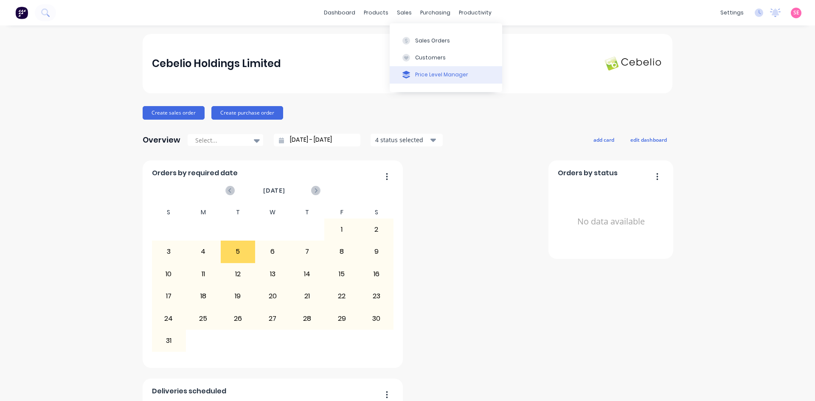
click at [449, 76] on div "Price Level Manager" at bounding box center [441, 75] width 53 height 8
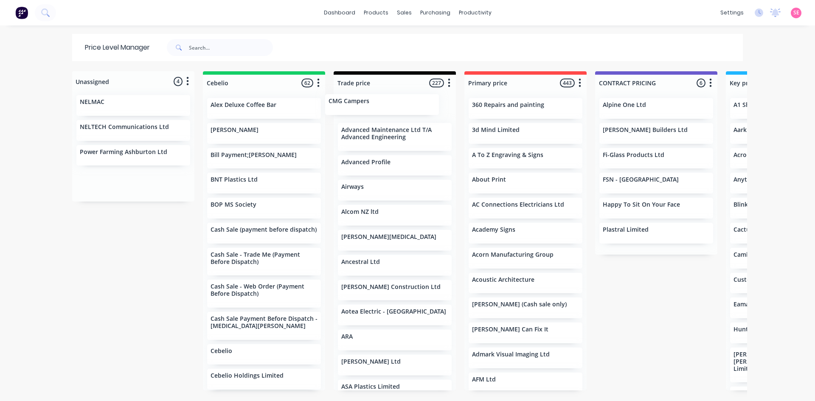
drag, startPoint x: 116, startPoint y: 108, endPoint x: 371, endPoint y: 107, distance: 255.1
click at [371, 107] on div "Unassigned 4 Move all customers Cebelio Trade price Primary price CONTRACT PRIC…" at bounding box center [407, 235] width 679 height 329
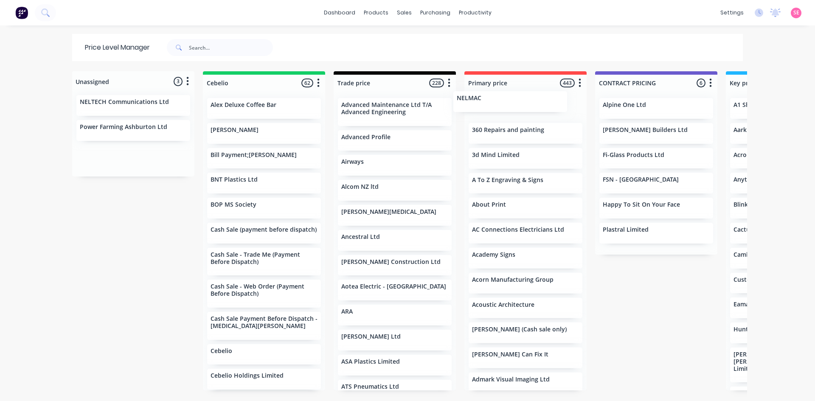
drag, startPoint x: 111, startPoint y: 108, endPoint x: 499, endPoint y: 102, distance: 388.0
click at [499, 102] on div "Unassigned 3 Move all customers Cebelio Trade price Primary price CONTRACT PRIC…" at bounding box center [407, 235] width 679 height 329
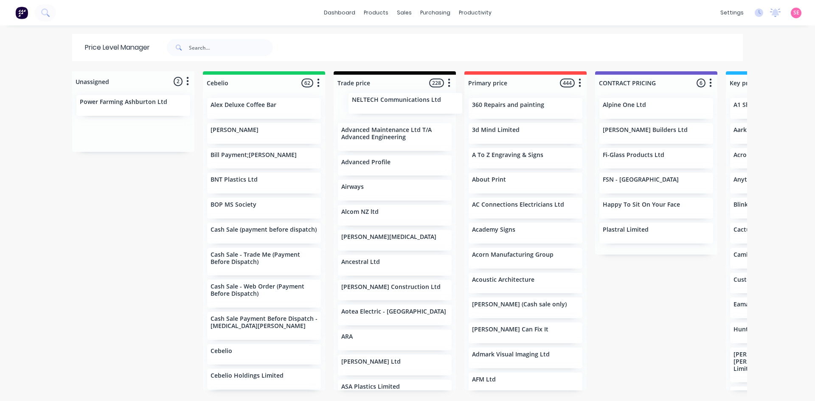
drag, startPoint x: 108, startPoint y: 110, endPoint x: 386, endPoint y: 107, distance: 278.0
click at [386, 107] on div "Unassigned 2 Move all customers Cebelio Trade price Primary price CONTRACT PRIC…" at bounding box center [407, 235] width 679 height 329
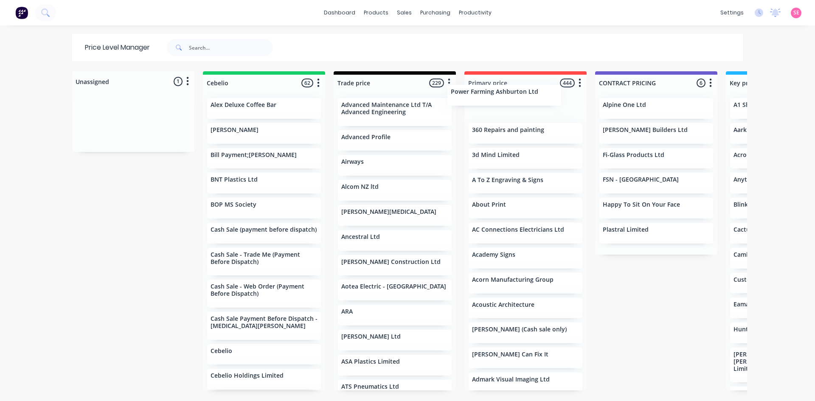
drag, startPoint x: 117, startPoint y: 109, endPoint x: 496, endPoint y: 99, distance: 378.7
click at [496, 99] on div "Unassigned 1 Move all customers Cebelio Trade price Primary price CONTRACT PRIC…" at bounding box center [407, 235] width 679 height 329
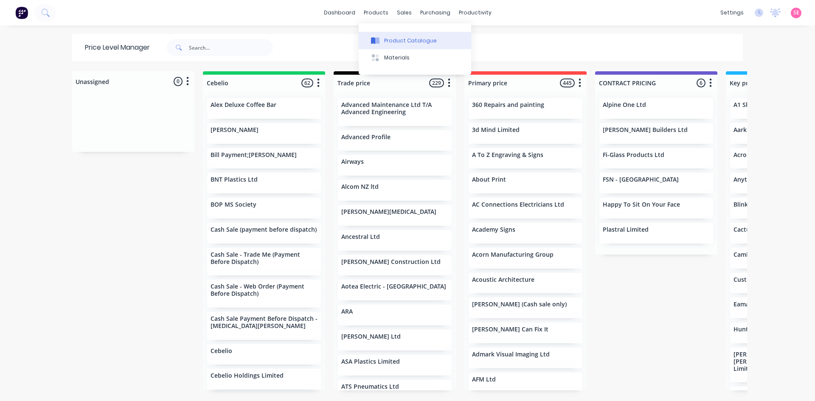
click at [393, 43] on div "Product Catalogue" at bounding box center [410, 41] width 53 height 8
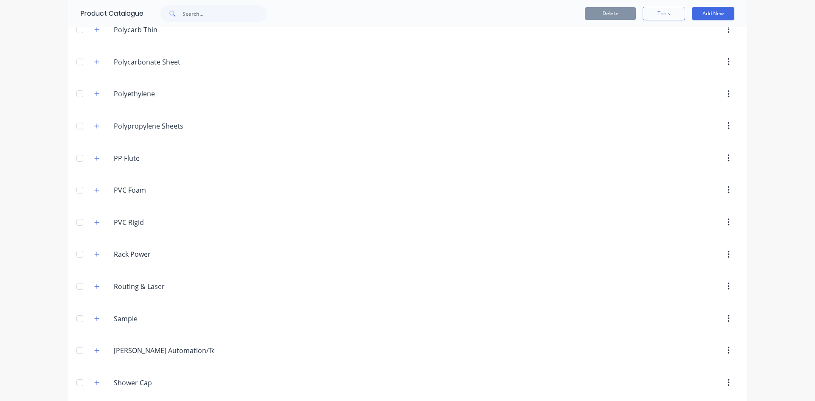
scroll to position [1910, 0]
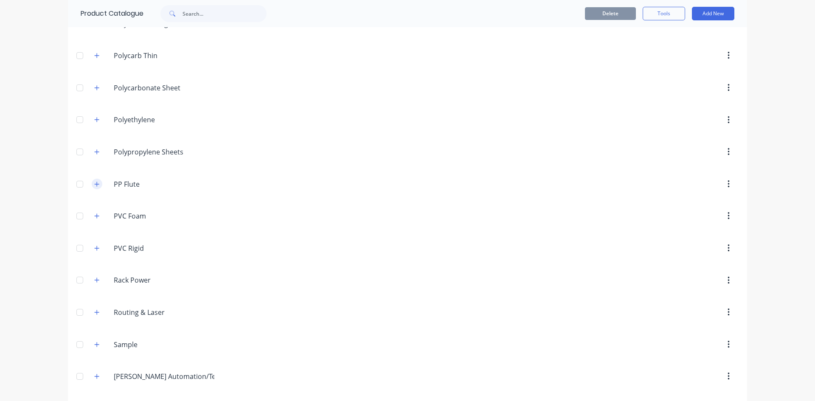
click at [94, 181] on icon "button" at bounding box center [96, 184] width 5 height 6
click at [94, 149] on icon "button" at bounding box center [96, 152] width 5 height 6
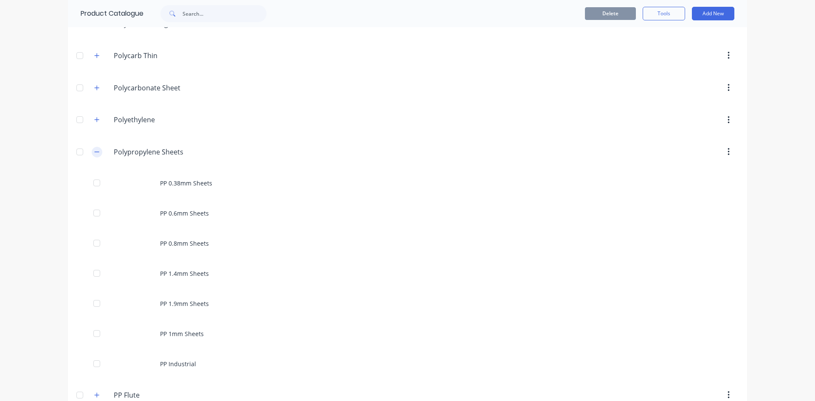
click at [94, 149] on icon "button" at bounding box center [96, 152] width 5 height 6
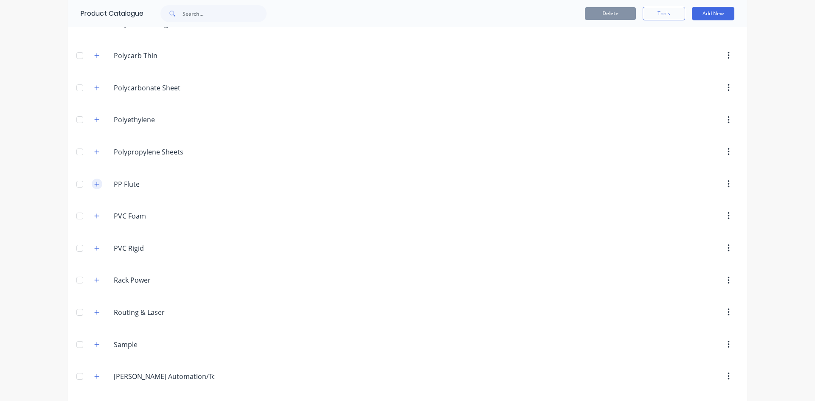
click at [94, 182] on icon "button" at bounding box center [96, 184] width 5 height 6
click at [118, 184] on input "PP Flute" at bounding box center [164, 184] width 101 height 10
type input "Polypropylene Flute"
click at [228, 230] on header "PVC.Foam PVC Foam" at bounding box center [407, 216] width 679 height 32
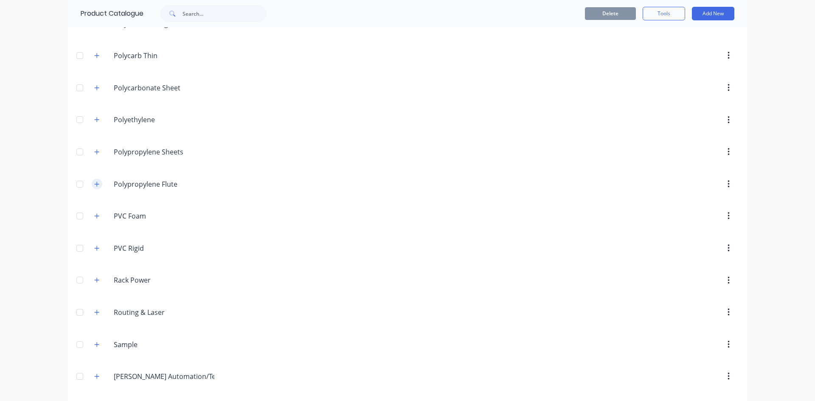
click at [94, 185] on icon "button" at bounding box center [96, 184] width 5 height 6
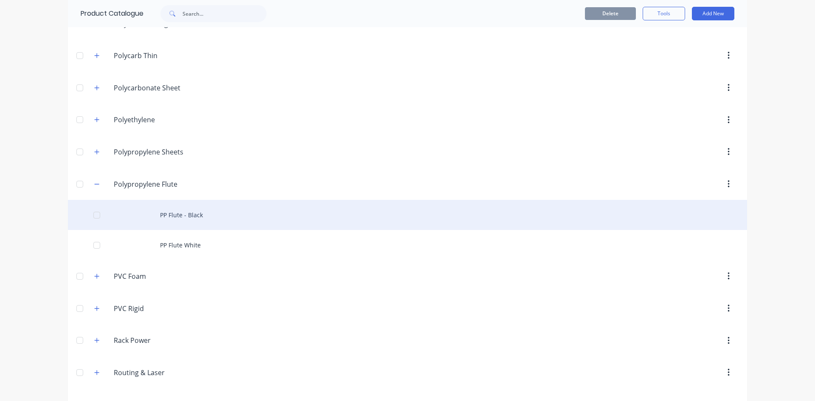
click at [177, 217] on div "PP Flute - Black" at bounding box center [407, 215] width 679 height 30
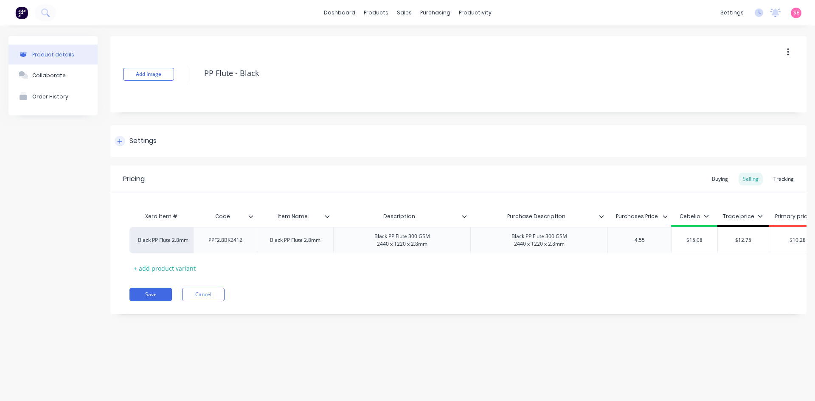
click at [145, 136] on div "Settings" at bounding box center [142, 141] width 27 height 11
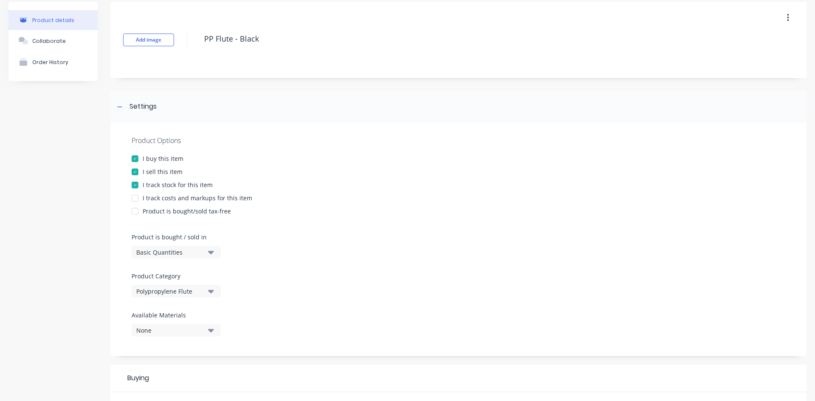
scroll to position [85, 0]
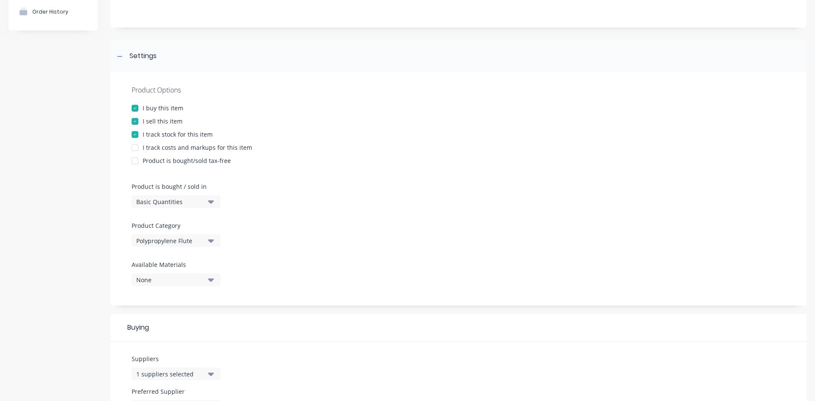
click at [206, 242] on button "Polypropylene Flute" at bounding box center [176, 240] width 89 height 13
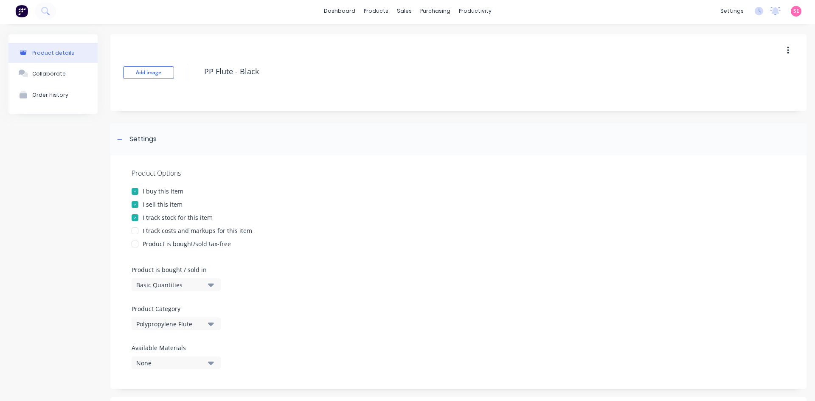
scroll to position [0, 0]
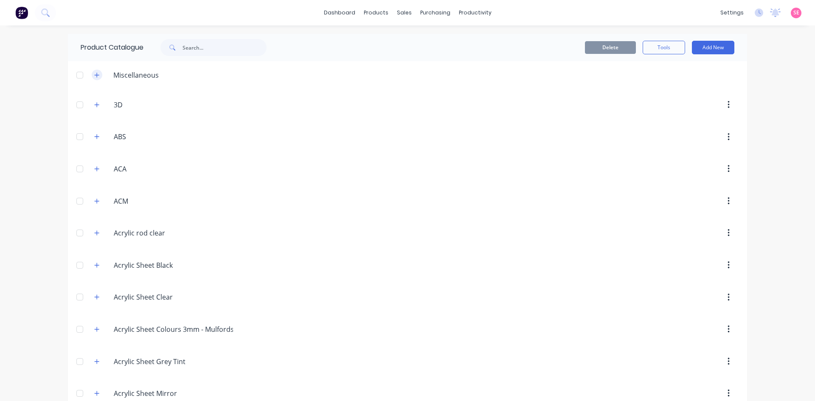
click at [94, 76] on icon "button" at bounding box center [96, 75] width 5 height 6
click at [95, 75] on icon "button" at bounding box center [97, 75] width 5 height 0
click at [704, 44] on button "Add New" at bounding box center [713, 48] width 42 height 14
click at [699, 82] on div "Product" at bounding box center [693, 86] width 65 height 12
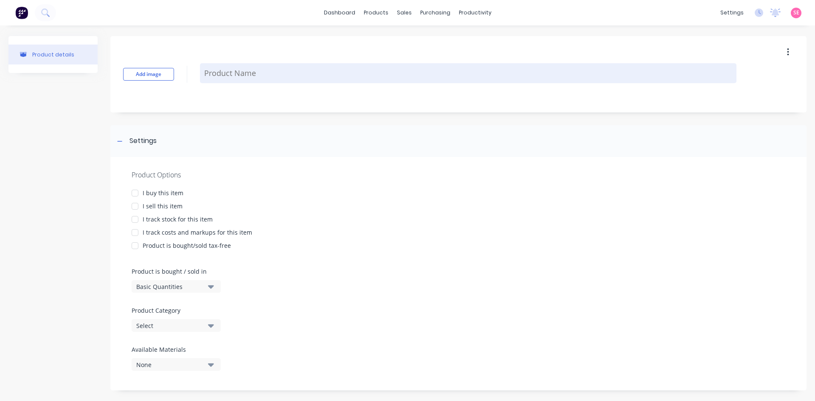
click at [233, 78] on textarea at bounding box center [468, 73] width 537 height 20
type textarea "x"
type textarea "P"
type textarea "x"
type textarea "Po"
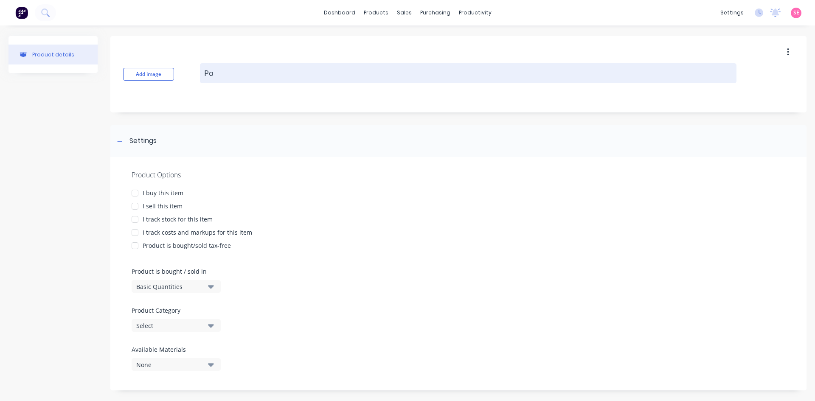
type textarea "x"
type textarea "Pol"
type textarea "x"
type textarea "Poly"
type textarea "x"
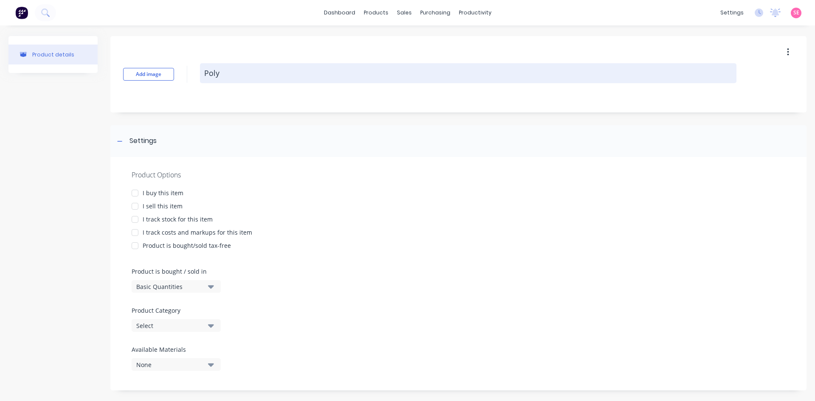
type textarea "Polyp"
type textarea "x"
type textarea "Polypr"
type textarea "x"
type textarea "Polypro"
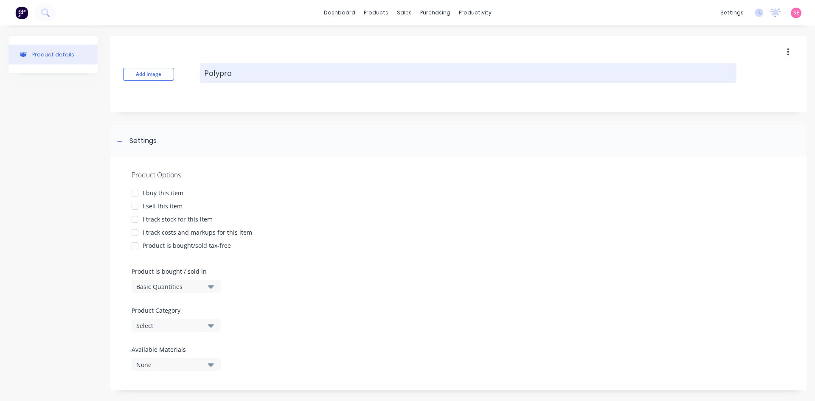
type textarea "x"
type textarea "Polyprop"
type textarea "x"
type textarea "Polypropy"
type textarea "x"
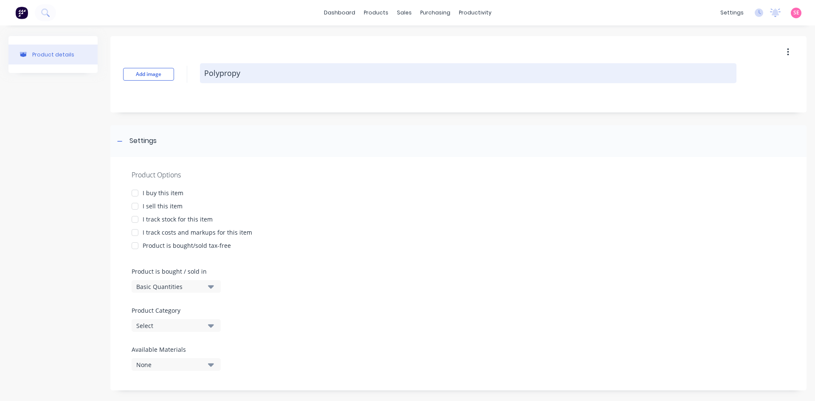
type textarea "Polypropyl"
type textarea "x"
type textarea "Polypropyle"
type textarea "x"
type textarea "Polypropylen"
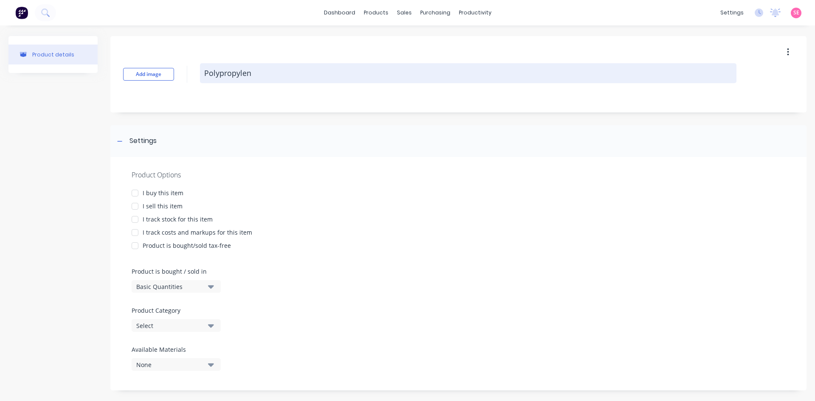
type textarea "x"
type textarea "Polypropylene"
type textarea "x"
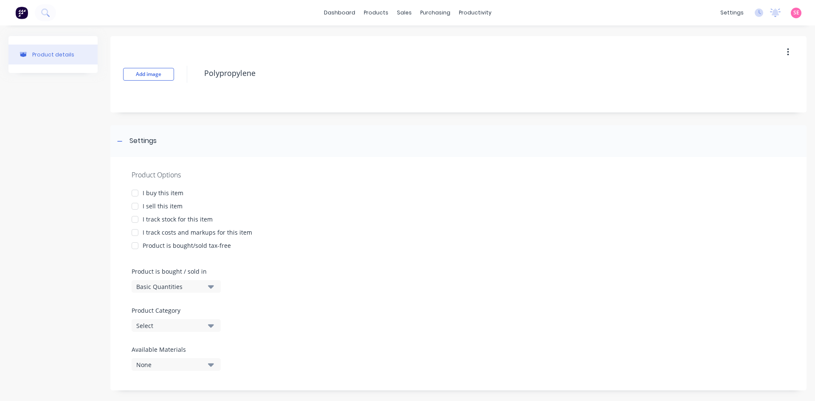
type textarea "Polypropylene"
type textarea "x"
type textarea "Polypropylene"
click at [135, 191] on div at bounding box center [134, 193] width 17 height 17
click at [136, 208] on div at bounding box center [134, 206] width 17 height 17
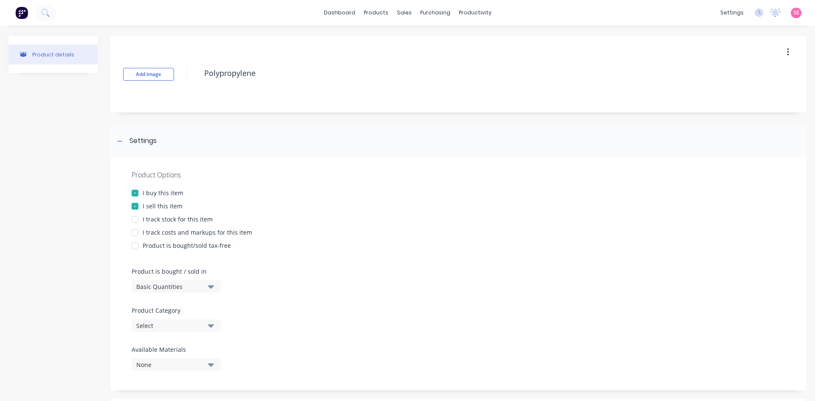
click at [135, 219] on div at bounding box center [134, 219] width 17 height 17
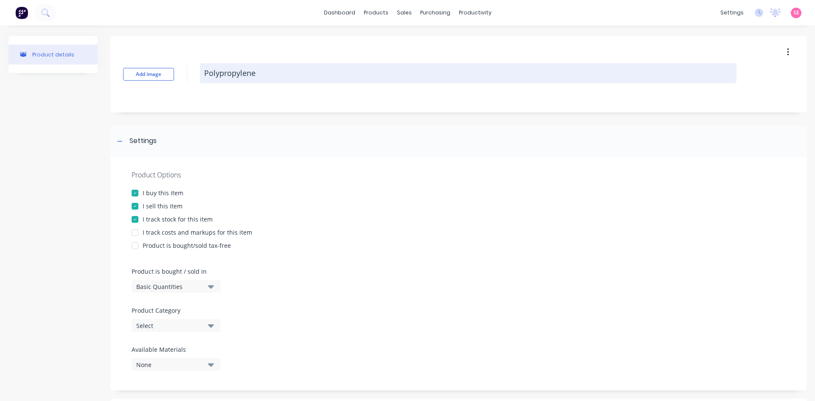
click at [275, 78] on textarea "Polypropylene" at bounding box center [468, 73] width 537 height 20
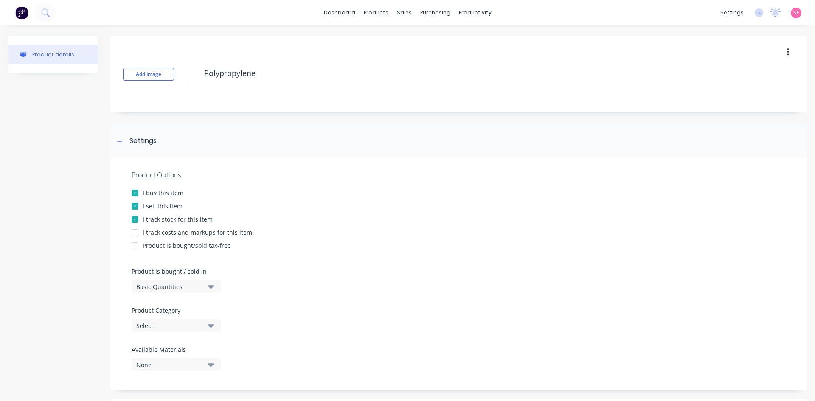
type textarea "x"
type textarea "Polypropylene F"
type textarea "x"
type textarea "Polypropylene Fo"
type textarea "x"
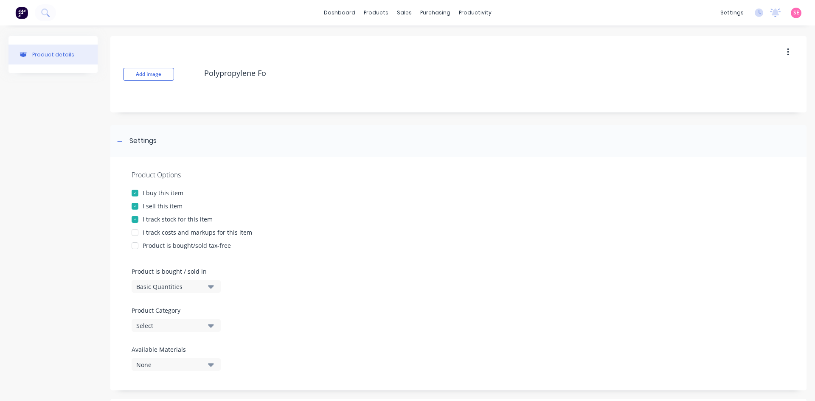
type textarea "Polypropylene For"
type textarea "x"
type textarea "Polypropylene Form"
type textarea "x"
type textarea "Polypropylene Formb"
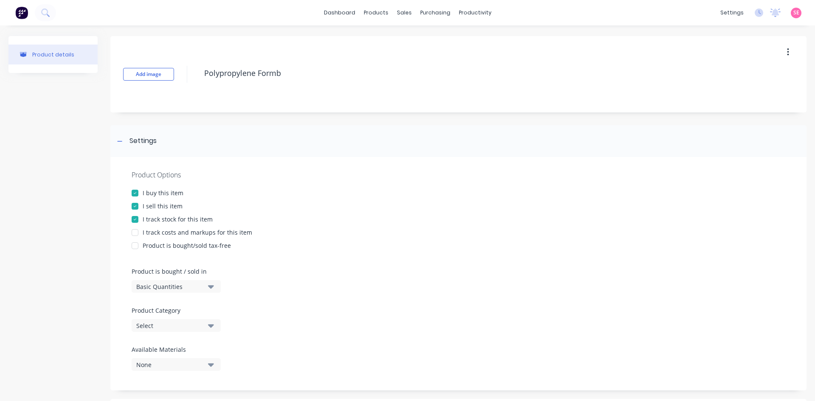
type textarea "x"
type textarea "Polypropylene Formba"
type textarea "x"
type textarea "Polypropylene Formb"
type textarea "x"
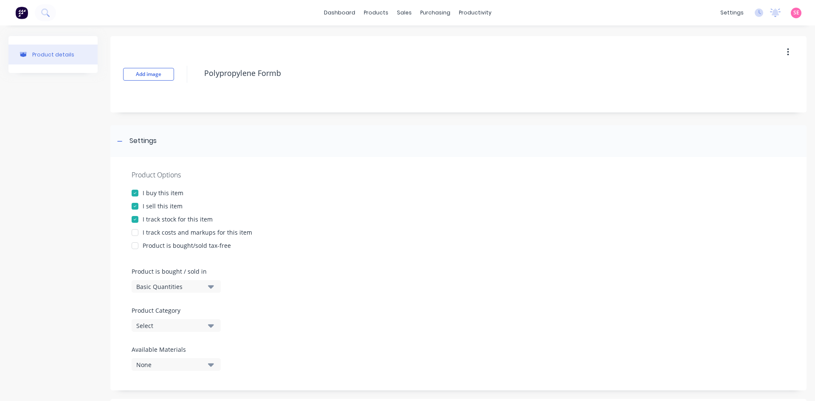
type textarea "Polypropylene Formbo"
type textarea "x"
type textarea "Polypropylene Formboa"
type textarea "x"
type textarea "Polypropylene Formboar"
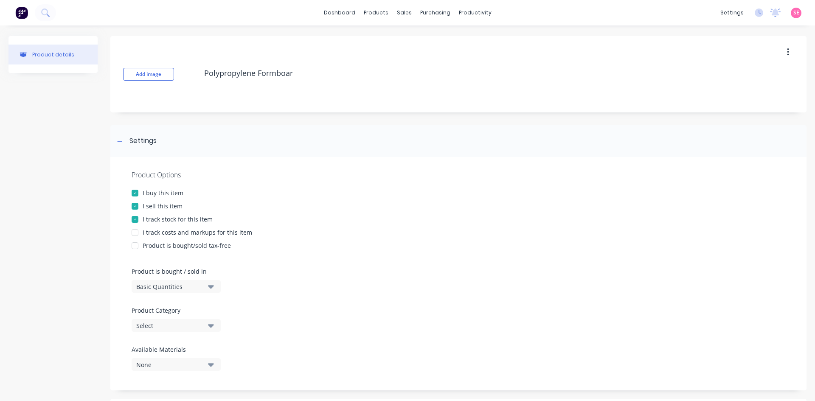
type textarea "x"
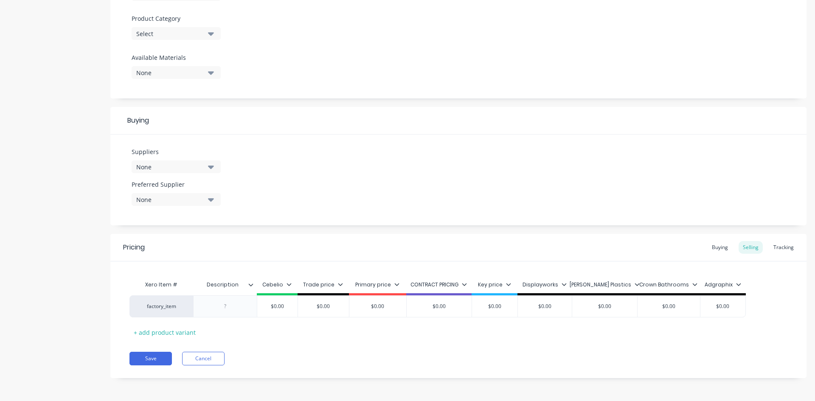
scroll to position [292, 0]
type textarea "Polypropylene Formboard"
type textarea "x"
type textarea "Polypropylene Formboard"
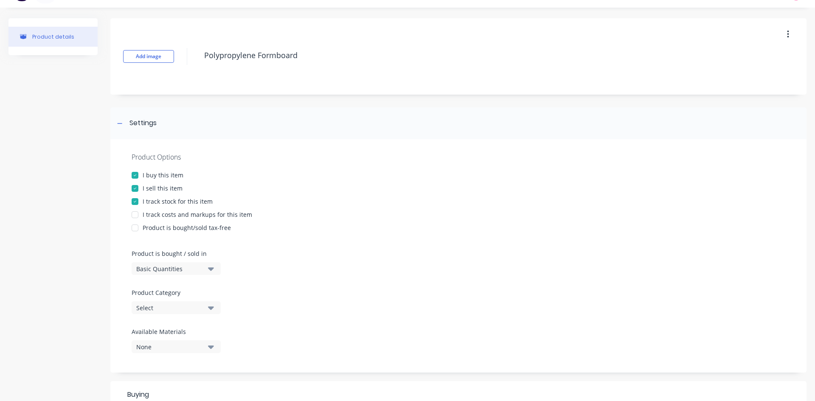
scroll to position [0, 0]
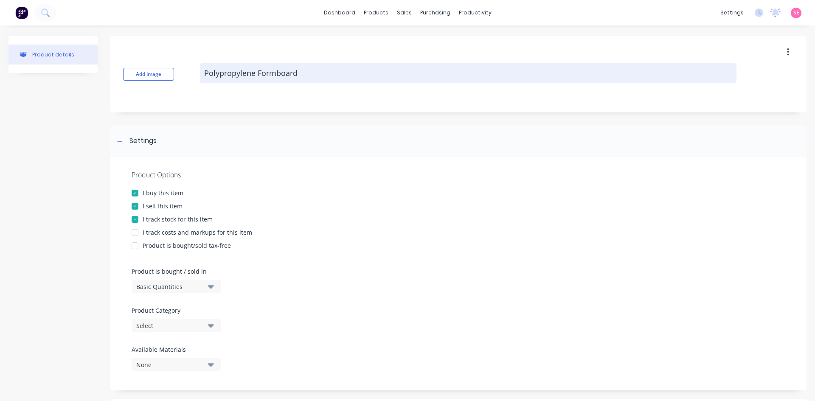
click at [337, 66] on textarea "Polypropylene Formboard" at bounding box center [468, 73] width 537 height 20
type textarea "x"
type textarea "Polypropylene Formboard"
type textarea "x"
type textarea "Polypropylene Formboard 1"
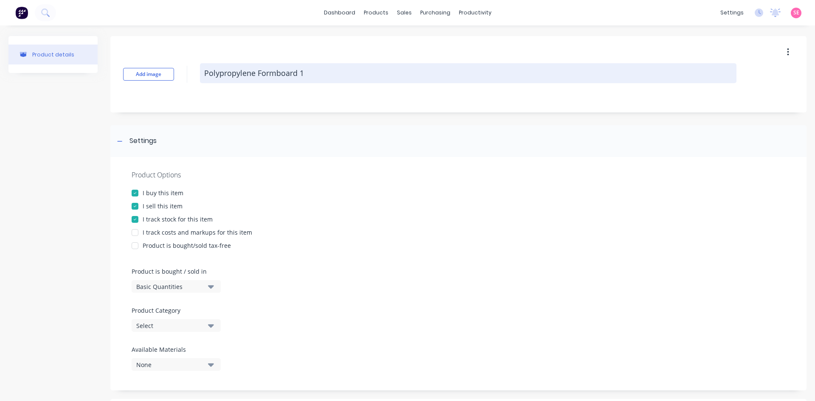
type textarea "x"
type textarea "Polypropylene Formboard 12"
type textarea "x"
type textarea "Polypropylene Formboard 12m"
type textarea "x"
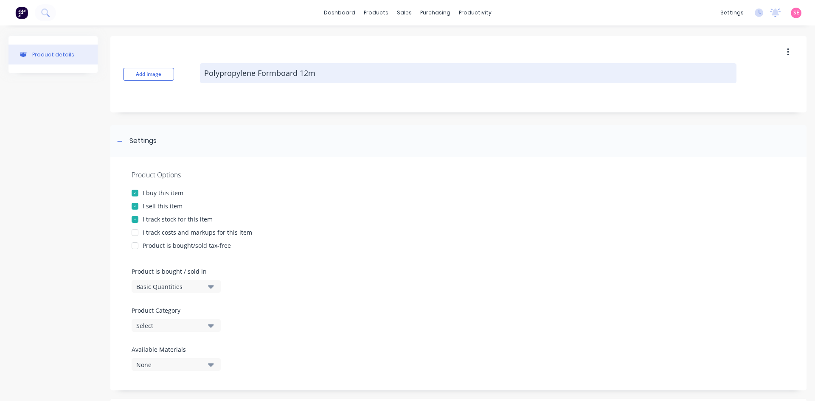
type textarea "Polypropylene Formboard 12mm"
type textarea "x"
type textarea "Polypropylene Formboard 12mm"
type textarea "x"
type textarea "Polypropylene Formboard 12mm &"
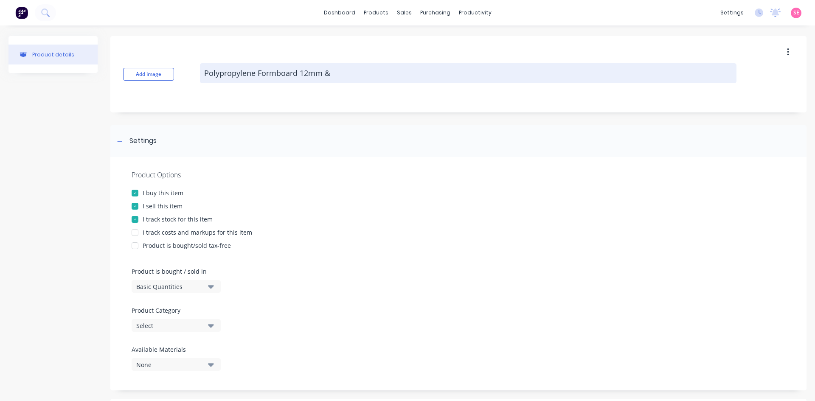
type textarea "x"
type textarea "Polypropylene Formboard 12mm &"
type textarea "x"
type textarea "Polypropylene Formboard 12mm & 1"
type textarea "x"
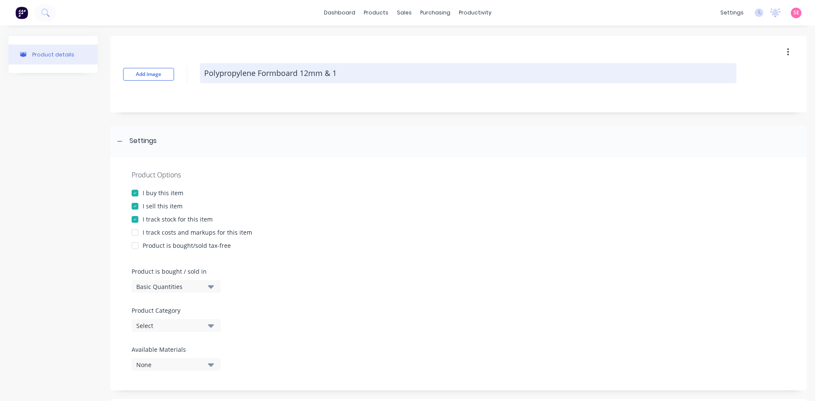
type textarea "Polypropylene Formboard 12mm & 18"
type textarea "x"
type textarea "Polypropylene Formboard 12mm & 18m"
type textarea "x"
type textarea "Polypropylene Formboard 12mm & 18mm"
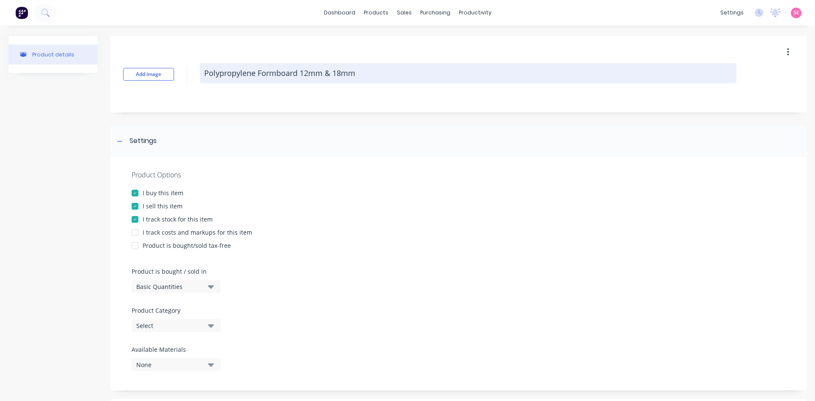
type textarea "x"
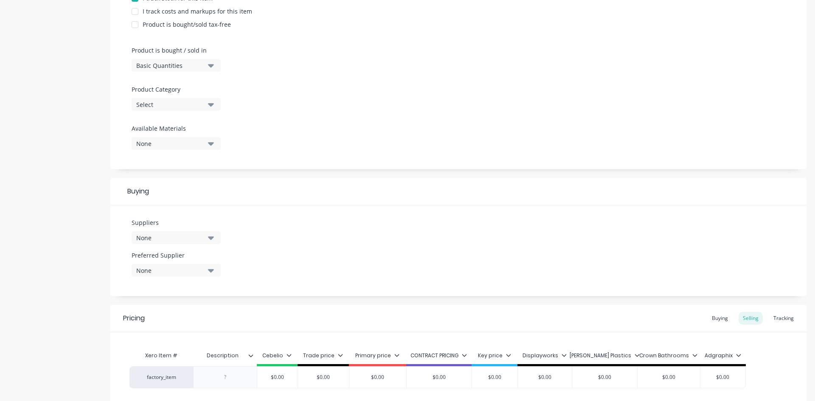
scroll to position [255, 0]
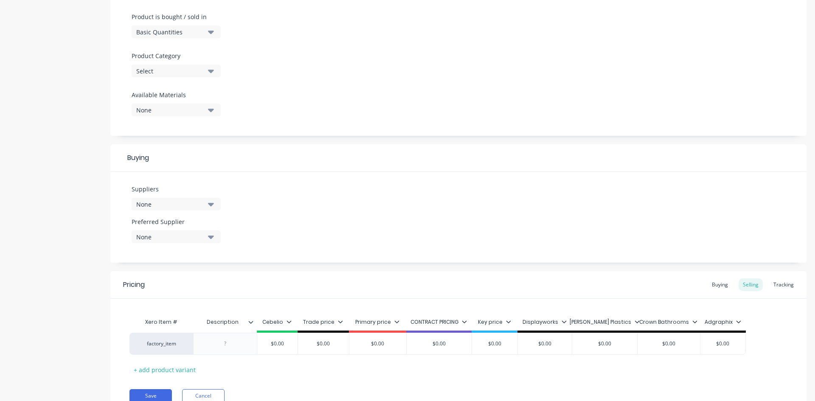
type textarea "Polypropylene Formboard 12mm & 18mm"
click at [185, 74] on div "Select" at bounding box center [170, 71] width 68 height 9
type textarea "x"
type textarea "Polypropylene Formboard 12mm & 18mm"
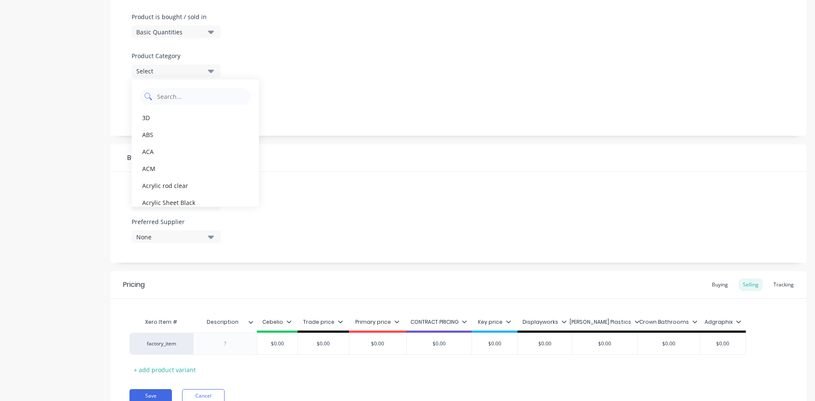
click at [181, 95] on Category "text" at bounding box center [201, 96] width 90 height 17
type Category "polypr"
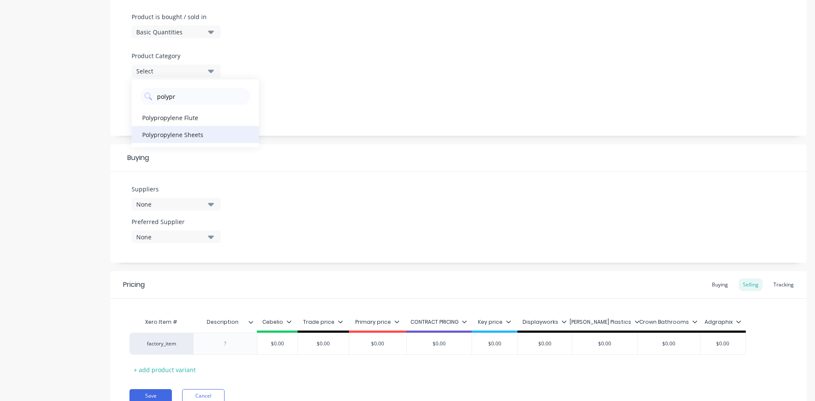
click at [185, 136] on div "Polypropylene Sheets" at bounding box center [195, 134] width 127 height 17
click at [278, 147] on div "Buying" at bounding box center [458, 158] width 696 height 28
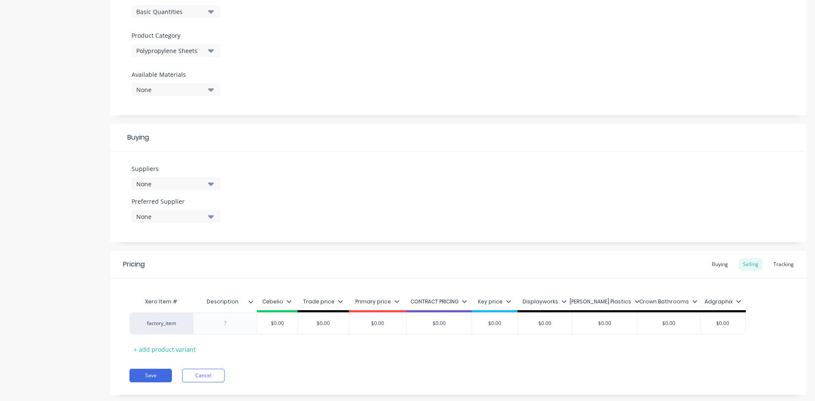
scroll to position [292, 0]
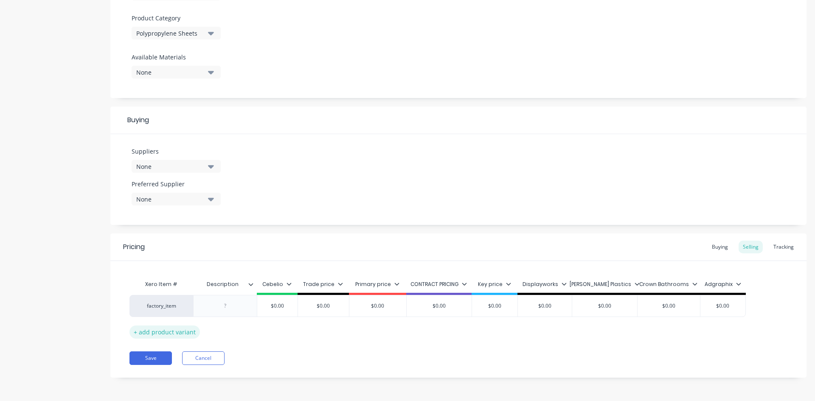
click at [165, 330] on div "+ add product variant" at bounding box center [164, 332] width 70 height 13
type textarea "x"
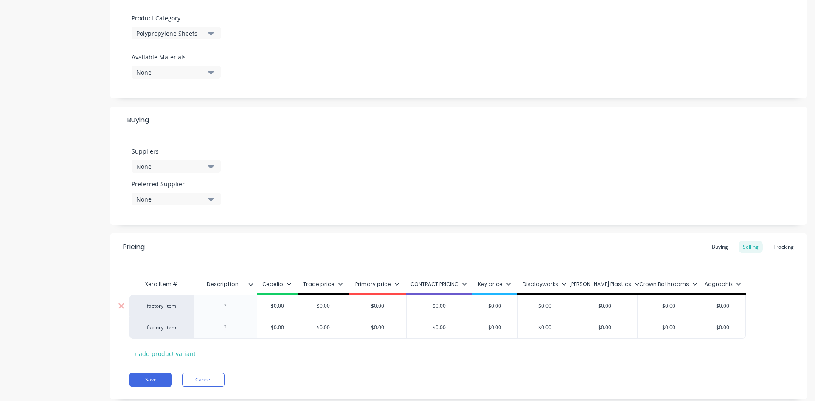
click at [163, 305] on div "factory_item" at bounding box center [161, 306] width 47 height 8
paste input "PPF12.0GY2412"
type input "PPF12.0GY2412"
drag, startPoint x: 183, startPoint y: 309, endPoint x: 123, endPoint y: 310, distance: 59.9
click at [129, 310] on div "factory_item PPF12.0GY2412 No options found... $0.00 $0.00 $0.00 $0.00 $0.00 $0…" at bounding box center [437, 306] width 616 height 22
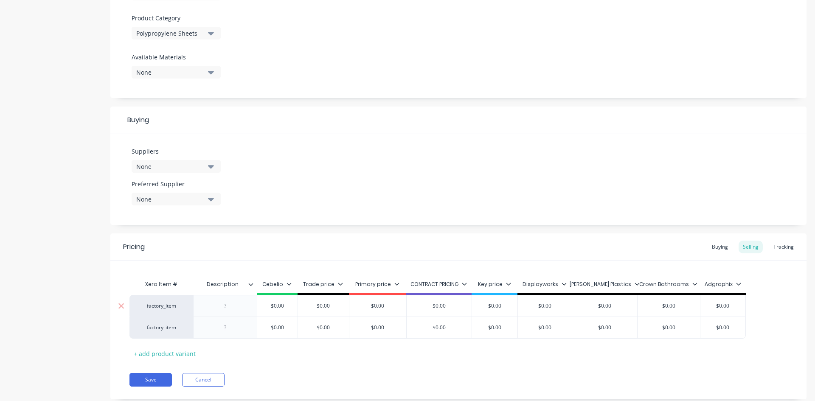
drag, startPoint x: 160, startPoint y: 309, endPoint x: 175, endPoint y: 306, distance: 15.1
click at [161, 309] on div "factory_item" at bounding box center [161, 306] width 47 height 8
click at [737, 285] on icon at bounding box center [738, 284] width 5 height 3
click at [737, 284] on icon at bounding box center [738, 284] width 5 height 3
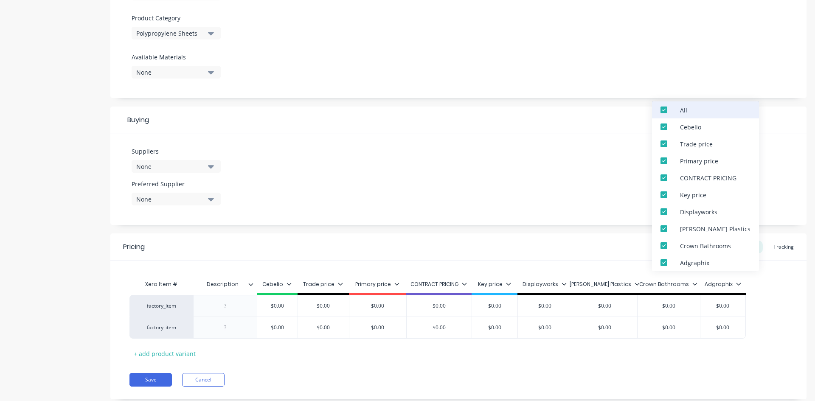
click at [662, 110] on div at bounding box center [663, 109] width 17 height 17
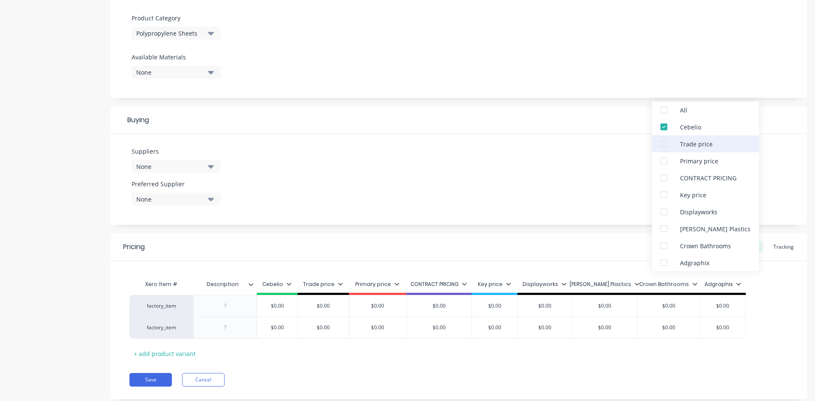
click at [666, 143] on div at bounding box center [663, 143] width 17 height 17
click at [664, 163] on div at bounding box center [663, 160] width 17 height 17
click at [662, 193] on div at bounding box center [663, 194] width 17 height 17
click at [593, 251] on div "Pricing Buying Selling Tracking" at bounding box center [458, 247] width 696 height 28
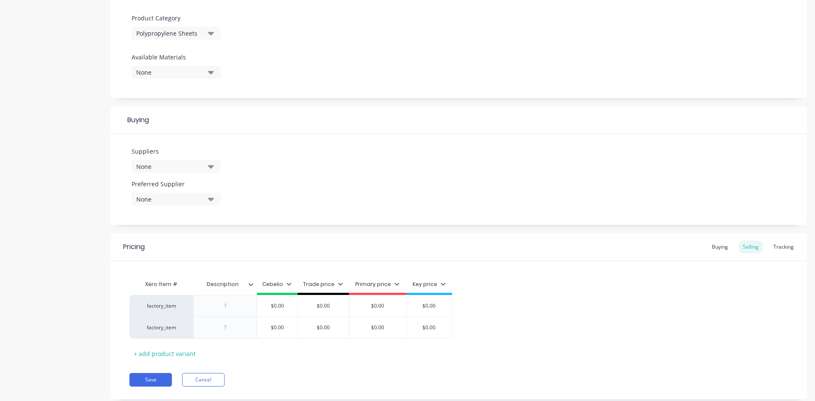
click at [252, 285] on icon at bounding box center [251, 284] width 5 height 3
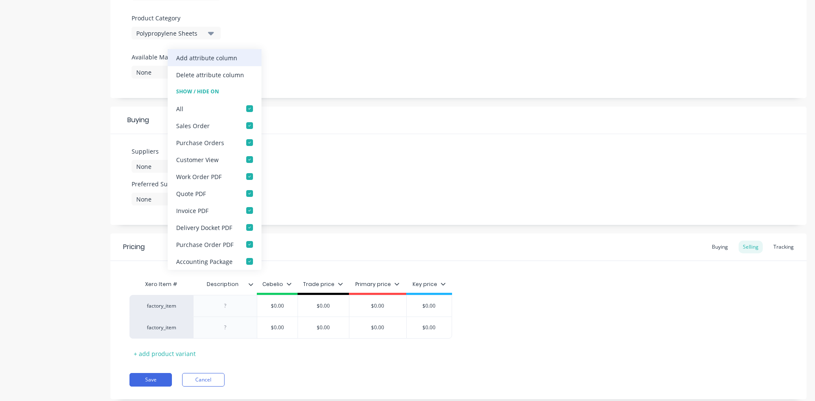
click at [221, 59] on div "Add attribute column" at bounding box center [206, 57] width 61 height 9
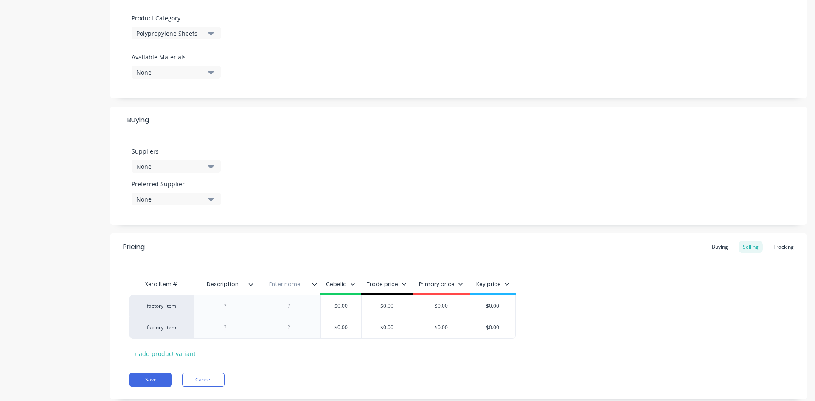
click at [315, 282] on icon at bounding box center [314, 284] width 5 height 5
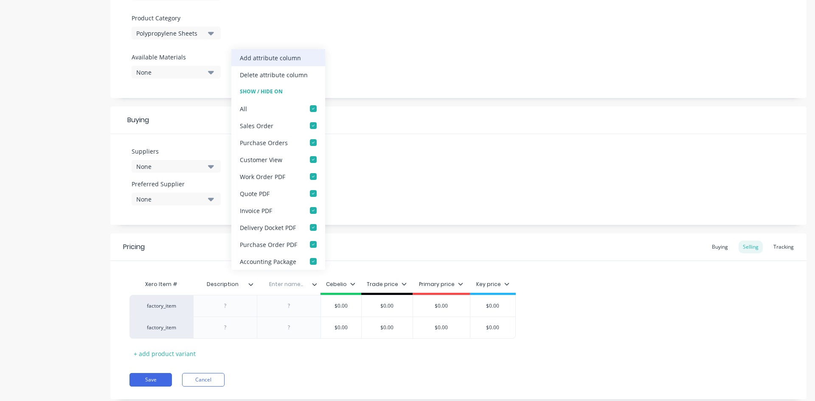
click at [293, 62] on div "Add attribute column" at bounding box center [278, 57] width 94 height 17
type textarea "x"
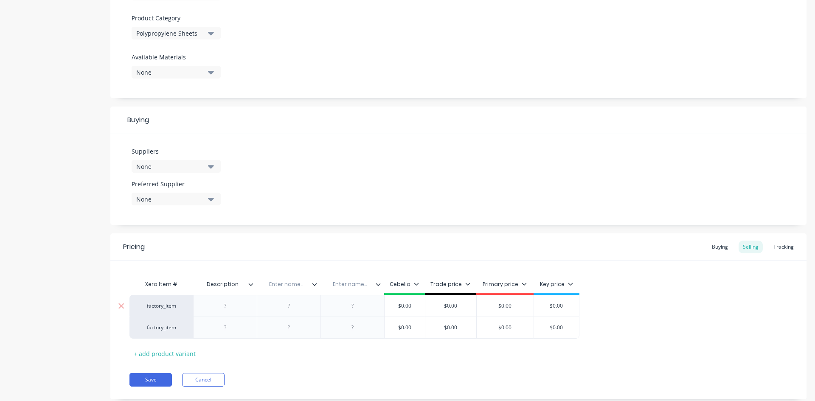
click at [177, 302] on div "factory_item" at bounding box center [161, 306] width 47 height 8
click at [282, 246] on div "Pricing Buying Selling Tracking" at bounding box center [458, 247] width 696 height 28
click at [222, 287] on input "Description" at bounding box center [222, 285] width 59 height 8
drag, startPoint x: 216, startPoint y: 284, endPoint x: 177, endPoint y: 284, distance: 38.2
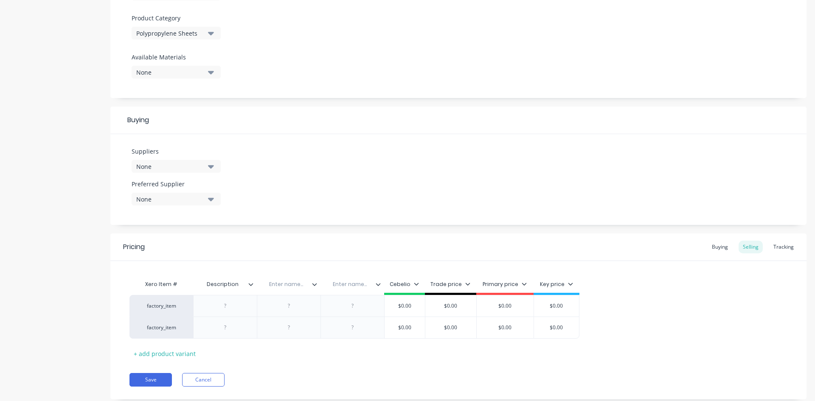
click at [178, 284] on div "Xero Item # Description Description Enter name... Enter name... Cebelio Trade p…" at bounding box center [354, 285] width 450 height 19
type input "Code"
type textarea "x"
click at [230, 309] on div at bounding box center [225, 306] width 42 height 11
paste div
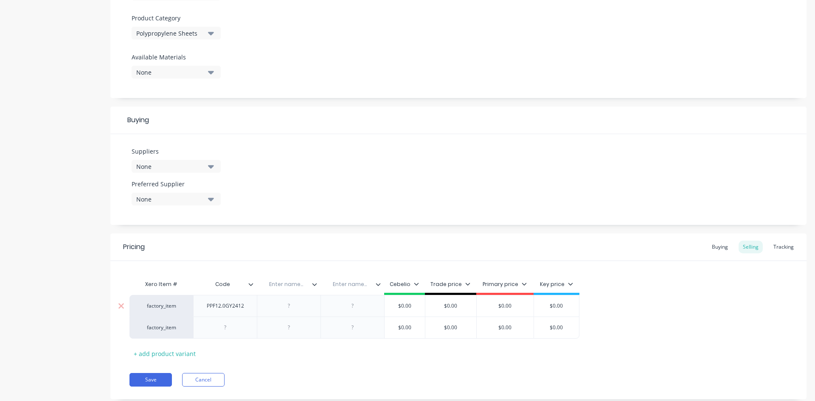
click at [164, 307] on div "factory_item" at bounding box center [161, 306] width 47 height 8
type textarea "x"
click at [172, 306] on div "factory_item" at bounding box center [161, 306] width 47 height 8
paste input "PP Formboard Grey 12mm"
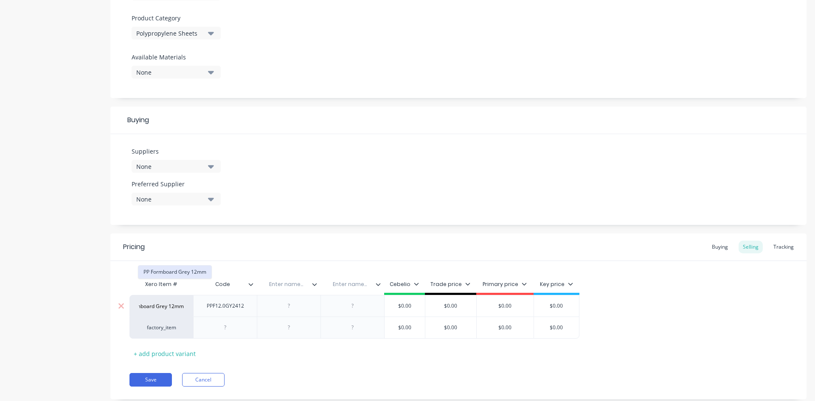
type input "PP Formboard Grey 12mm"
click at [174, 268] on button "PP Formboard Grey 12mm" at bounding box center [174, 272] width 73 height 13
type textarea "x"
click at [285, 286] on input "text" at bounding box center [286, 285] width 59 height 8
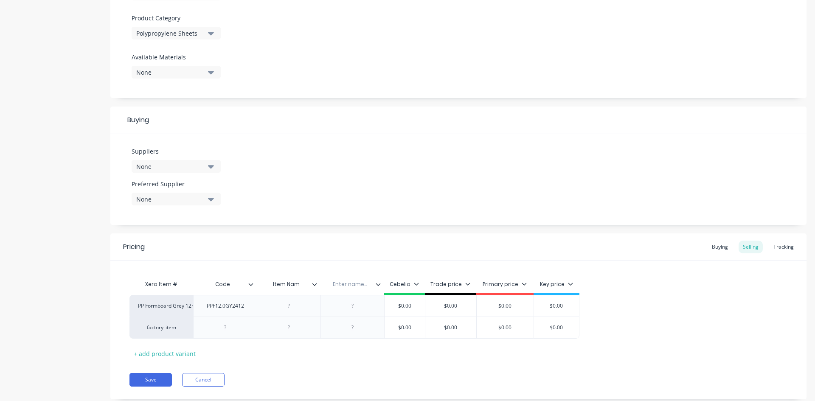
type input "Item Name"
type textarea "x"
click at [348, 285] on input "text" at bounding box center [349, 285] width 59 height 8
type input "P"
type input "Description"
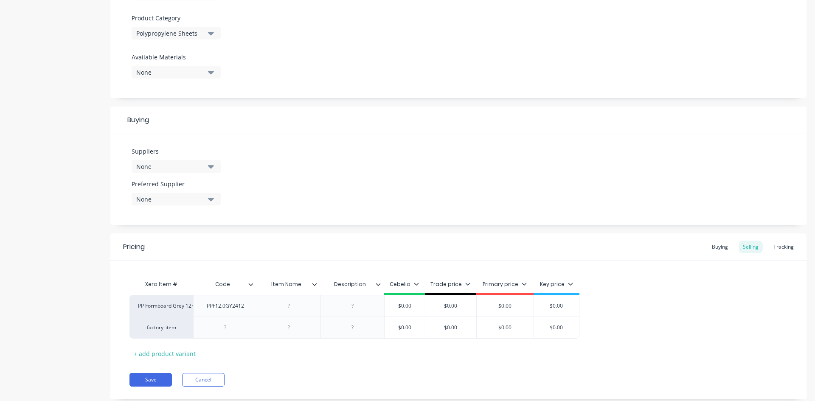
click at [379, 283] on icon at bounding box center [378, 284] width 5 height 5
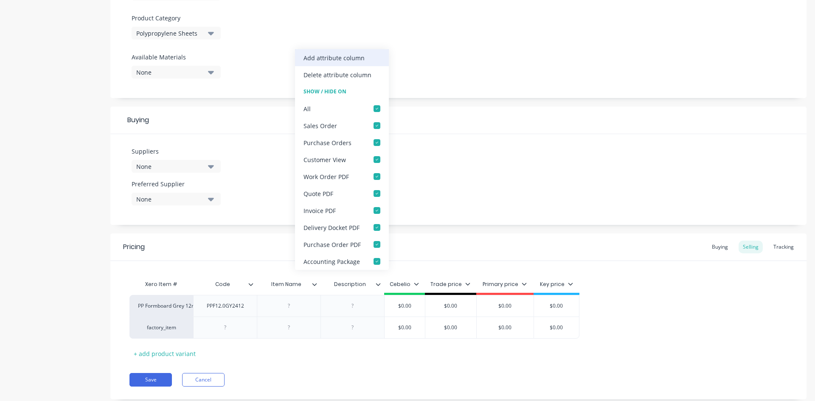
click at [371, 60] on div "Add attribute column" at bounding box center [342, 57] width 94 height 17
type textarea "x"
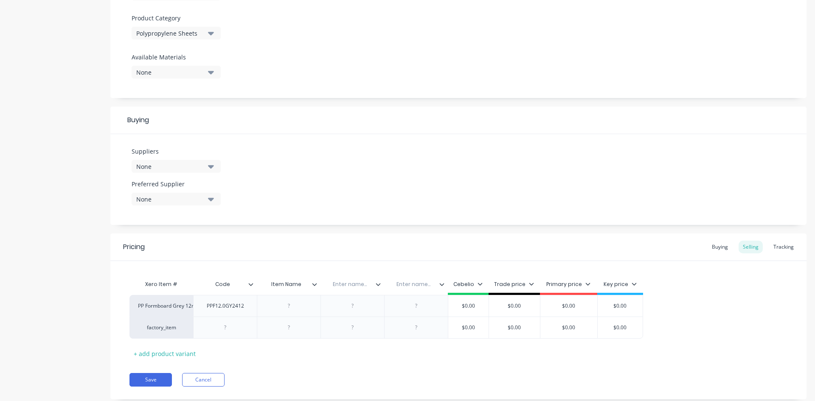
click at [350, 289] on div "Enter name..." at bounding box center [349, 284] width 59 height 21
type input "Description"
type textarea "x"
click at [453, 240] on div "Pricing Buying Selling Tracking" at bounding box center [458, 247] width 696 height 28
click at [408, 284] on input "text" at bounding box center [413, 285] width 59 height 8
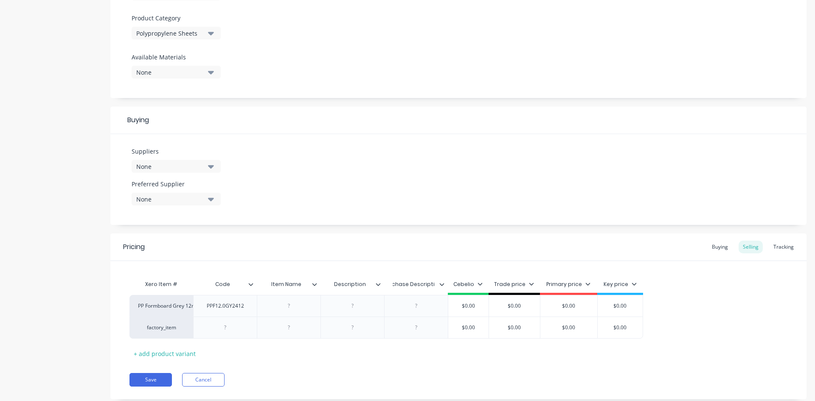
type input "Purchase Description"
click at [289, 305] on div at bounding box center [289, 306] width 42 height 11
type textarea "x"
paste div
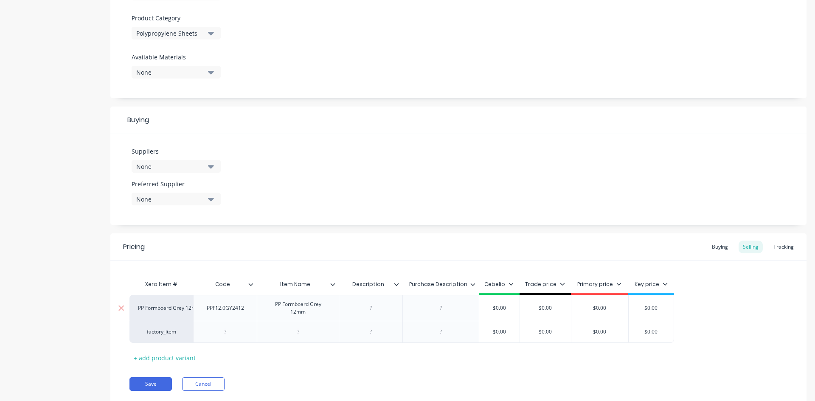
click at [364, 304] on div at bounding box center [371, 308] width 42 height 11
type textarea "x"
paste div
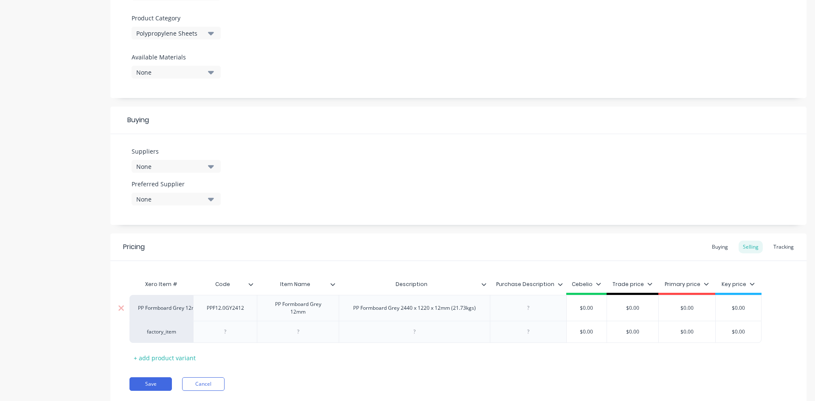
click at [529, 308] on div at bounding box center [528, 308] width 42 height 11
type textarea "x"
paste div
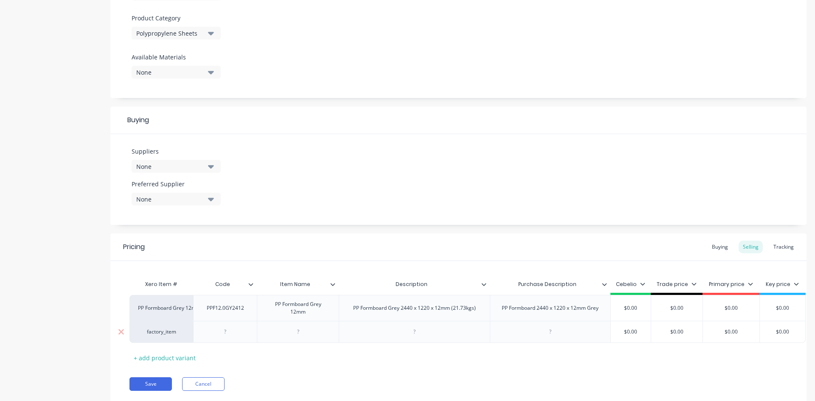
click at [166, 336] on div "factory_item" at bounding box center [161, 332] width 64 height 22
click at [168, 335] on div "factory_item" at bounding box center [161, 332] width 47 height 8
type textarea "x"
click at [168, 332] on div "factory_item" at bounding box center [161, 332] width 47 height 8
paste input "PP Formboard Grey 18mm"
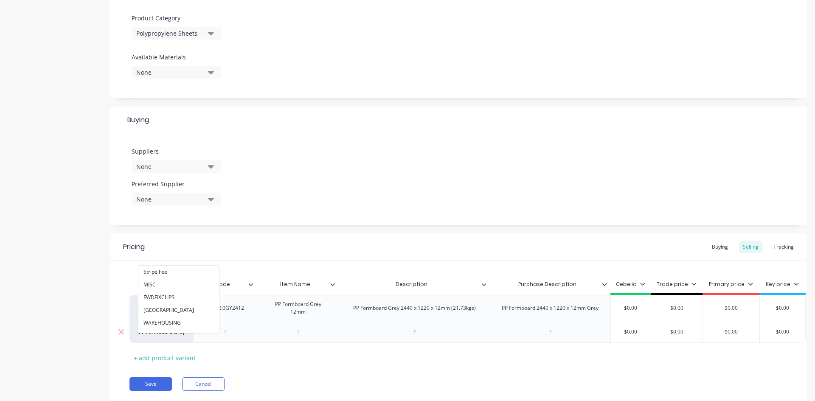
scroll to position [0, 18]
type input "PP Formboard Grey 18mm"
drag, startPoint x: 187, startPoint y: 270, endPoint x: 192, endPoint y: 271, distance: 5.3
click at [188, 270] on button "PP Formboard Grey 18mm" at bounding box center [174, 272] width 73 height 13
type textarea "x"
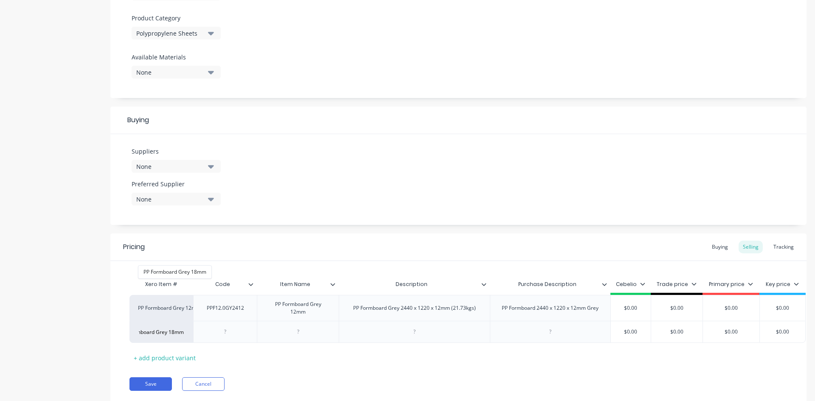
scroll to position [0, 0]
click at [301, 335] on div at bounding box center [298, 331] width 42 height 11
paste div
click at [227, 332] on div at bounding box center [225, 334] width 42 height 11
type textarea "x"
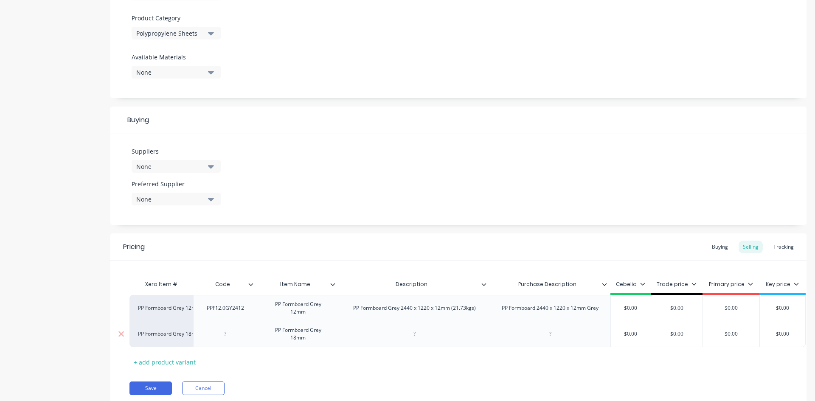
paste div
click at [421, 335] on div at bounding box center [414, 334] width 42 height 11
type textarea "x"
paste div
drag, startPoint x: 478, startPoint y: 335, endPoint x: 337, endPoint y: 340, distance: 140.6
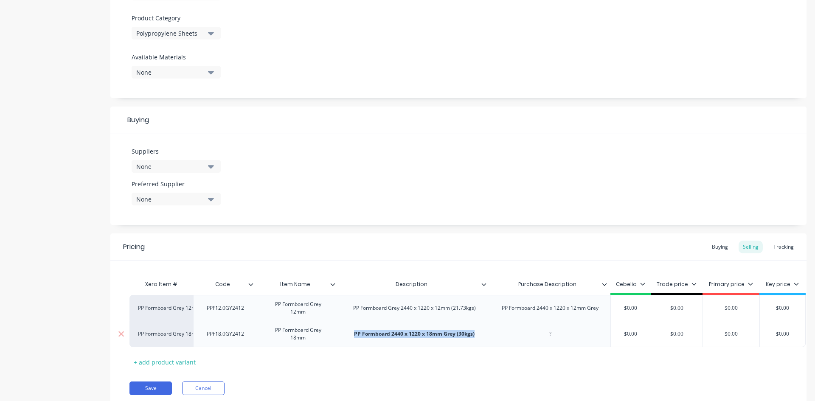
click at [337, 340] on div "PP Formboard Grey 18mm PPF18.0GY2412 PP Formboard Grey 18mm PP Formboard 2440 x…" at bounding box center [467, 334] width 676 height 26
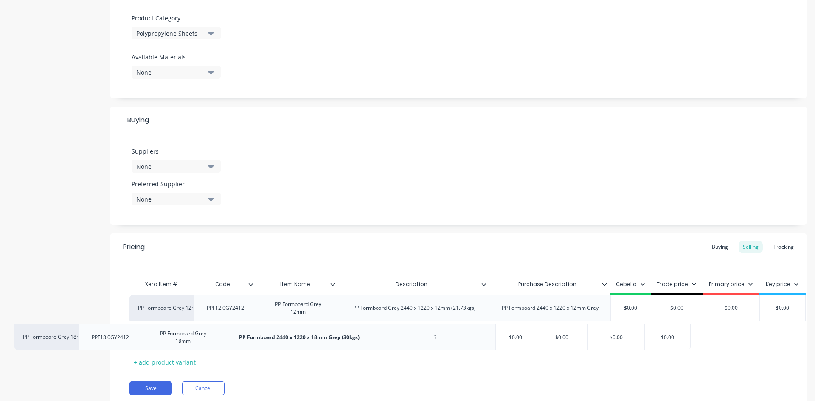
drag, startPoint x: 486, startPoint y: 336, endPoint x: 370, endPoint y: 339, distance: 115.9
click at [367, 339] on div "PP Formboard Grey 12mm PPF12.0GY2412 PP Formboard Grey 12mm PP Formboard Grey 2…" at bounding box center [458, 321] width 658 height 52
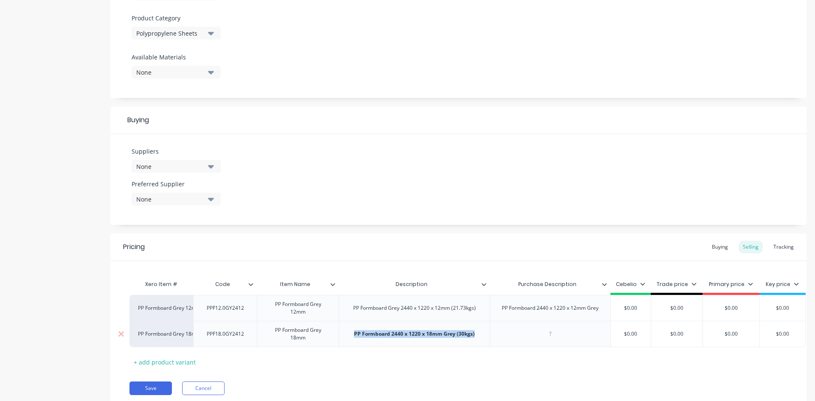
drag, startPoint x: 443, startPoint y: 337, endPoint x: 343, endPoint y: 338, distance: 99.8
click at [343, 338] on div "PP Formboard 2440 x 1220 x 18mm Grey (30kgs)" at bounding box center [414, 334] width 151 height 26
click at [412, 332] on div at bounding box center [414, 334] width 42 height 11
drag, startPoint x: 551, startPoint y: 337, endPoint x: 636, endPoint y: 326, distance: 85.6
click at [551, 337] on div at bounding box center [550, 334] width 42 height 11
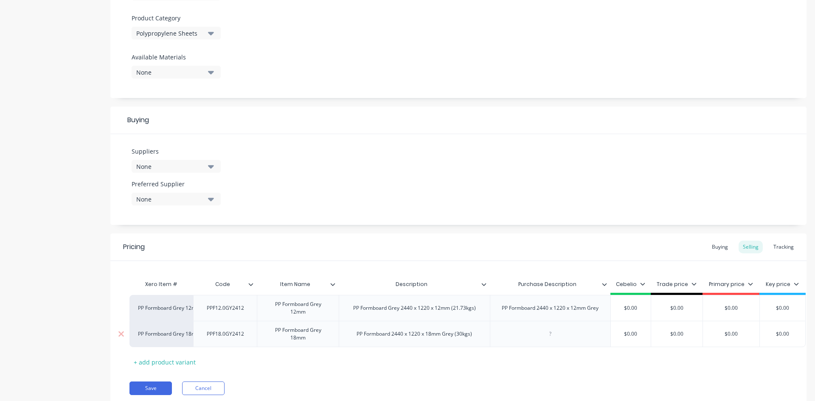
type textarea "x"
paste div
type textarea "x"
drag, startPoint x: 638, startPoint y: 307, endPoint x: 605, endPoint y: 315, distance: 33.2
click at [608, 313] on div "PP Formboard Grey 12mm PPF12.0GY2412 PP Formboard Grey 12mm PP Formboard Grey 2…" at bounding box center [467, 308] width 676 height 26
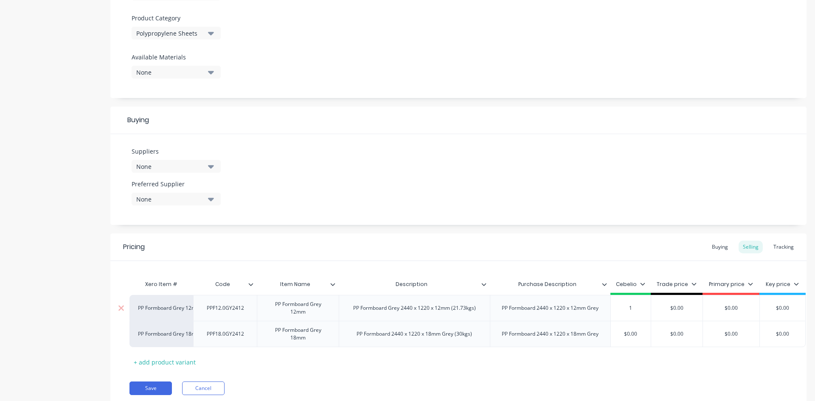
type input "12"
type textarea "x"
type input "125"
type textarea "x"
type input "125."
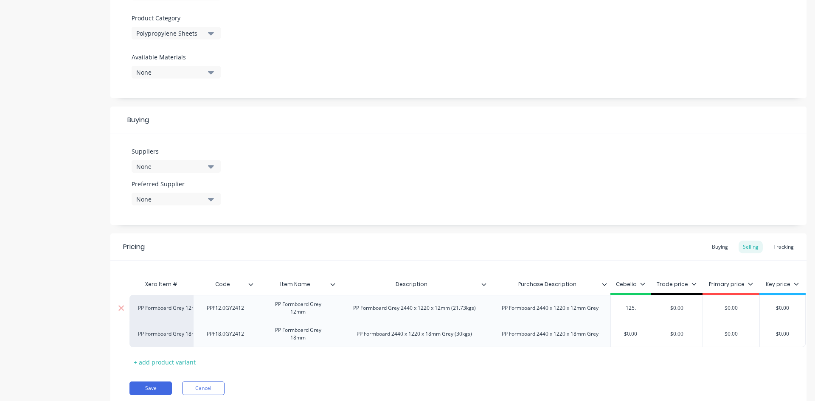
type textarea "x"
type input "125.0"
type textarea "x"
type input "$125.00"
type input "$0.00"
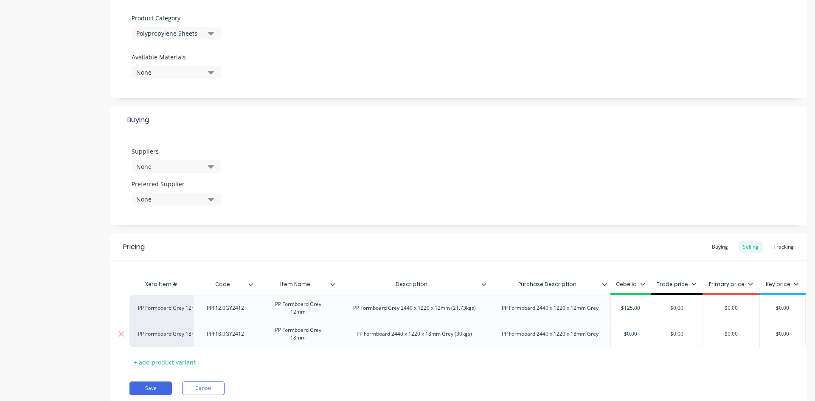
drag, startPoint x: 643, startPoint y: 334, endPoint x: 592, endPoint y: 335, distance: 50.5
click at [592, 335] on div "PP Formboard Grey 18mm PPF18.0GY2412 PP Formboard Grey 18mm PP Formboard 2440 x…" at bounding box center [467, 334] width 676 height 26
type textarea "x"
type input "1"
type textarea "x"
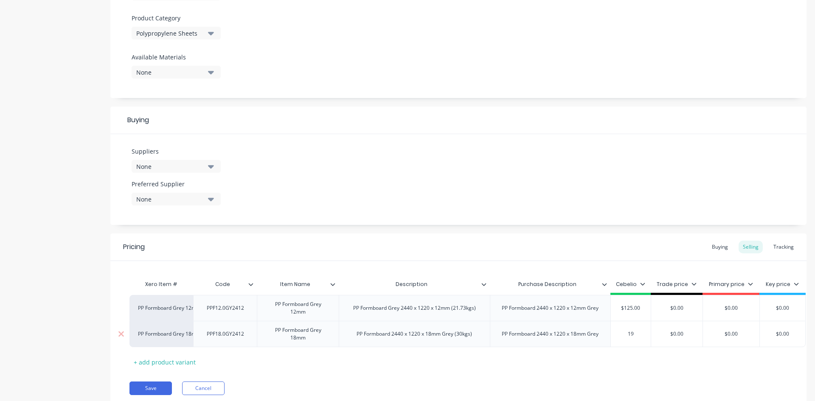
type input "195"
type textarea "x"
type input "192"
type textarea "x"
type input "192.5"
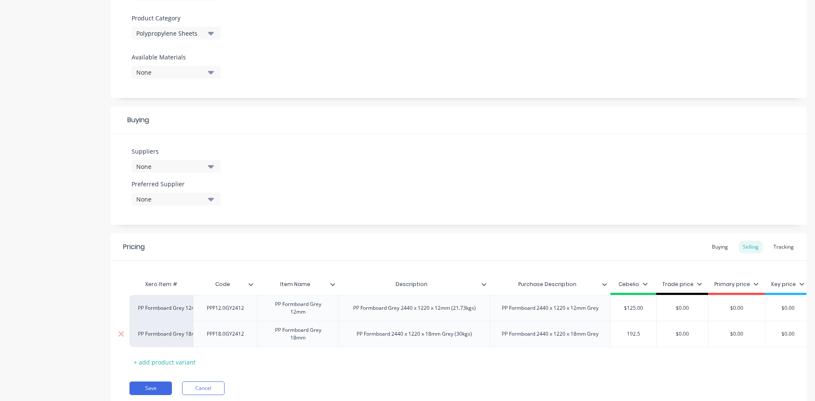
type textarea "x"
type input "192.50"
click at [593, 366] on div "Xero Item # Code Item Name Description Purchase Description Cebelio Trade price…" at bounding box center [458, 322] width 658 height 93
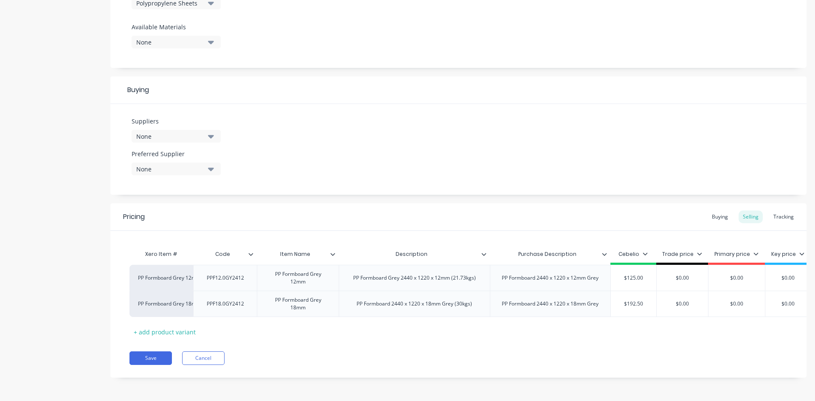
scroll to position [0, 11]
type input "$0.00"
drag, startPoint x: 678, startPoint y: 273, endPoint x: 649, endPoint y: 274, distance: 28.9
click at [652, 274] on input "$0.00" at bounding box center [677, 278] width 51 height 8
type textarea "x"
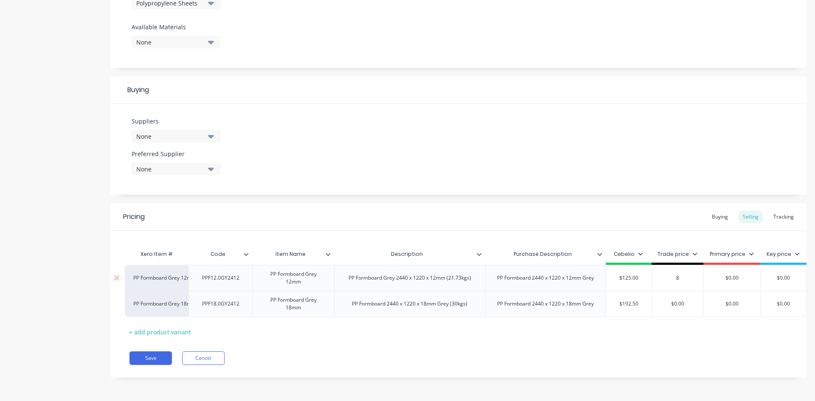
type input "85"
type textarea "x"
type input "85.2"
type textarea "x"
type input "85.24"
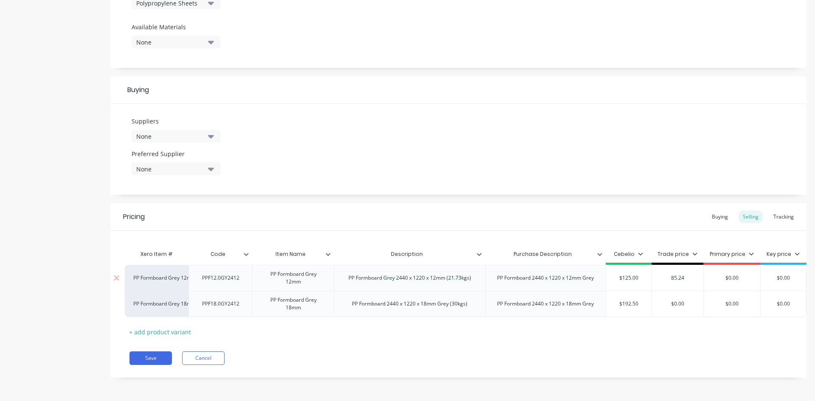
drag, startPoint x: 637, startPoint y: 270, endPoint x: 632, endPoint y: 273, distance: 5.9
click at [631, 270] on div "PP Formboard Grey 12mm PPF12.0GY2412 PP Formboard Grey 12mm PP Formboard Grey 2…" at bounding box center [466, 278] width 682 height 26
type textarea "x"
click at [682, 271] on div "PP Formboard Grey 12mm PPF12.0GY2412 PP Formboard Grey 12mm PP Formboard Grey 2…" at bounding box center [466, 278] width 682 height 26
type input "8"
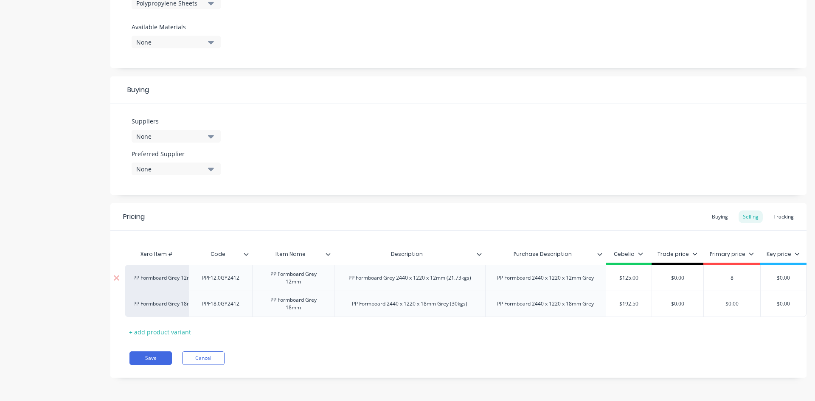
type textarea "x"
type input "85"
type textarea "x"
type input "85.2"
type textarea "x"
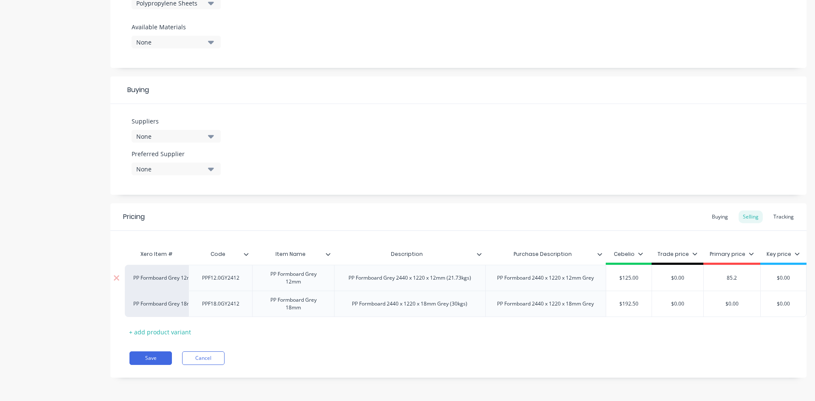
type input "85.24"
type textarea "x"
type input "85.24"
type input "$0.00"
drag, startPoint x: 719, startPoint y: 299, endPoint x: 685, endPoint y: 300, distance: 33.5
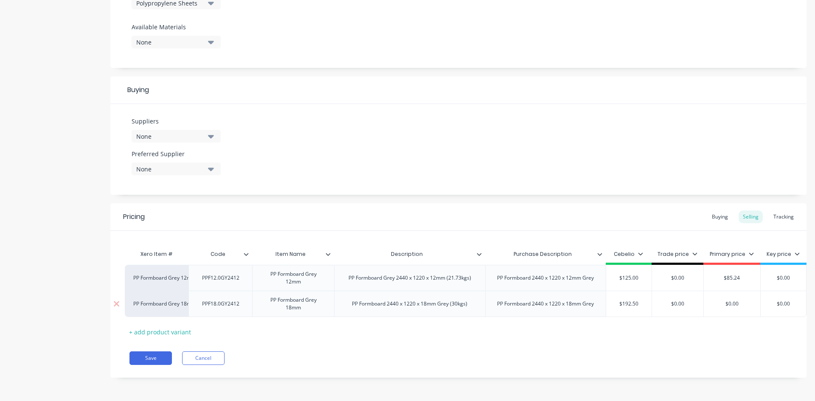
click at [686, 300] on div "PP Formboard Grey 18mm PPF18.0GY2412 PP Formboard Grey 18mm PP Formboard 2440 x…" at bounding box center [466, 304] width 682 height 26
type textarea "x"
type input "1"
type textarea "x"
type input "131"
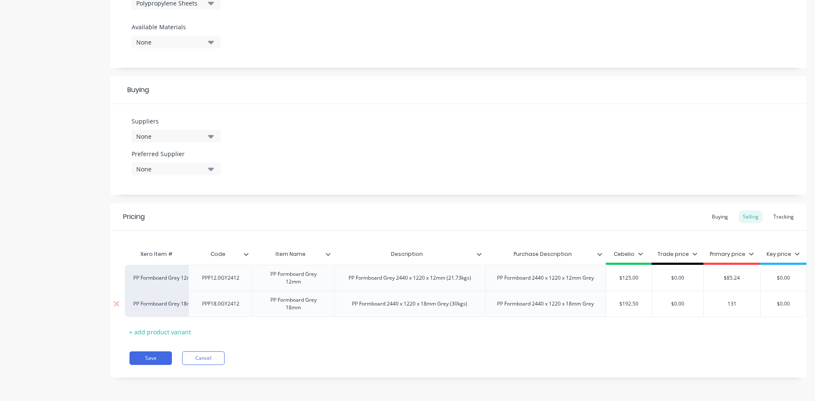
type textarea "x"
type input "131."
type textarea "x"
type input "131.2"
type textarea "x"
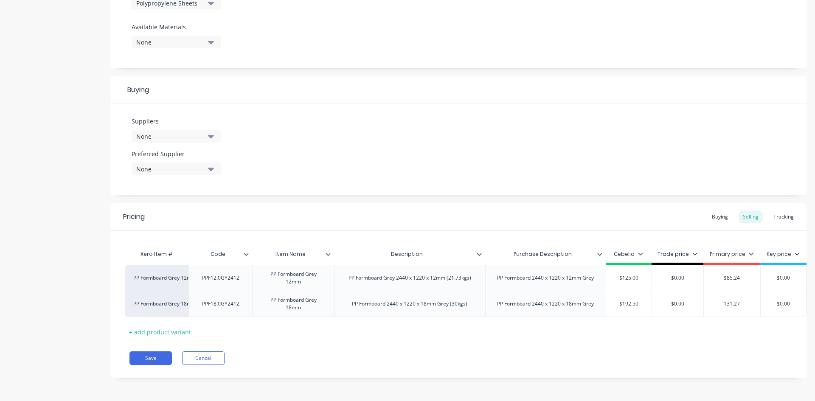
type input "131.27"
click at [718, 323] on div "Xero Item # Code Item Name Description Purchase Description Cebelio Trade price…" at bounding box center [454, 292] width 658 height 93
type input "$0.00"
drag, startPoint x: 659, startPoint y: 272, endPoint x: 614, endPoint y: 278, distance: 45.0
click at [614, 278] on div "PP Formboard Grey 12mm PPF12.0GY2412 PP Formboard Grey 12mm PP Formboard Grey 2…" at bounding box center [466, 278] width 682 height 26
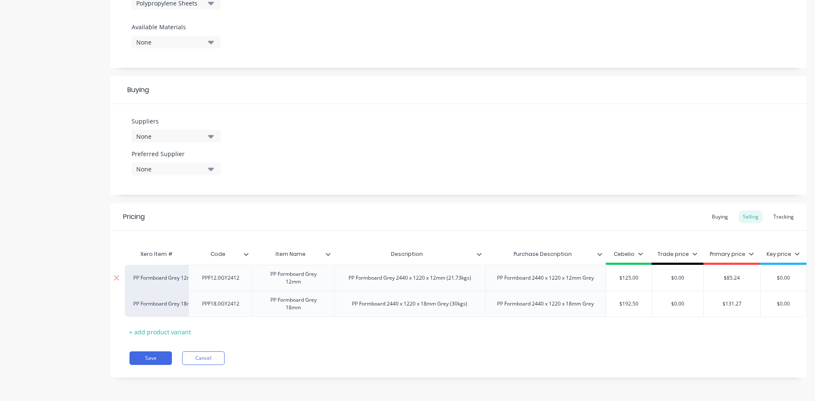
type textarea "x"
type input "10"
type textarea "x"
type input "109"
type textarea "x"
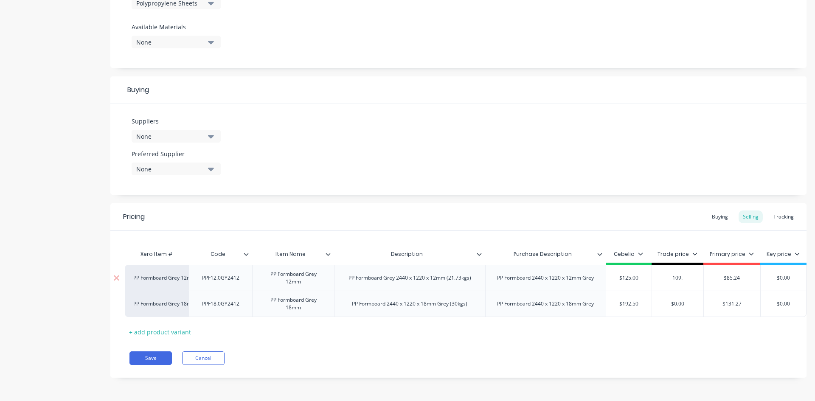
type input "109.5"
type textarea "x"
type input "109.52"
type input "$0.00"
drag, startPoint x: 677, startPoint y: 298, endPoint x: 538, endPoint y: 296, distance: 139.2
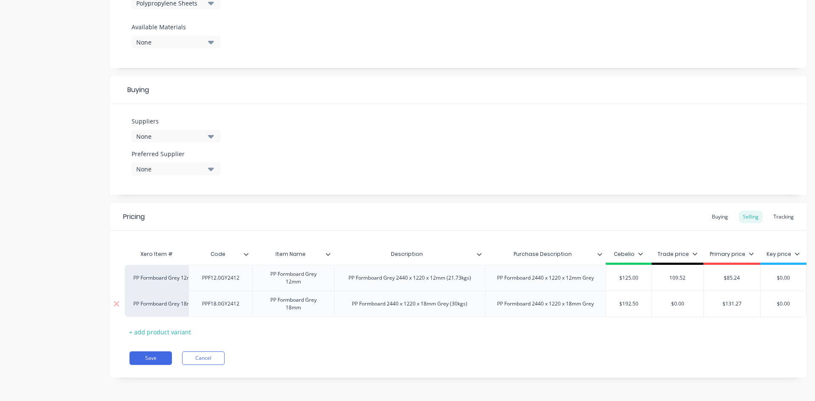
click at [570, 301] on div "PP Formboard Grey 18mm PPF18.0GY2412 PP Formboard Grey 18mm PP Formboard 2440 x…" at bounding box center [466, 304] width 682 height 26
drag, startPoint x: 688, startPoint y: 272, endPoint x: 627, endPoint y: 272, distance: 61.1
click at [628, 272] on div "PP Formboard Grey 12mm PPF12.0GY2412 PP Formboard Grey 12mm PP Formboard Grey 2…" at bounding box center [466, 278] width 682 height 26
type input "1"
type textarea "x"
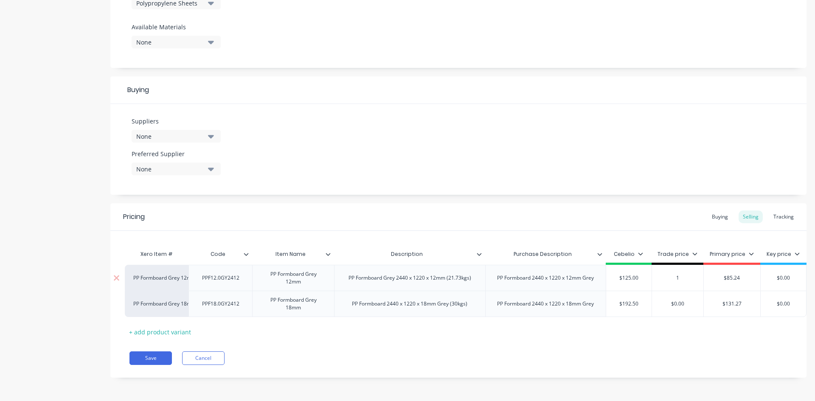
type input "10"
type textarea "x"
type input "109"
type textarea "x"
type input "109.5"
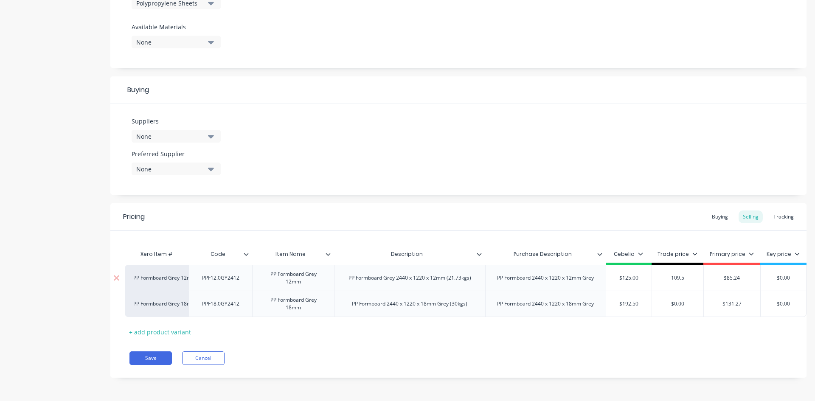
type textarea "x"
type input "109.55"
type textarea "x"
type input "109.55"
drag, startPoint x: 684, startPoint y: 299, endPoint x: 630, endPoint y: 298, distance: 53.5
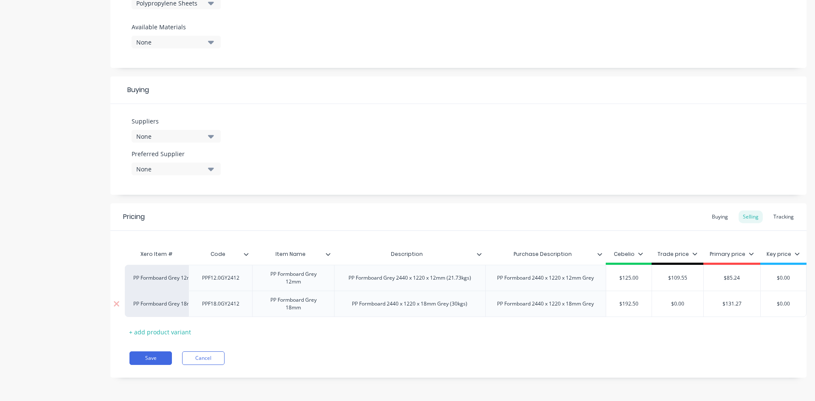
click at [630, 298] on div "PP Formboard Grey 18mm PPF18.0GY2412 PP Formboard Grey 18mm PP Formboard 2440 x…" at bounding box center [466, 304] width 682 height 26
type textarea "x"
type input "17"
type textarea "x"
type input "177"
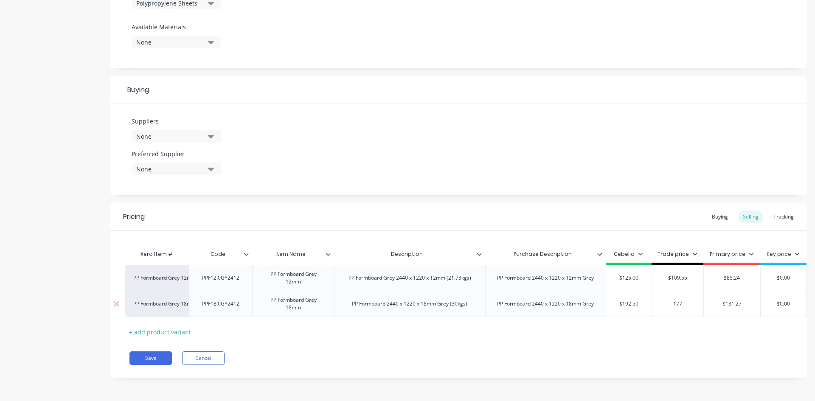
type textarea "x"
type input "177."
type textarea "x"
type input "177.0"
type textarea "x"
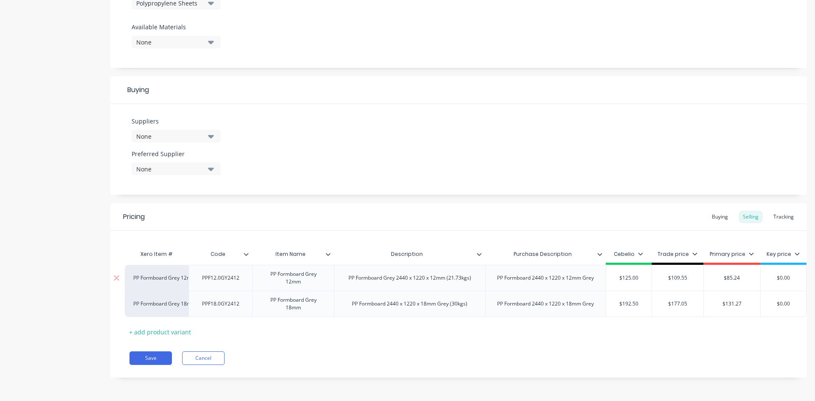
drag, startPoint x: 683, startPoint y: 269, endPoint x: 633, endPoint y: 270, distance: 49.7
click at [633, 270] on div "PP Formboard Grey 12mm PPF12.0GY2412 PP Formboard Grey 12mm PP Formboard Grey 2…" at bounding box center [466, 278] width 682 height 26
drag, startPoint x: 646, startPoint y: 298, endPoint x: 622, endPoint y: 298, distance: 24.2
click at [622, 298] on div "PP Formboard Grey 18mm PPF18.0GY2412 PP Formboard Grey 18mm PP Formboard 2440 x…" at bounding box center [466, 304] width 682 height 26
click at [691, 300] on input "162.76" at bounding box center [677, 304] width 51 height 8
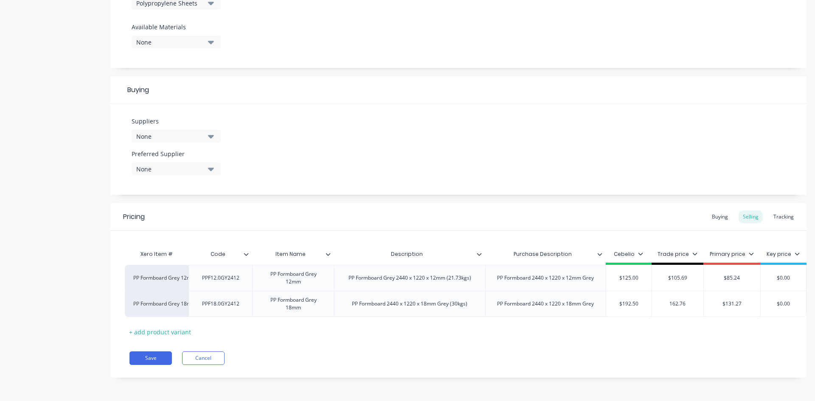
click at [688, 316] on div "Xero Item # Code Item Name Description Purchase Description Cebelio Trade price…" at bounding box center [454, 292] width 658 height 93
drag, startPoint x: 773, startPoint y: 272, endPoint x: 790, endPoint y: 271, distance: 17.4
click at [790, 274] on input "$0.00" at bounding box center [783, 278] width 45 height 8
drag, startPoint x: 778, startPoint y: 299, endPoint x: 683, endPoint y: 293, distance: 94.4
click at [683, 294] on div "PP Formboard Grey 18mm PPF18.0GY2412 PP Formboard Grey 18mm PP Formboard 2440 x…" at bounding box center [466, 304] width 682 height 26
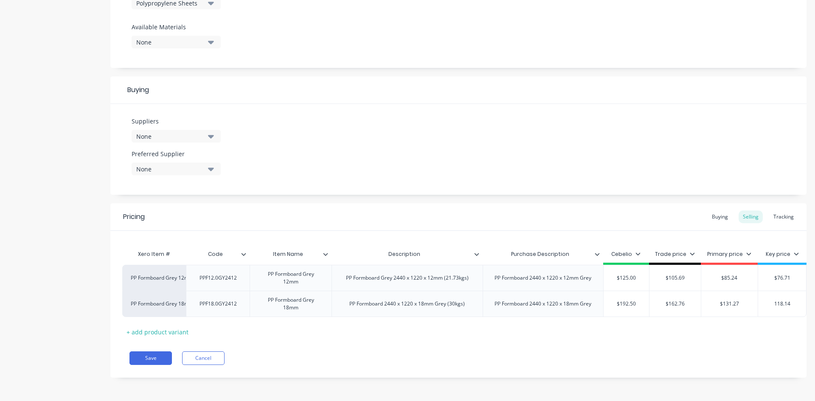
click at [691, 319] on div "Xero Item # Code Item Name Description Purchase Description Cebelio Trade price…" at bounding box center [451, 292] width 658 height 93
click at [363, 320] on div "Xero Item # Code Item Name Description Purchase Description Cebelio Trade price…" at bounding box center [451, 292] width 658 height 93
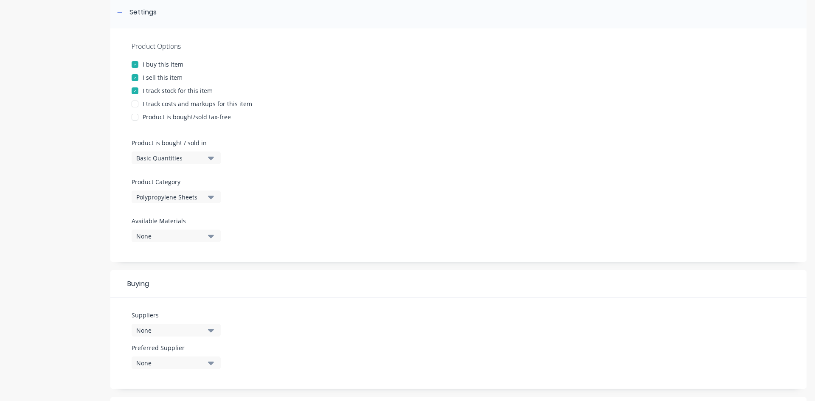
scroll to position [117, 0]
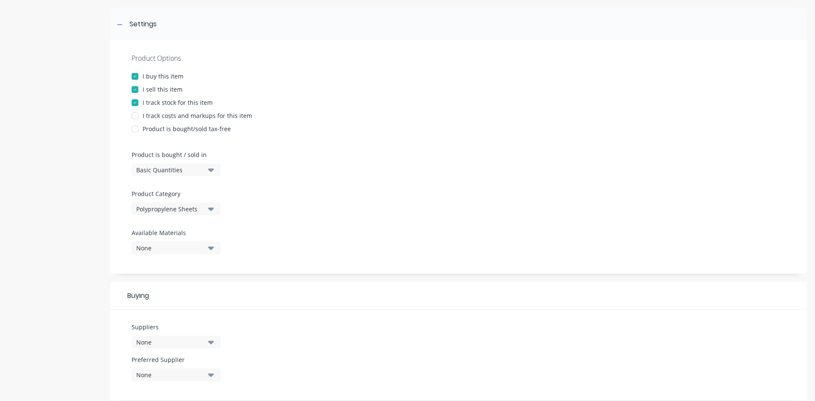
click at [182, 248] on div "None" at bounding box center [170, 248] width 68 height 9
click at [183, 248] on div "None" at bounding box center [170, 248] width 68 height 9
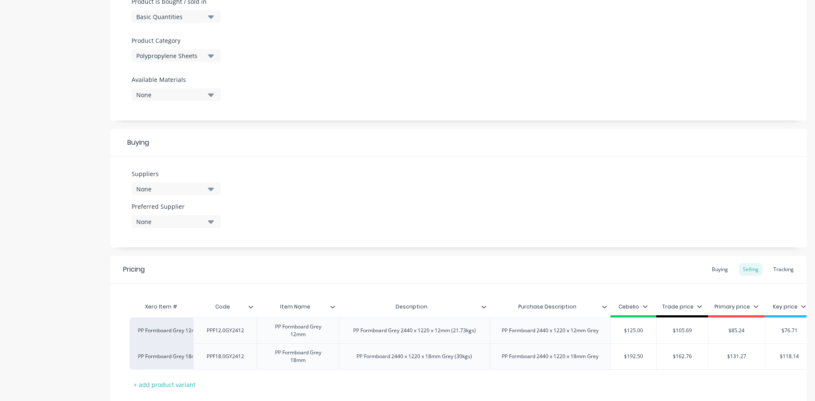
scroll to position [329, 0]
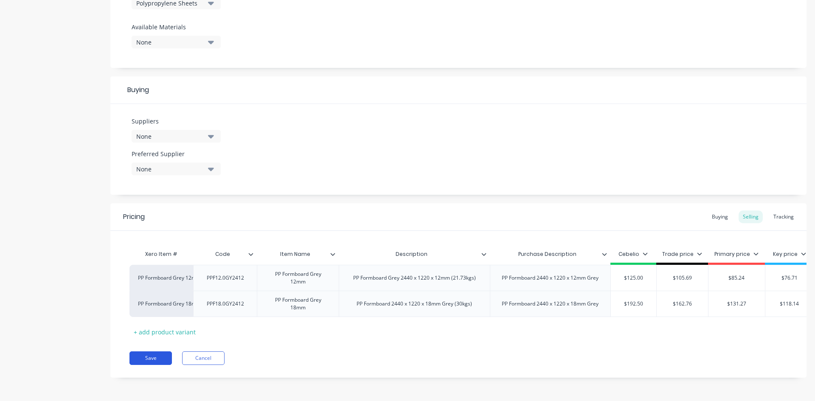
click at [146, 356] on button "Save" at bounding box center [150, 358] width 42 height 14
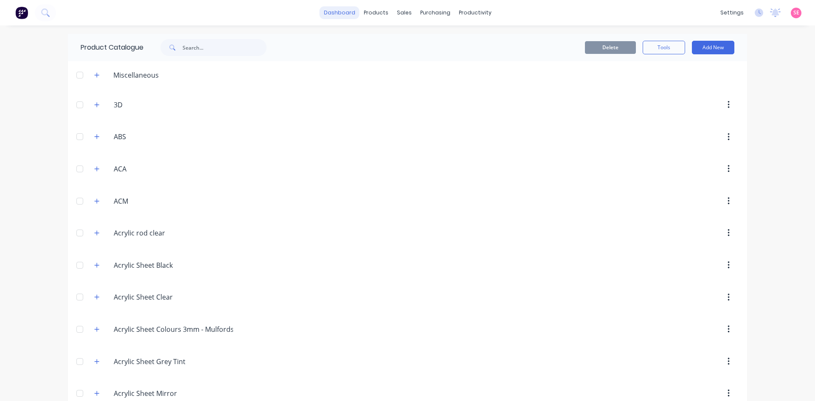
click at [331, 18] on link "dashboard" at bounding box center [340, 12] width 40 height 13
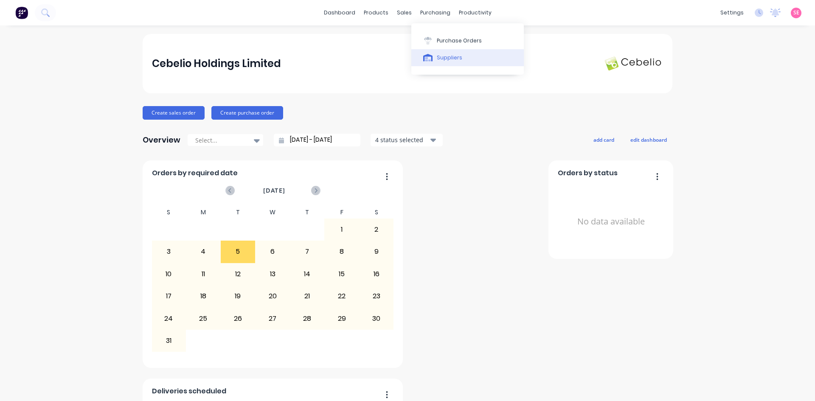
click at [444, 60] on div "Suppliers" at bounding box center [449, 58] width 25 height 8
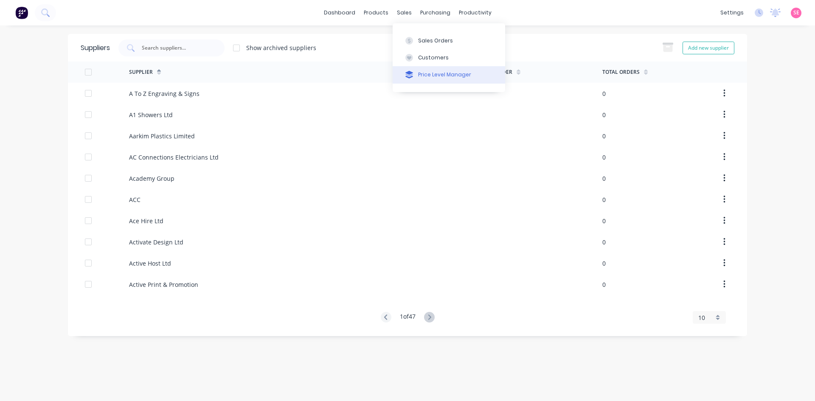
click at [418, 71] on button "Price Level Manager" at bounding box center [449, 74] width 112 height 17
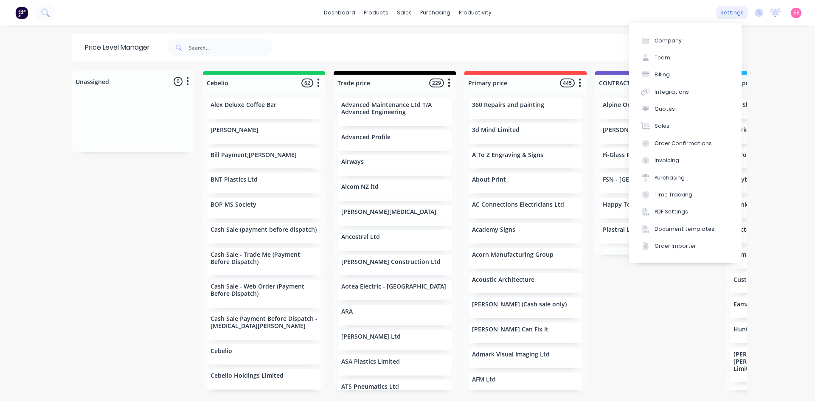
click at [725, 9] on div "settings" at bounding box center [732, 12] width 32 height 13
click at [688, 231] on div "Document templates" at bounding box center [685, 229] width 60 height 8
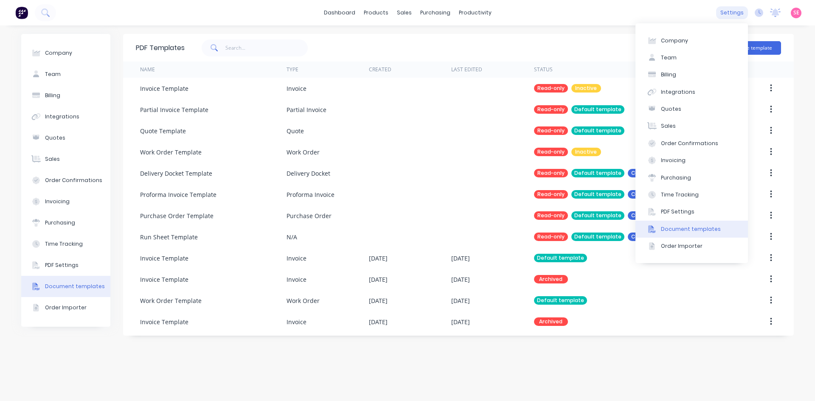
click at [733, 8] on div "settings" at bounding box center [732, 12] width 32 height 13
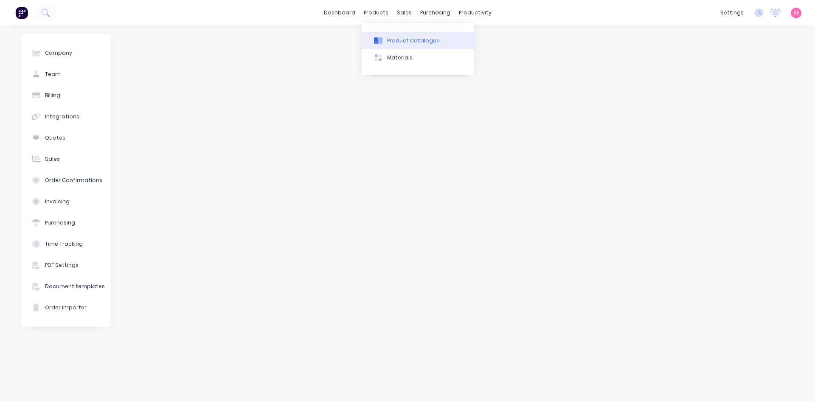
click at [398, 44] on div "Product Catalogue" at bounding box center [413, 41] width 53 height 8
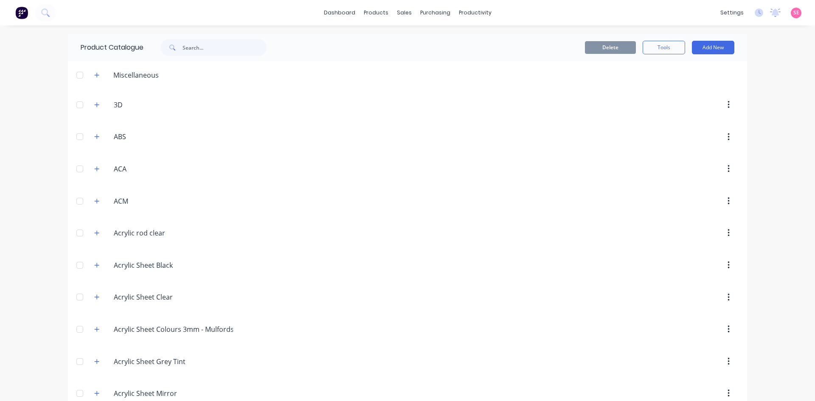
click at [180, 45] on span at bounding box center [171, 47] width 22 height 17
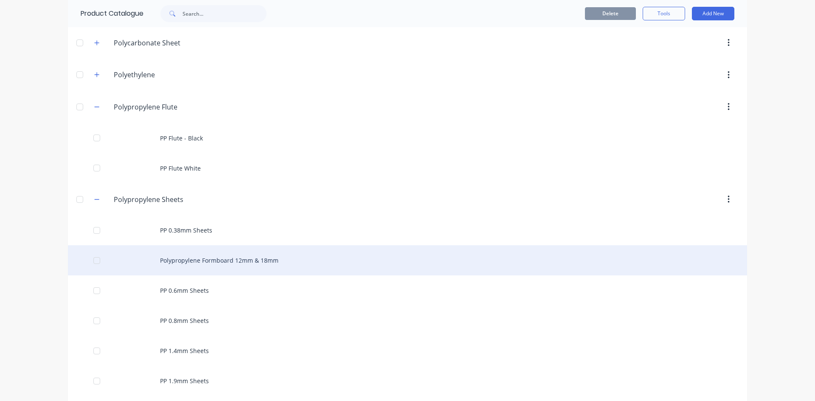
scroll to position [1953, 0]
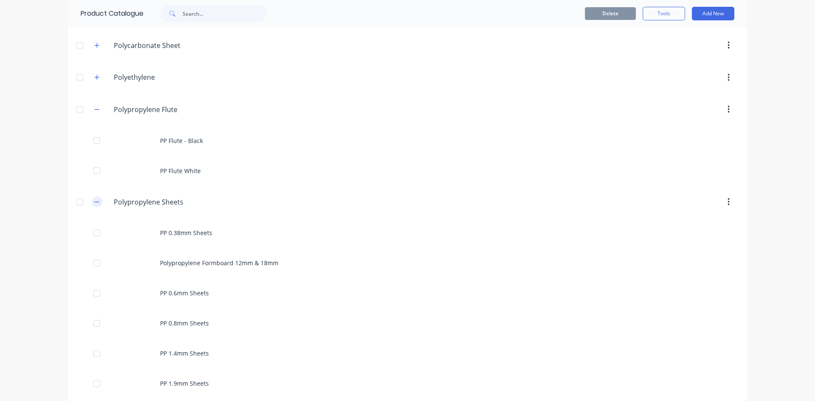
click at [96, 202] on icon "button" at bounding box center [97, 202] width 5 height 0
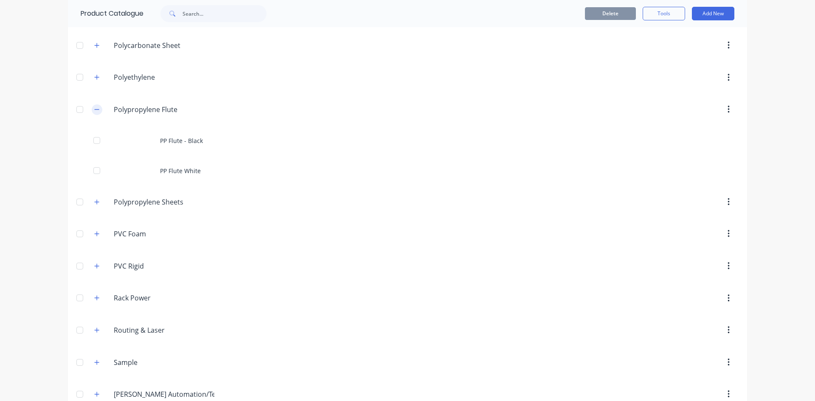
click at [94, 111] on icon "button" at bounding box center [96, 110] width 5 height 6
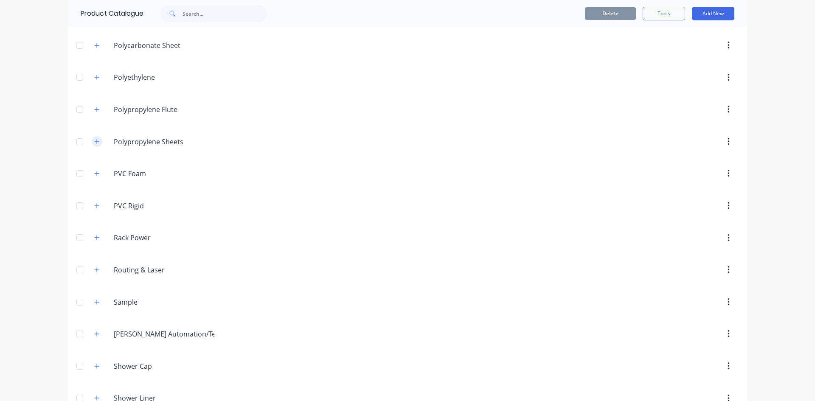
click at [95, 143] on icon "button" at bounding box center [96, 142] width 5 height 6
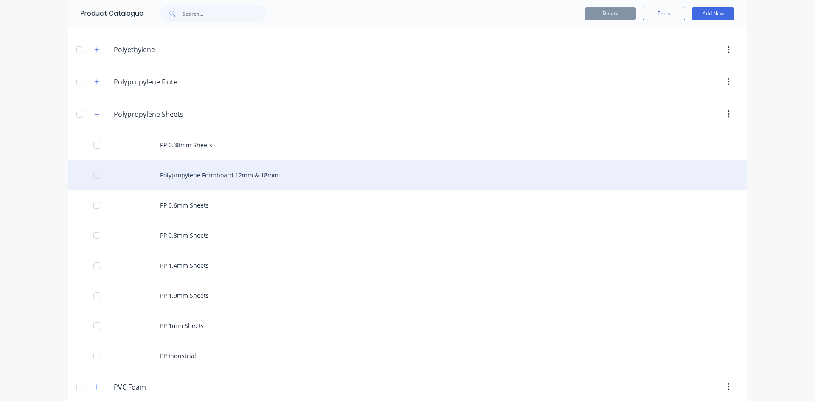
scroll to position [1995, 0]
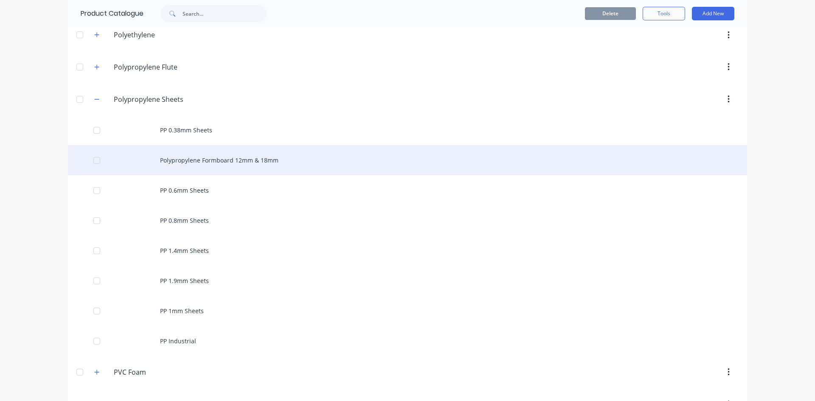
click at [203, 162] on div "Polypropylene Formboard 12mm & 18mm" at bounding box center [407, 160] width 679 height 30
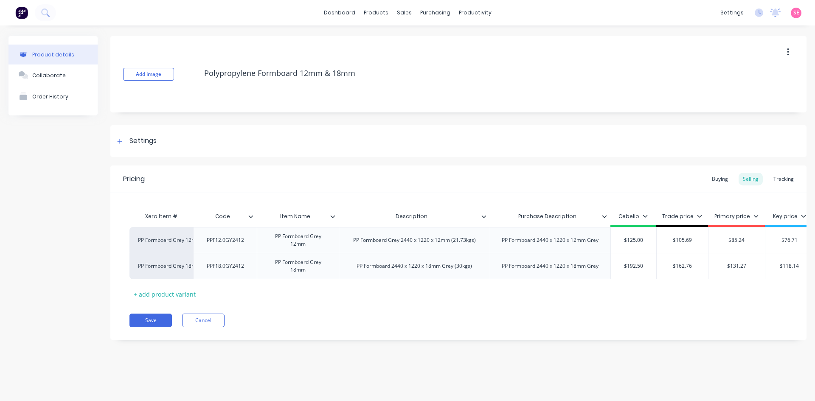
drag, startPoint x: 333, startPoint y: 216, endPoint x: 335, endPoint y: 210, distance: 6.9
click at [338, 185] on div "Pricing Buying Selling Tracking" at bounding box center [458, 180] width 696 height 28
click at [333, 218] on icon at bounding box center [332, 216] width 5 height 5
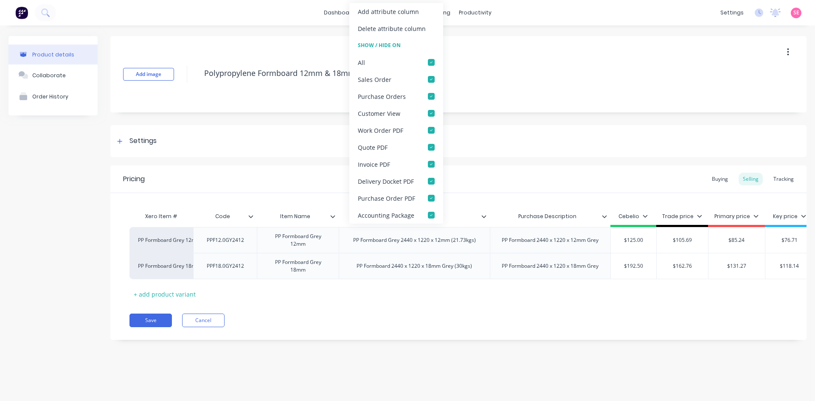
click at [334, 218] on icon at bounding box center [332, 216] width 5 height 5
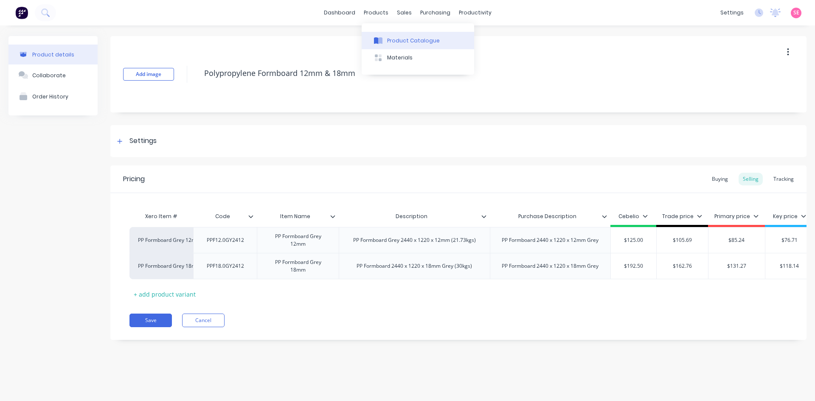
click at [385, 35] on button "Product Catalogue" at bounding box center [418, 40] width 112 height 17
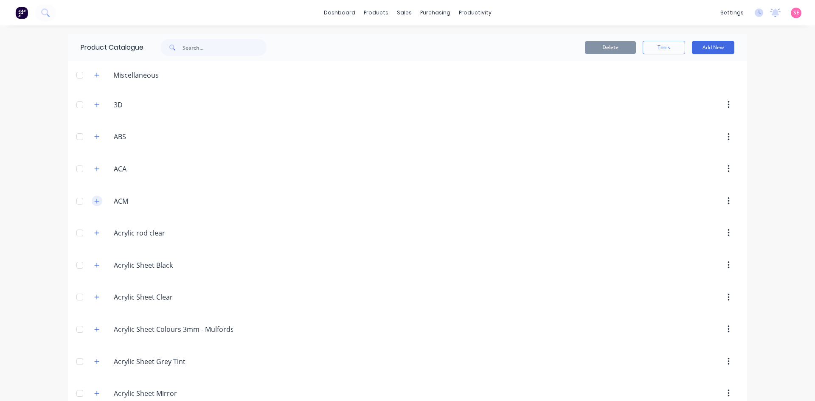
click at [96, 206] on span at bounding box center [97, 201] width 11 height 11
click at [94, 202] on icon "button" at bounding box center [96, 201] width 5 height 6
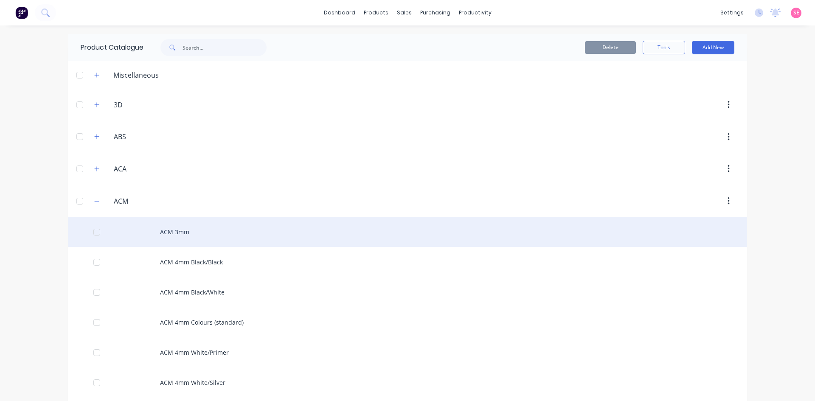
click at [184, 230] on div "ACM 3mm" at bounding box center [407, 232] width 679 height 30
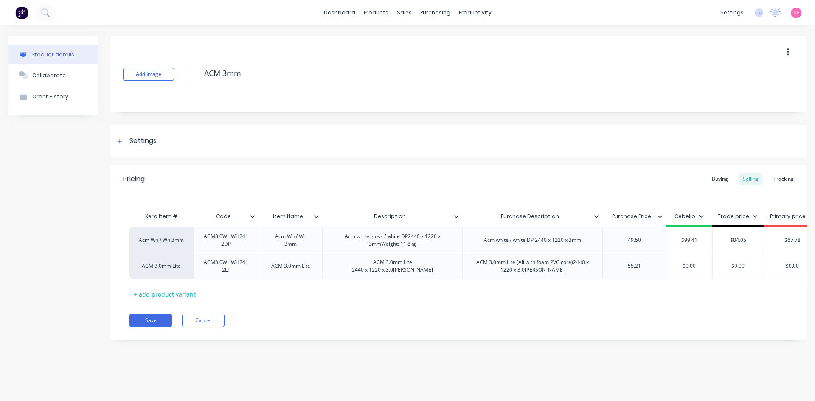
click at [250, 219] on input "Code" at bounding box center [223, 217] width 60 height 8
click at [253, 216] on icon at bounding box center [252, 216] width 5 height 5
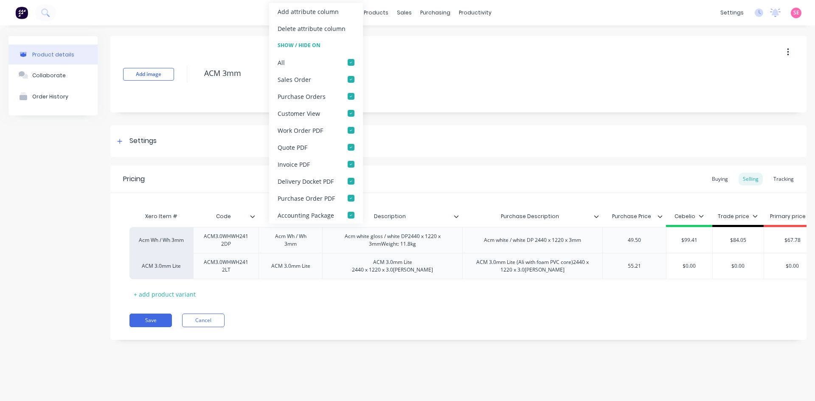
click at [253, 216] on icon at bounding box center [252, 216] width 5 height 5
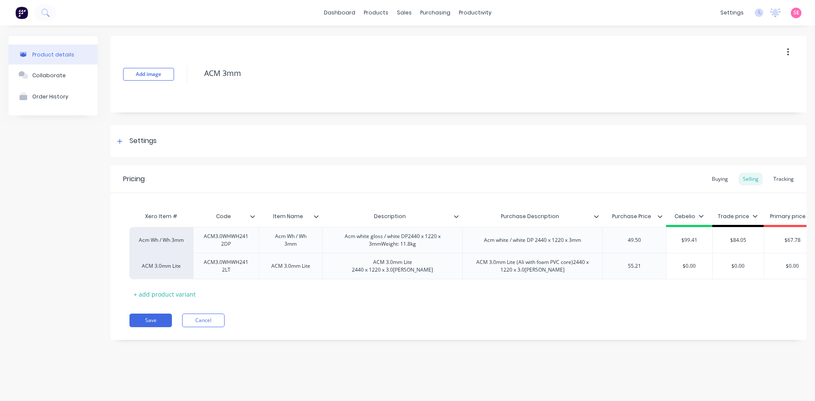
click at [317, 216] on icon at bounding box center [316, 216] width 5 height 5
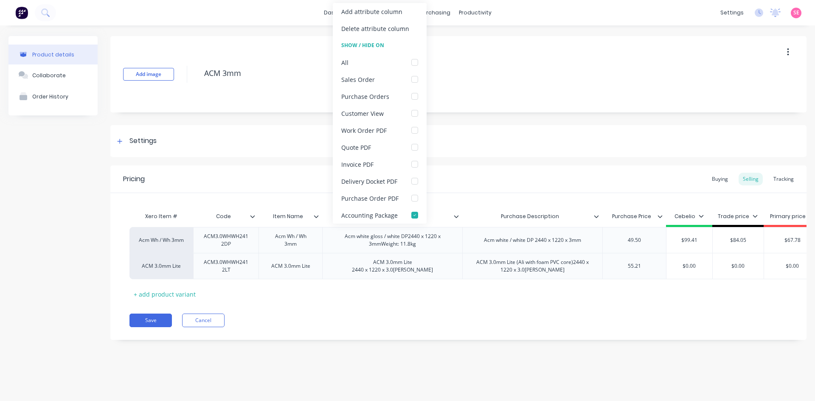
click at [315, 216] on icon at bounding box center [316, 216] width 5 height 3
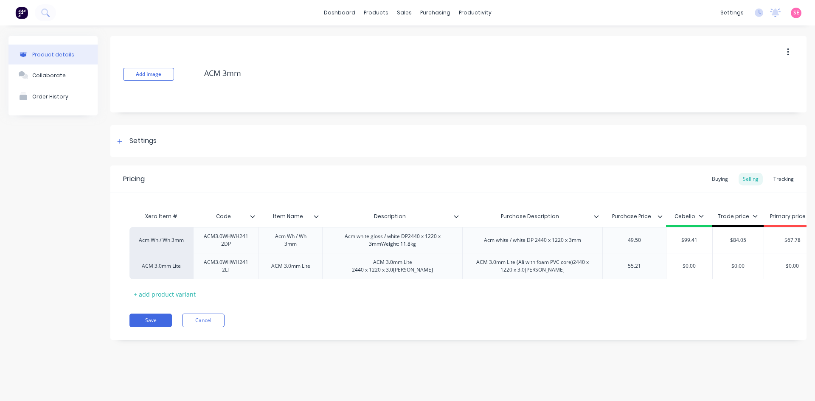
click at [451, 216] on input "Description" at bounding box center [389, 217] width 135 height 8
click at [461, 215] on div at bounding box center [459, 217] width 5 height 8
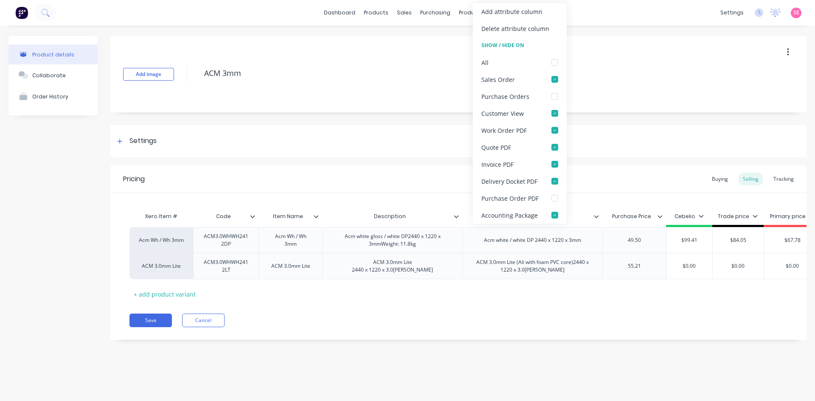
click at [456, 216] on icon at bounding box center [456, 216] width 5 height 5
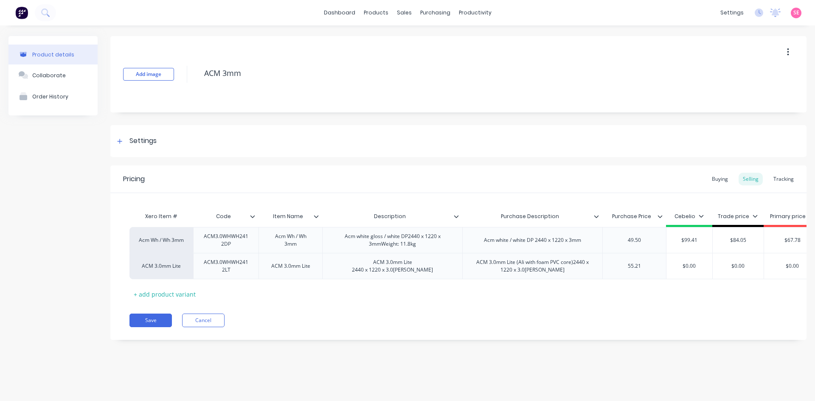
click at [455, 216] on icon at bounding box center [456, 216] width 5 height 5
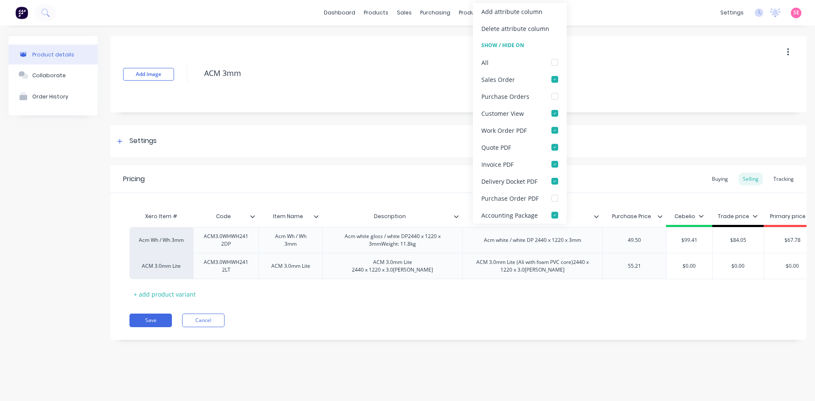
click at [455, 216] on icon at bounding box center [456, 216] width 5 height 3
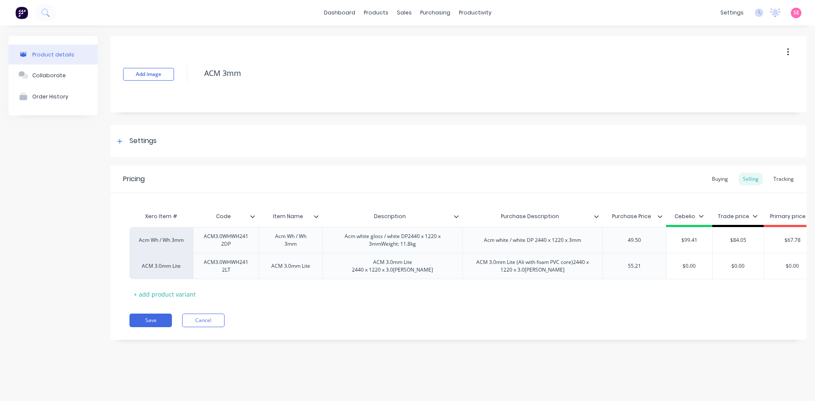
click at [597, 217] on icon at bounding box center [596, 216] width 5 height 3
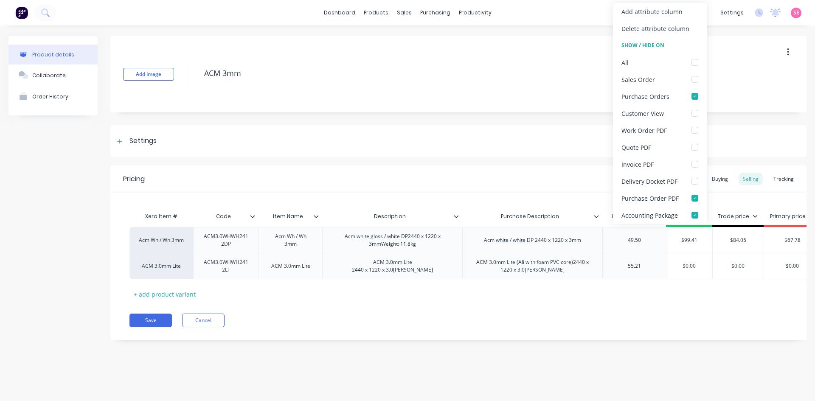
click at [594, 215] on icon at bounding box center [596, 216] width 5 height 5
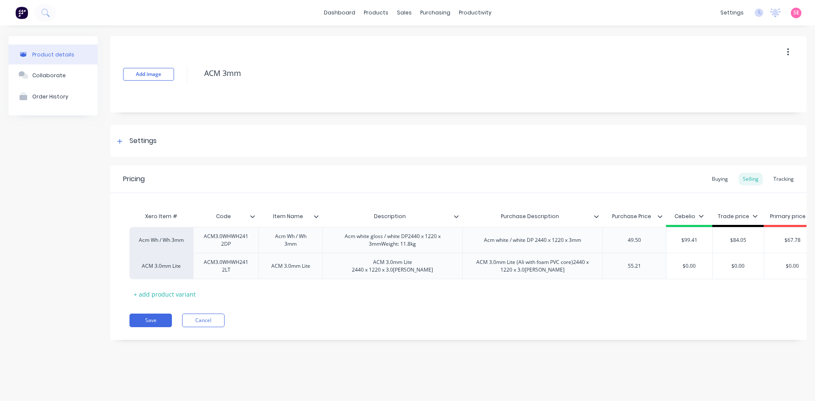
click at [595, 216] on icon at bounding box center [596, 216] width 5 height 3
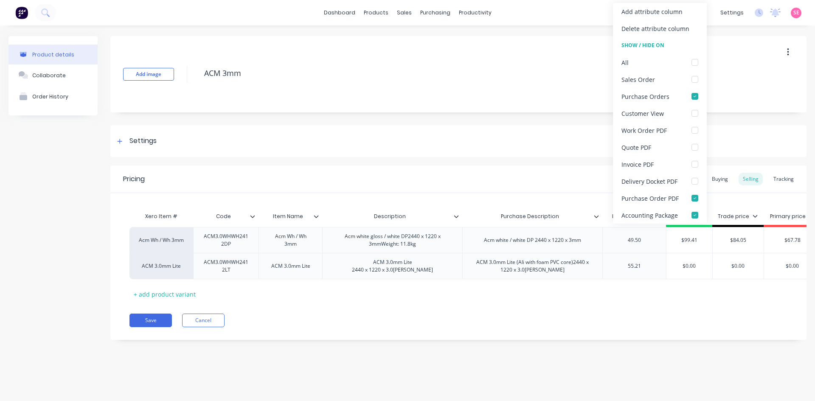
click at [594, 218] on icon at bounding box center [596, 216] width 5 height 5
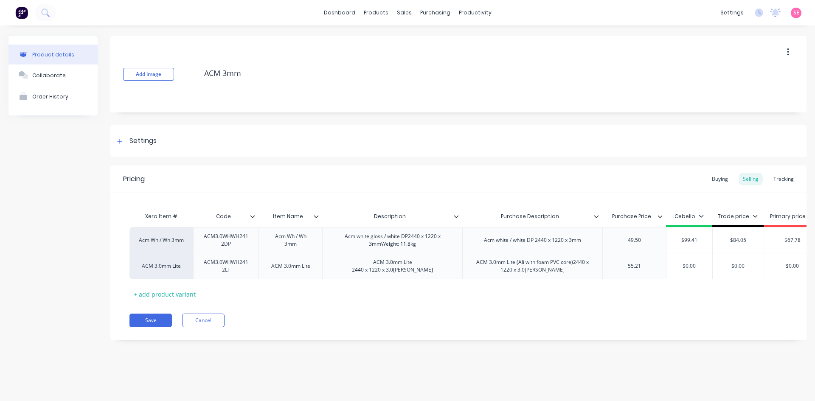
click at [660, 216] on icon at bounding box center [659, 216] width 5 height 5
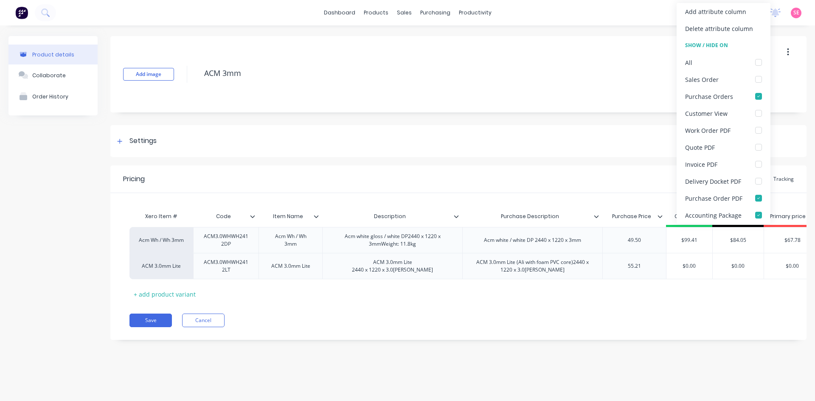
click at [660, 216] on icon at bounding box center [659, 216] width 5 height 5
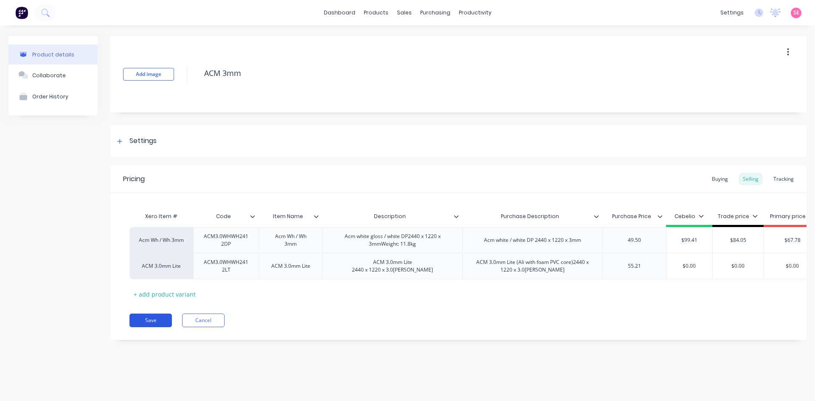
click at [148, 326] on button "Save" at bounding box center [150, 321] width 42 height 14
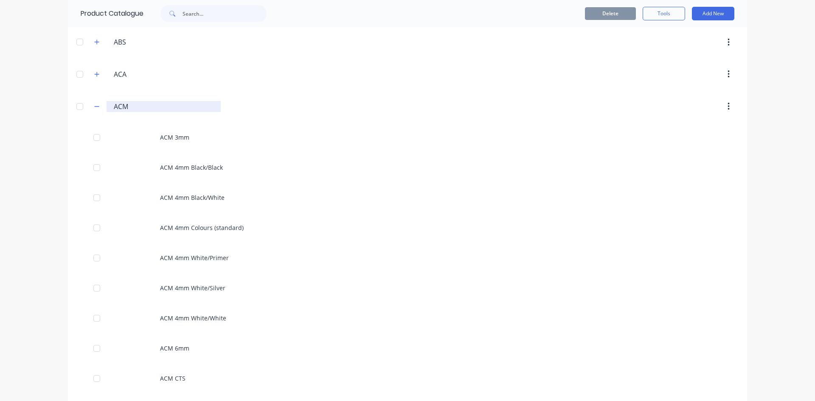
scroll to position [42, 0]
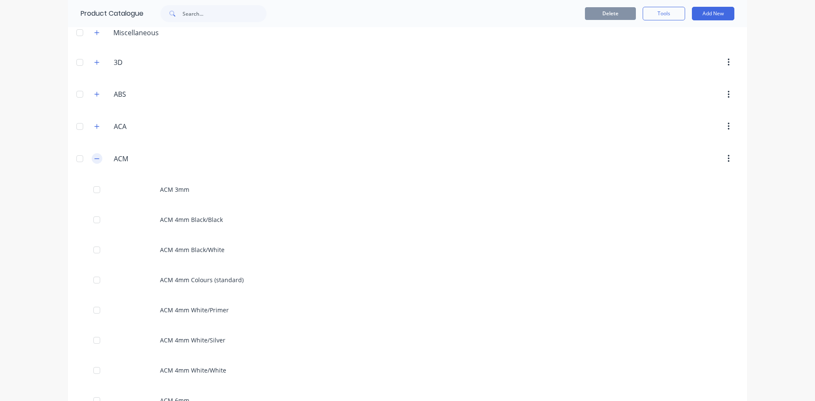
click at [92, 157] on button "button" at bounding box center [97, 158] width 11 height 11
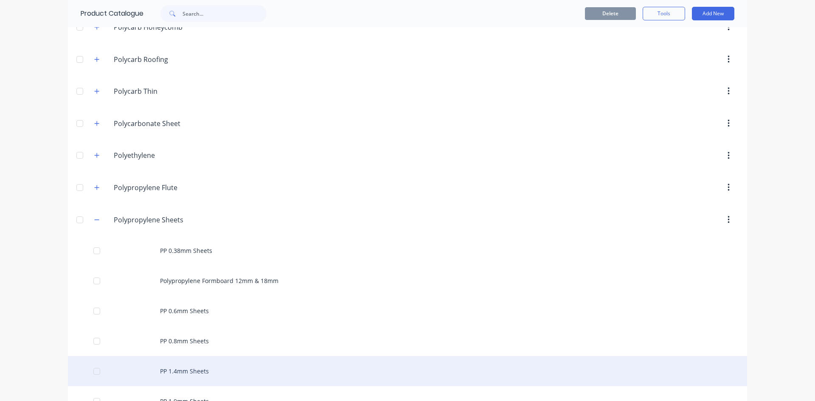
scroll to position [2080, 0]
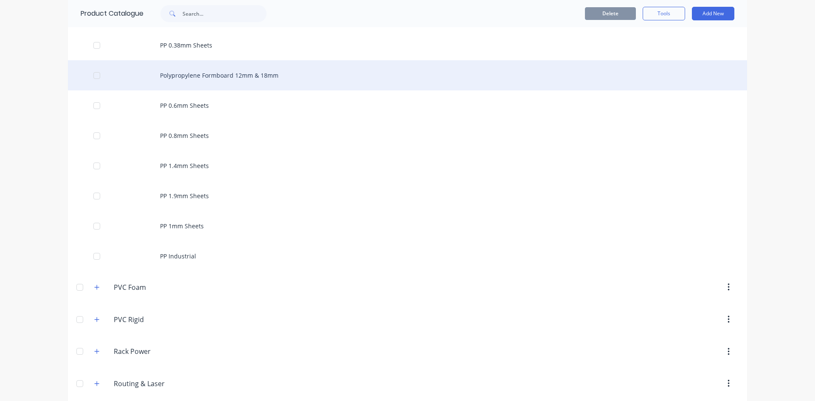
click at [205, 77] on div "Polypropylene Formboard 12mm & 18mm" at bounding box center [407, 75] width 679 height 30
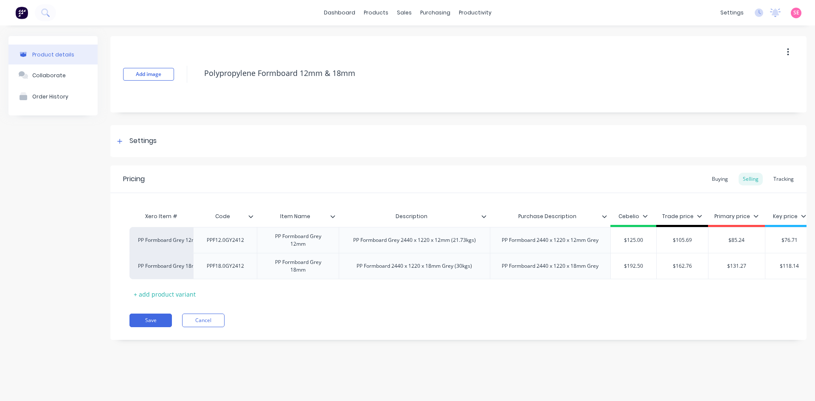
click at [604, 216] on icon at bounding box center [604, 216] width 5 height 5
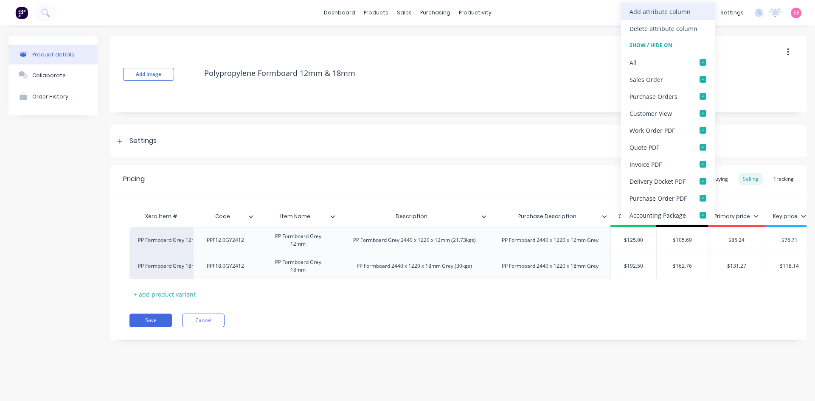
click at [673, 16] on div "Add attribute column" at bounding box center [668, 11] width 94 height 17
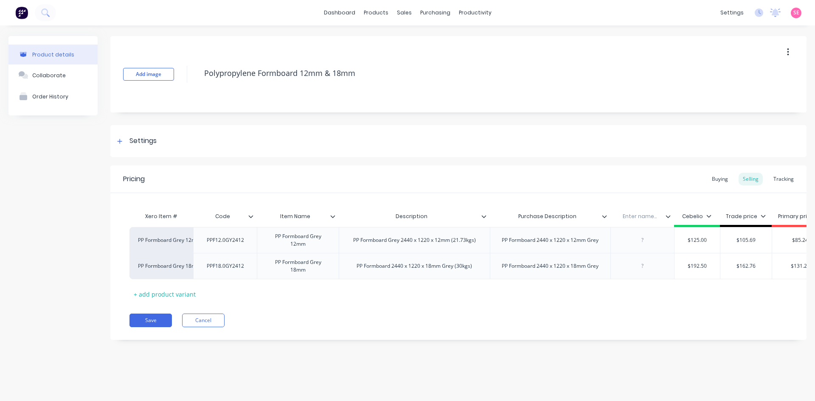
click at [643, 216] on input "text" at bounding box center [639, 217] width 59 height 8
drag, startPoint x: 643, startPoint y: 232, endPoint x: 646, endPoint y: 237, distance: 5.5
click at [645, 236] on div "PP Formboard Grey 12mm PPF12.0GY2412 PP Formboard Grey 12mm PP Formboard Grey 2…" at bounding box center [458, 253] width 658 height 52
drag, startPoint x: 642, startPoint y: 241, endPoint x: 651, endPoint y: 237, distance: 9.3
click at [642, 242] on div at bounding box center [642, 240] width 42 height 11
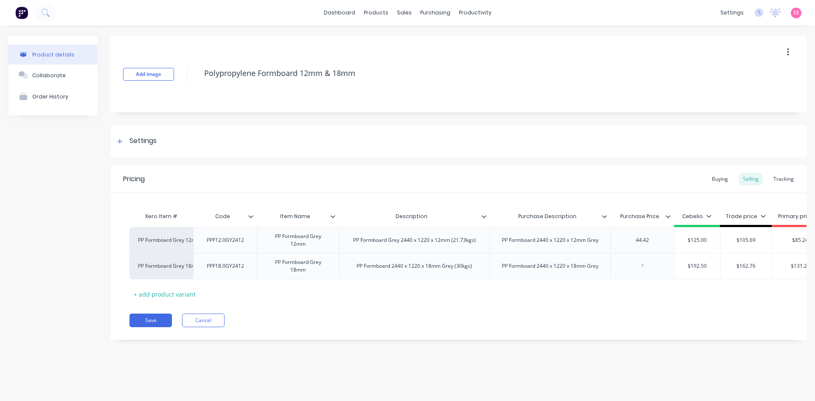
click at [649, 267] on div at bounding box center [642, 266] width 42 height 11
click at [647, 297] on div "Xero Item # Code Item Name Description Purchase Description Purchase Price Cebe…" at bounding box center [458, 254] width 658 height 93
click at [251, 219] on icon at bounding box center [250, 216] width 5 height 5
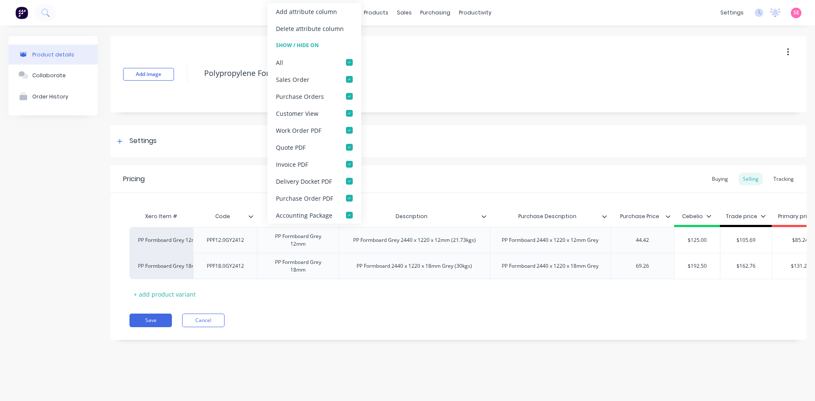
click at [251, 219] on icon at bounding box center [250, 216] width 5 height 5
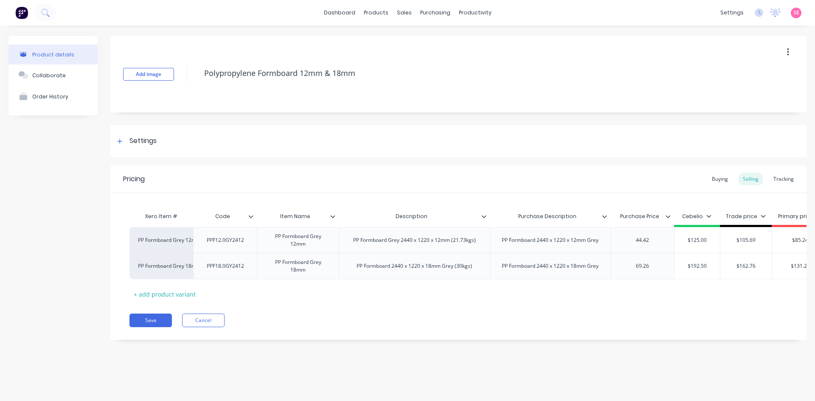
click at [329, 214] on input "Item Name" at bounding box center [295, 217] width 77 height 8
click at [332, 215] on icon at bounding box center [332, 216] width 5 height 5
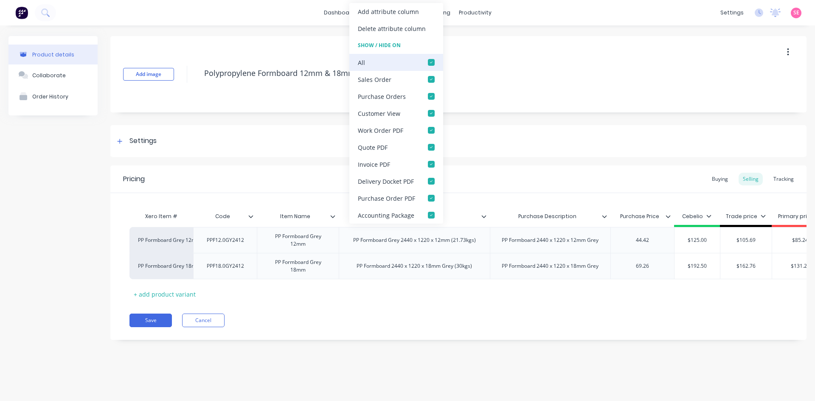
click at [429, 60] on div at bounding box center [431, 62] width 17 height 17
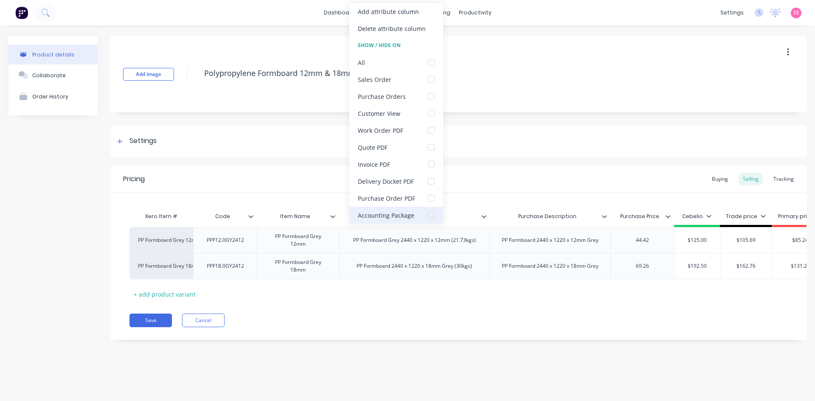
click at [429, 214] on div at bounding box center [431, 215] width 17 height 17
click at [368, 283] on div "Xero Item # Code Item Name Item Name Description Purchase Description Purchase …" at bounding box center [458, 254] width 658 height 93
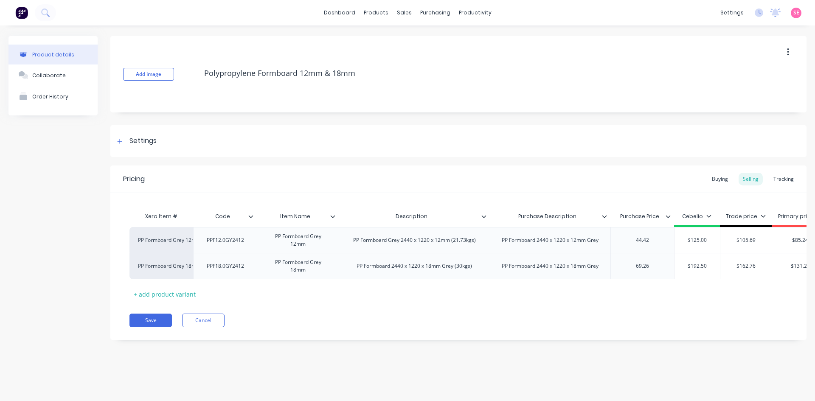
click at [484, 216] on icon at bounding box center [483, 216] width 5 height 5
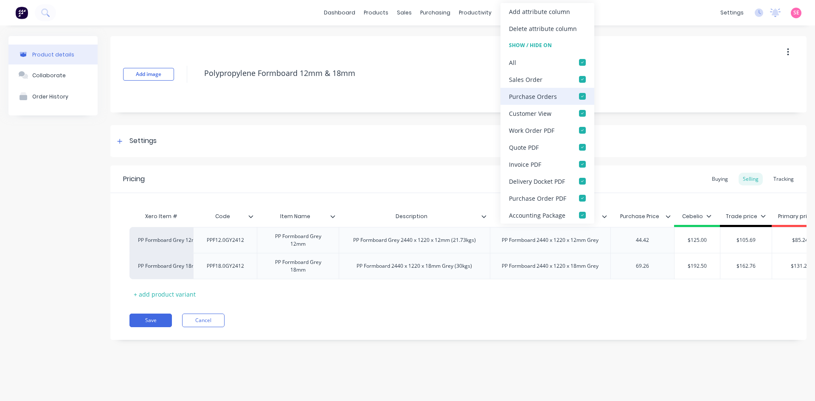
click at [580, 96] on div at bounding box center [582, 96] width 17 height 17
click at [582, 196] on div at bounding box center [582, 198] width 17 height 17
click at [438, 190] on div "Pricing Buying Selling Tracking" at bounding box center [458, 180] width 696 height 28
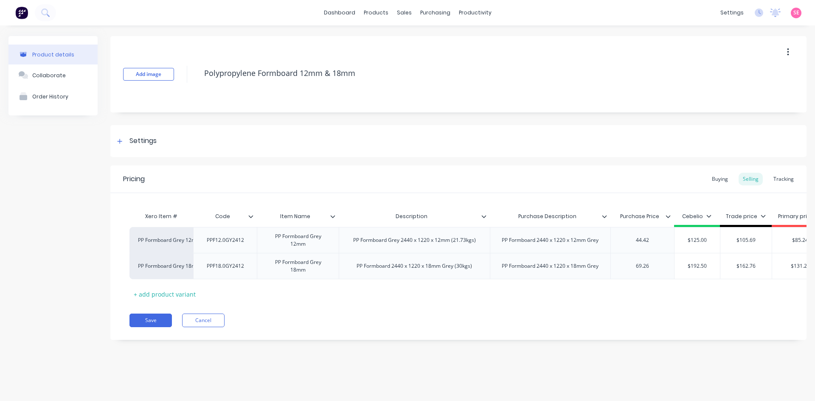
drag, startPoint x: 604, startPoint y: 217, endPoint x: 607, endPoint y: 182, distance: 35.4
click at [604, 218] on icon at bounding box center [604, 216] width 5 height 3
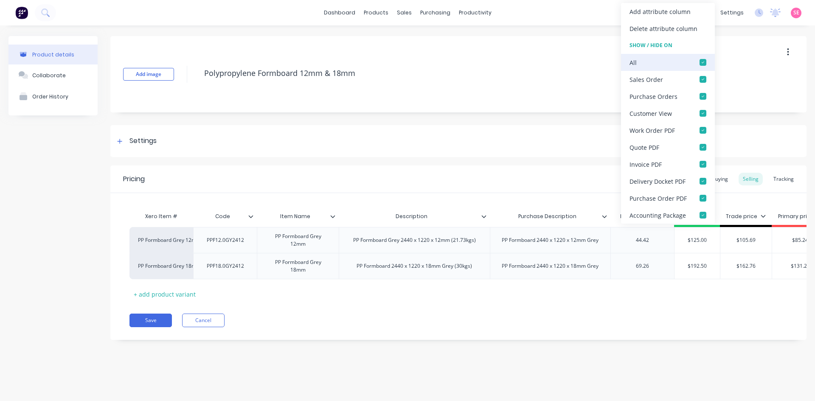
click at [702, 61] on div at bounding box center [702, 62] width 17 height 17
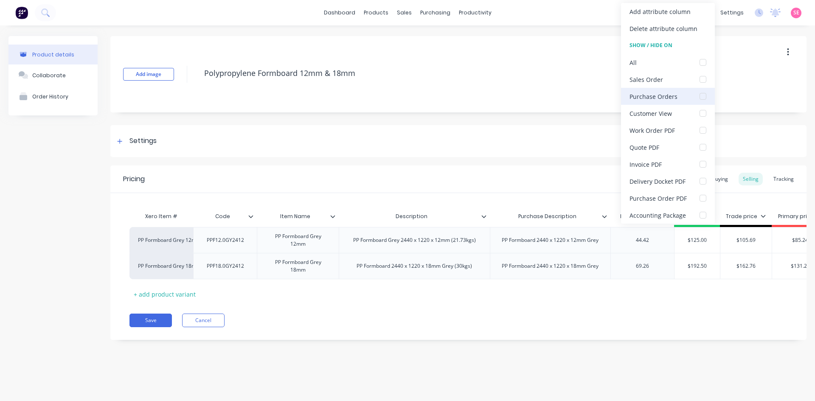
click at [701, 96] on div at bounding box center [702, 96] width 17 height 17
click at [702, 197] on div at bounding box center [702, 198] width 17 height 17
click at [499, 183] on div "Pricing Buying Selling Tracking" at bounding box center [458, 180] width 696 height 28
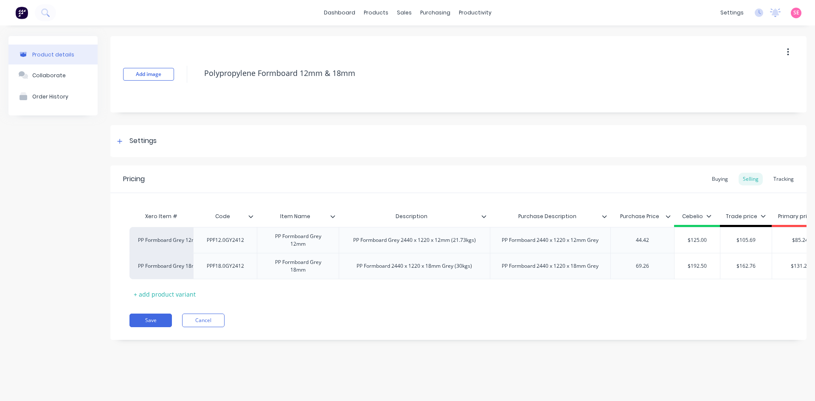
click at [671, 218] on div at bounding box center [671, 217] width 5 height 8
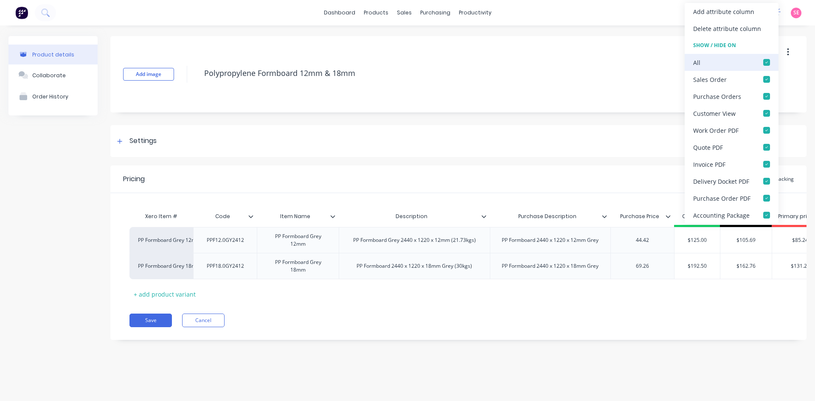
click at [764, 61] on div at bounding box center [766, 62] width 17 height 17
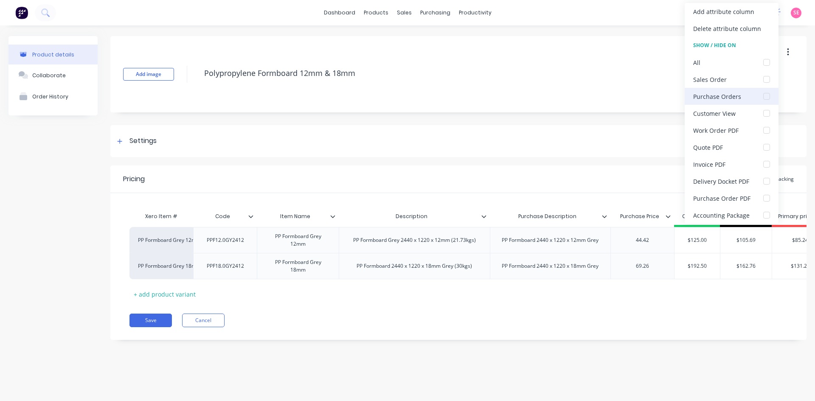
click at [767, 98] on div at bounding box center [766, 96] width 17 height 17
drag, startPoint x: 764, startPoint y: 199, endPoint x: 768, endPoint y: 208, distance: 10.3
click at [765, 199] on div at bounding box center [766, 198] width 17 height 17
click at [553, 181] on div "Pricing Buying Selling Tracking" at bounding box center [458, 180] width 696 height 28
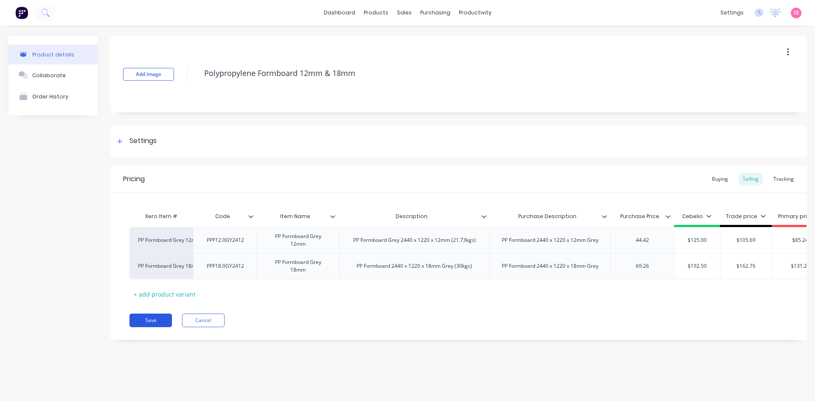
click at [144, 323] on button "Save" at bounding box center [150, 321] width 42 height 14
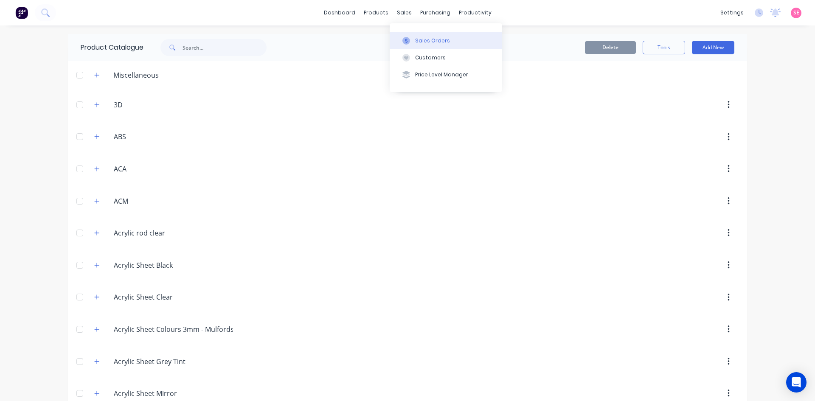
click at [421, 45] on button "Sales Orders" at bounding box center [446, 40] width 112 height 17
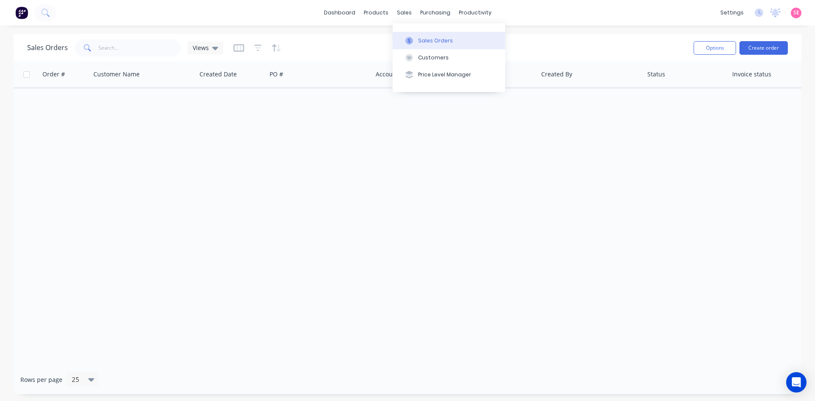
click at [423, 40] on div "Sales Orders" at bounding box center [435, 41] width 35 height 8
click at [768, 47] on button "Create order" at bounding box center [763, 48] width 48 height 14
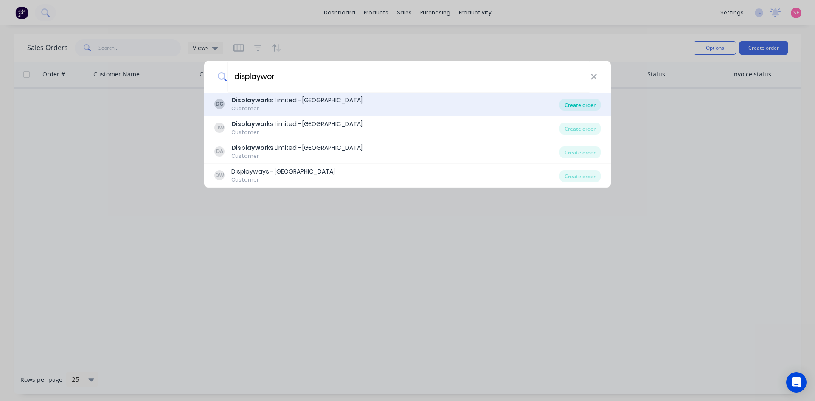
type input "displaywor"
click at [590, 106] on div "Create order" at bounding box center [579, 105] width 41 height 12
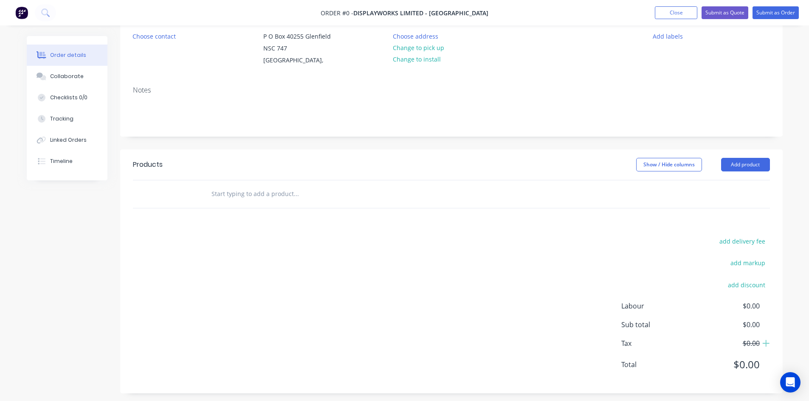
scroll to position [93, 0]
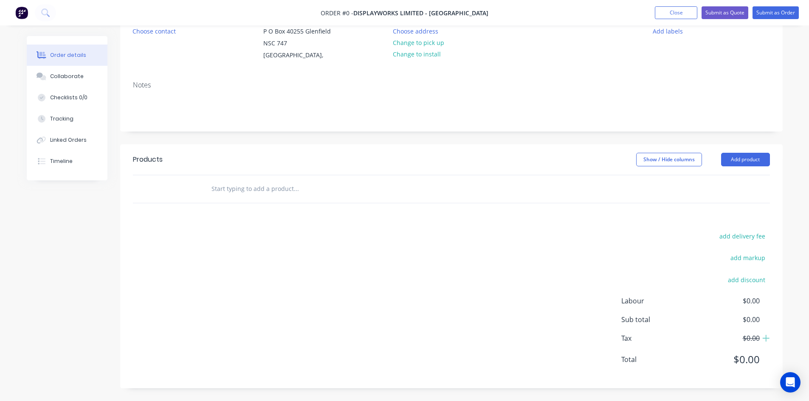
click at [246, 189] on input "text" at bounding box center [296, 188] width 170 height 17
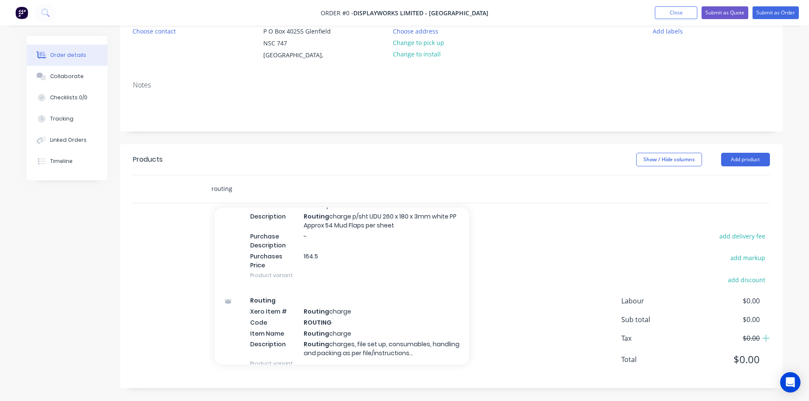
scroll to position [378, 0]
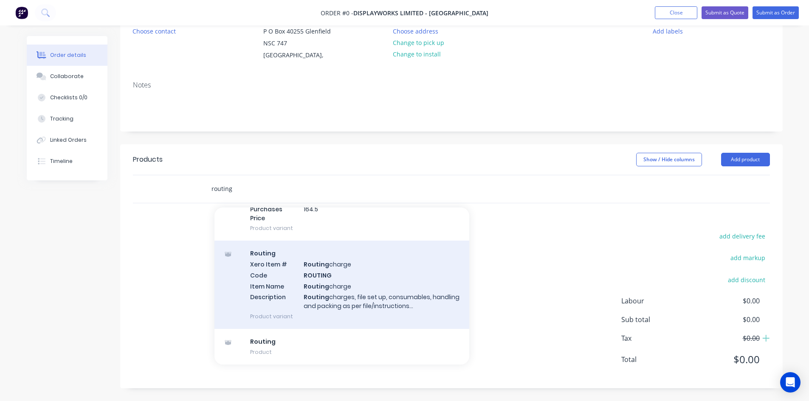
type input "routing"
click at [344, 287] on div "Routing Xero Item # Routing charge Code ROUTING Item Name Routing charge Descri…" at bounding box center [341, 285] width 255 height 88
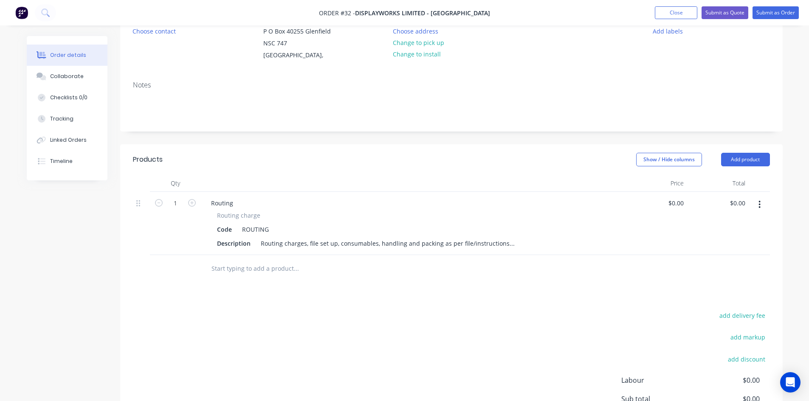
click at [235, 209] on div "Routing Routing charge Code ROUTING Description Routing charges, file set up, c…" at bounding box center [413, 223] width 424 height 63
click at [240, 216] on span "Routing charge" at bounding box center [238, 215] width 43 height 9
click at [261, 215] on div "Routing charge" at bounding box center [413, 215] width 392 height 9
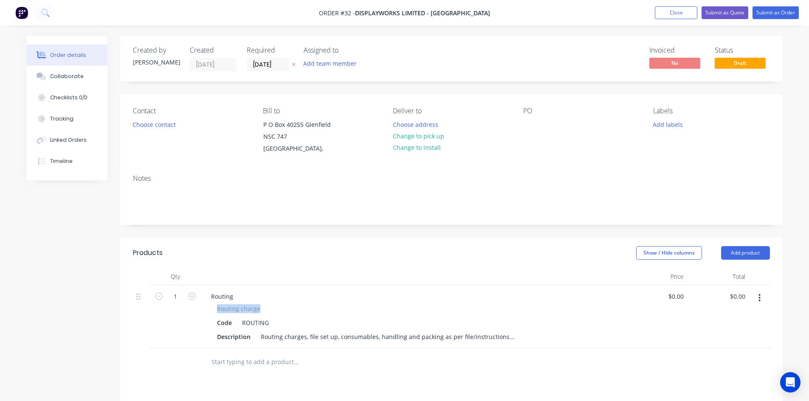
drag, startPoint x: 256, startPoint y: 309, endPoint x: 214, endPoint y: 311, distance: 42.0
click at [214, 311] on div "Routing charge Code ROUTING Description Routing charges, file set up, consumabl…" at bounding box center [413, 323] width 418 height 39
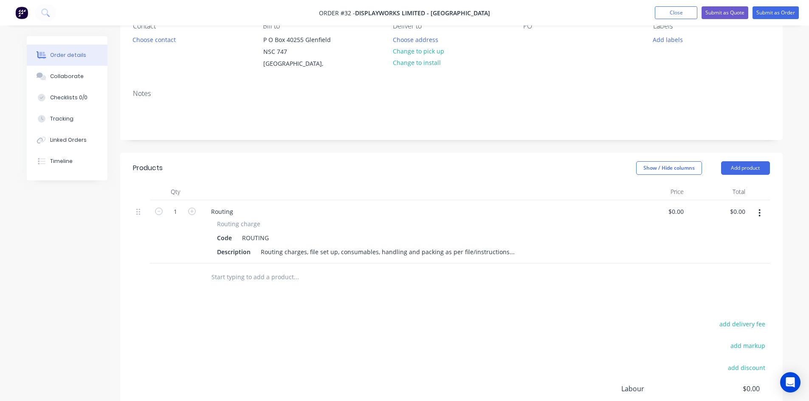
click at [225, 279] on input "text" at bounding box center [296, 277] width 170 height 17
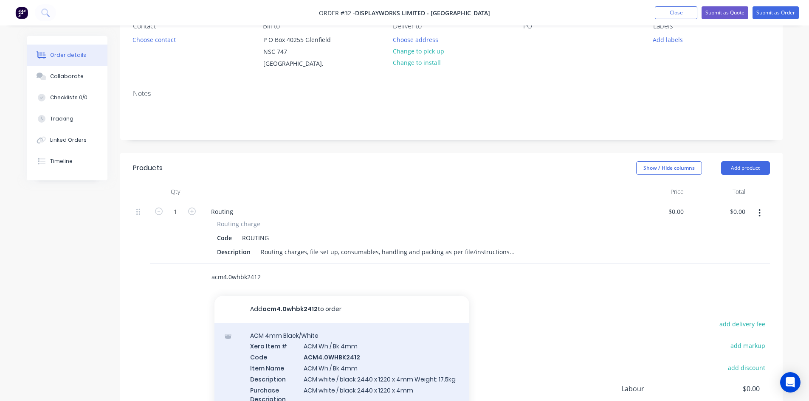
type input "acm4.0whbk2412"
click at [381, 370] on div "ACM 4mm Black/White Xero Item # ACM Wh / Bk 4mm Code ACM4.0WHBK2412 Item Name A…" at bounding box center [341, 378] width 255 height 110
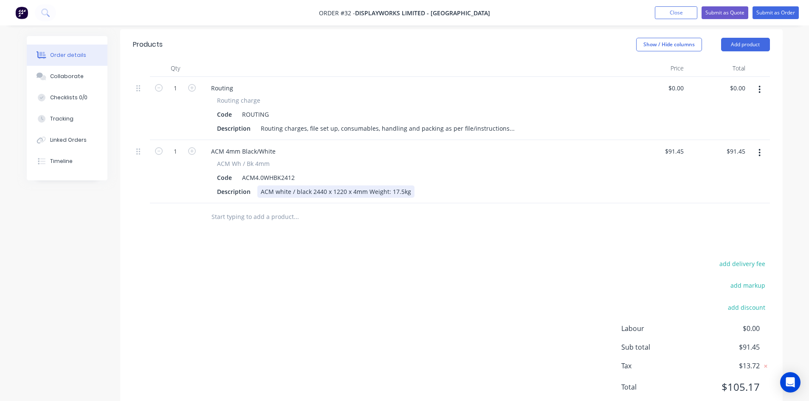
scroll to position [194, 0]
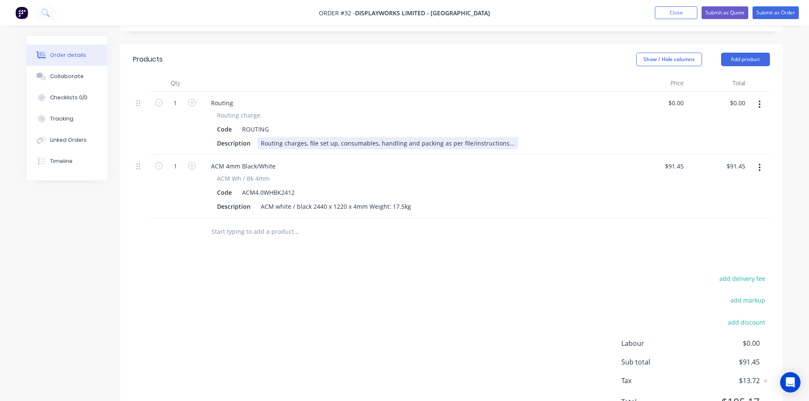
click at [324, 143] on div "Routing charges, file set up, consumables, handling and packing as per file/ins…" at bounding box center [387, 143] width 261 height 12
click at [506, 143] on div "Routing charges, file set up, consumables, handling and packing as per file/ins…" at bounding box center [387, 143] width 261 height 12
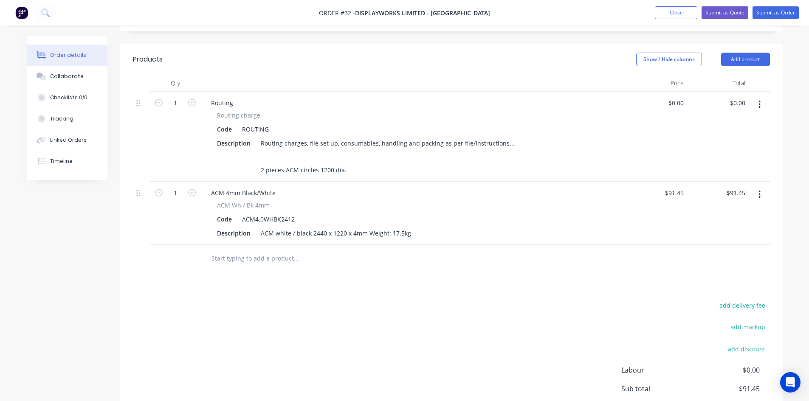
click at [361, 372] on div "add delivery fee add markup add discount Labour $0.00 Sub total $91.45 Tax $13.…" at bounding box center [451, 372] width 637 height 145
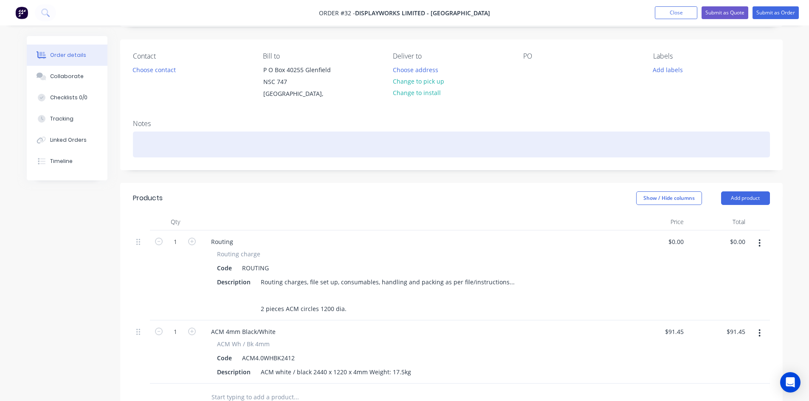
scroll to position [0, 0]
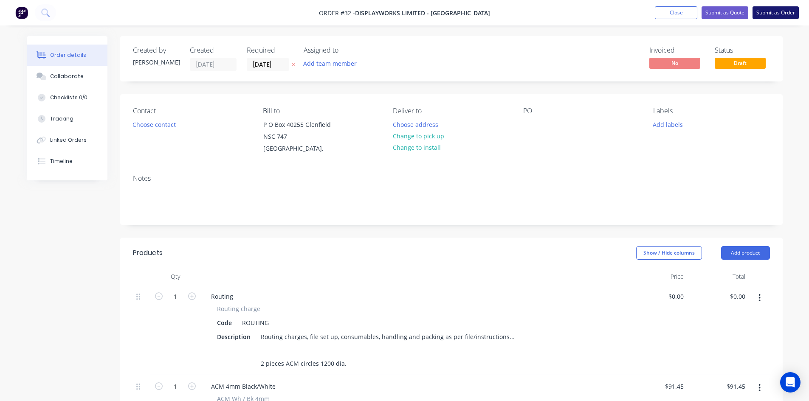
click at [776, 14] on button "Submit as Order" at bounding box center [775, 12] width 46 height 13
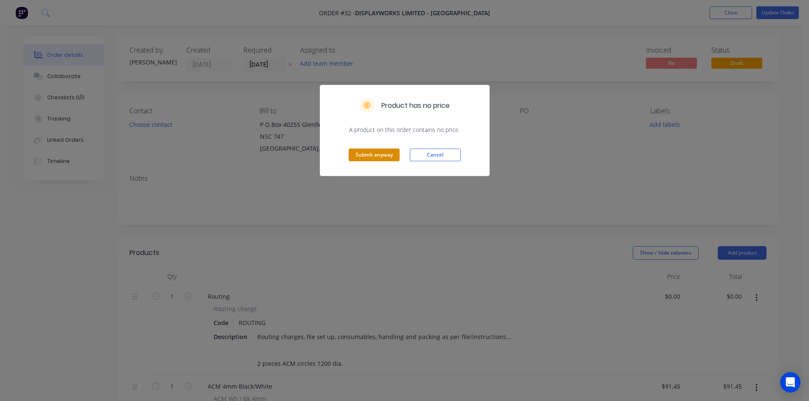
click at [372, 157] on button "Submit anyway" at bounding box center [373, 155] width 51 height 13
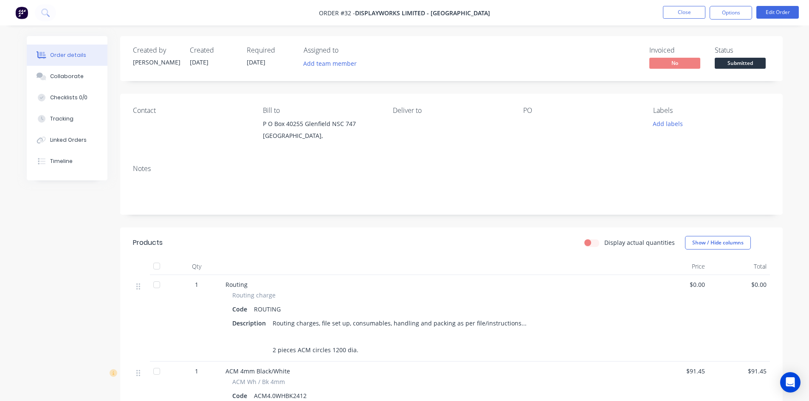
click at [162, 130] on div "Contact" at bounding box center [191, 126] width 116 height 39
drag, startPoint x: 151, startPoint y: 118, endPoint x: 150, endPoint y: 110, distance: 8.1
click at [151, 118] on div "Contact" at bounding box center [191, 126] width 116 height 39
click at [150, 110] on div "Contact" at bounding box center [191, 111] width 116 height 8
click at [177, 135] on div "Contact" at bounding box center [191, 126] width 116 height 39
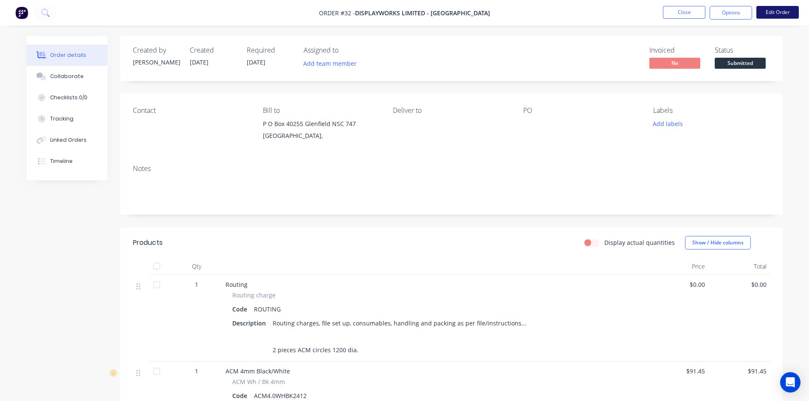
click at [781, 13] on button "Edit Order" at bounding box center [777, 12] width 42 height 13
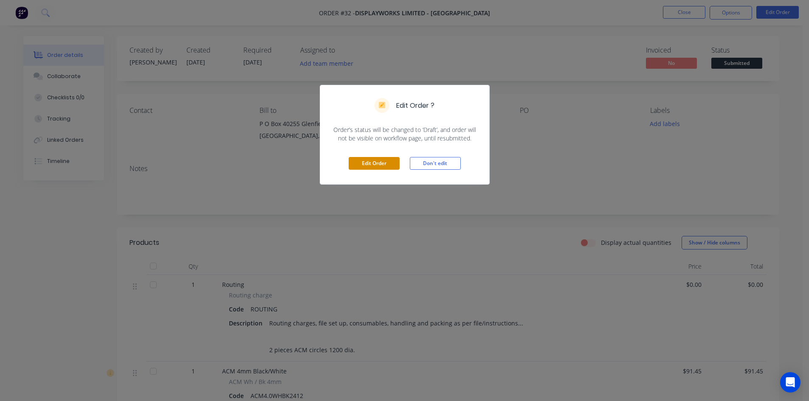
click at [371, 165] on button "Edit Order" at bounding box center [373, 163] width 51 height 13
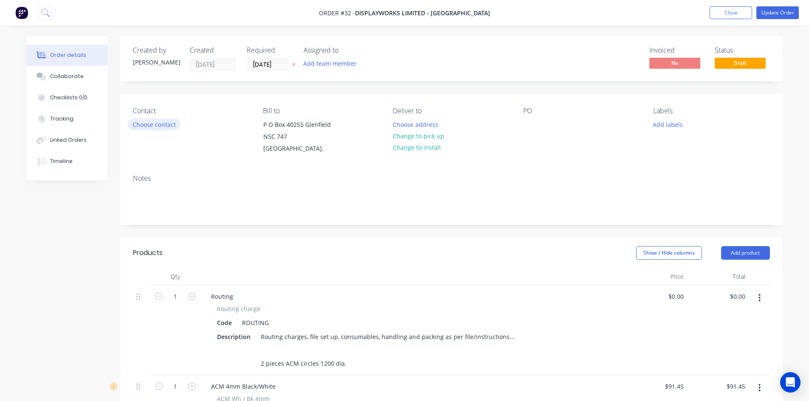
click at [161, 122] on button "Choose contact" at bounding box center [154, 123] width 52 height 11
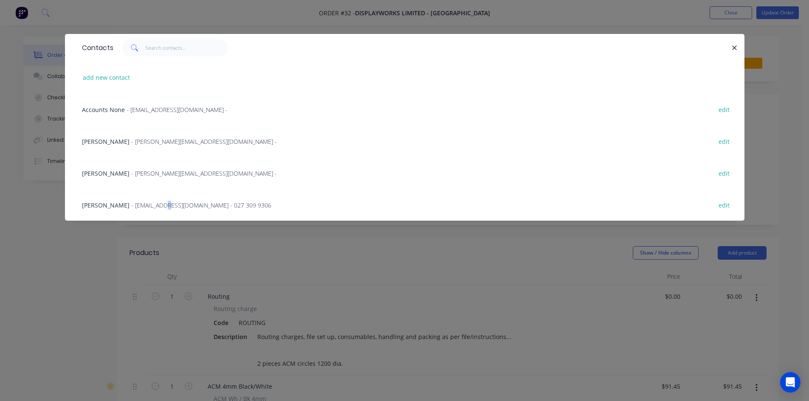
click at [167, 205] on span "- signs@displayworks.co.nz - 027 309 9306" at bounding box center [201, 205] width 140 height 8
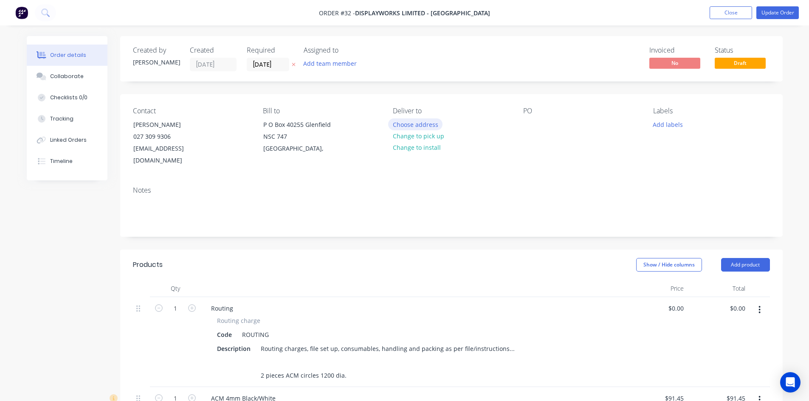
click at [426, 124] on button "Choose address" at bounding box center [415, 123] width 54 height 11
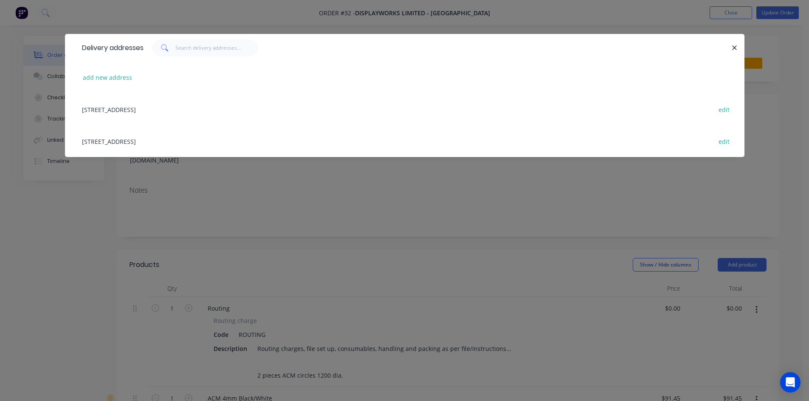
click at [140, 143] on div "786 Halswell Junction Rd, Islington, Christchurch edit" at bounding box center [405, 141] width 654 height 32
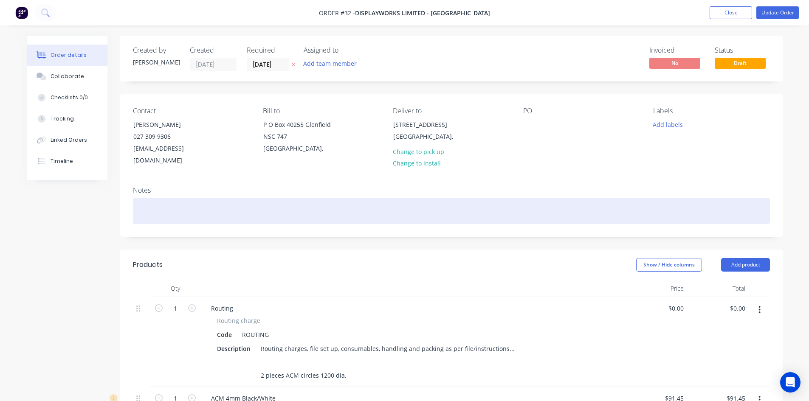
click at [587, 207] on div at bounding box center [451, 211] width 637 height 26
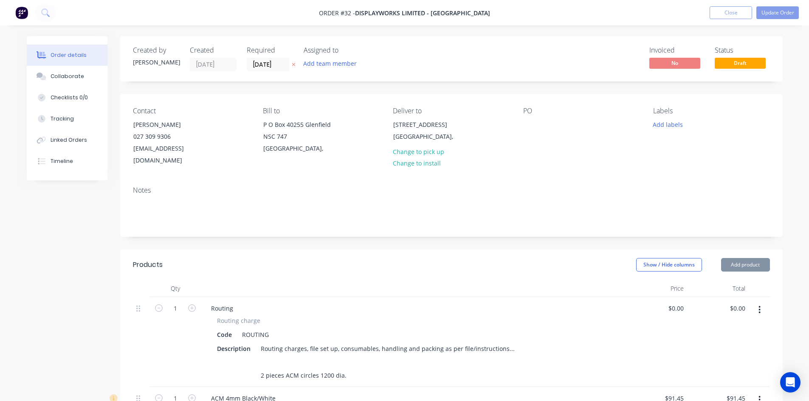
drag, startPoint x: 531, startPoint y: 109, endPoint x: 536, endPoint y: 126, distance: 17.6
click at [531, 110] on div "PO" at bounding box center [581, 111] width 116 height 8
click at [536, 126] on div at bounding box center [530, 124] width 14 height 12
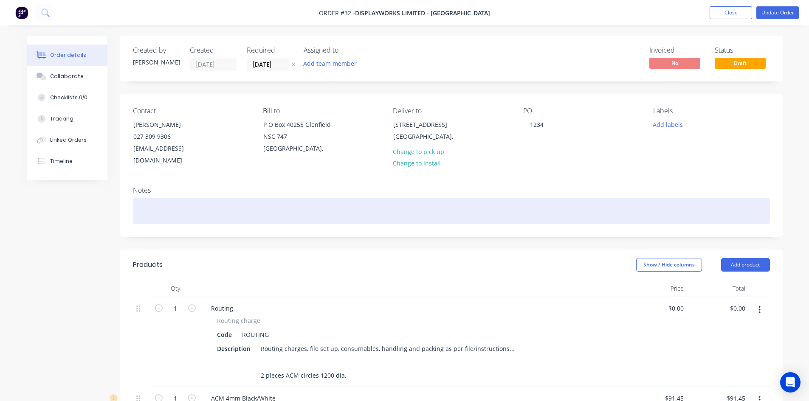
click at [561, 207] on div at bounding box center [451, 211] width 637 height 26
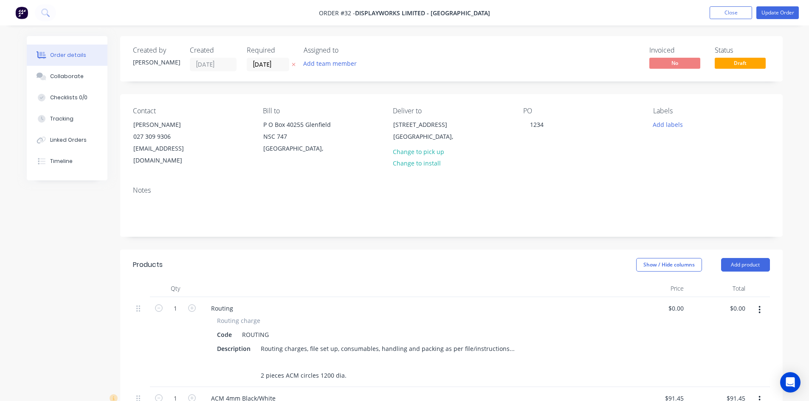
click at [569, 236] on div "Created by Stevie Created 11/08/25 Required 11/08/25 Assigned to Add team membe…" at bounding box center [451, 349] width 662 height 627
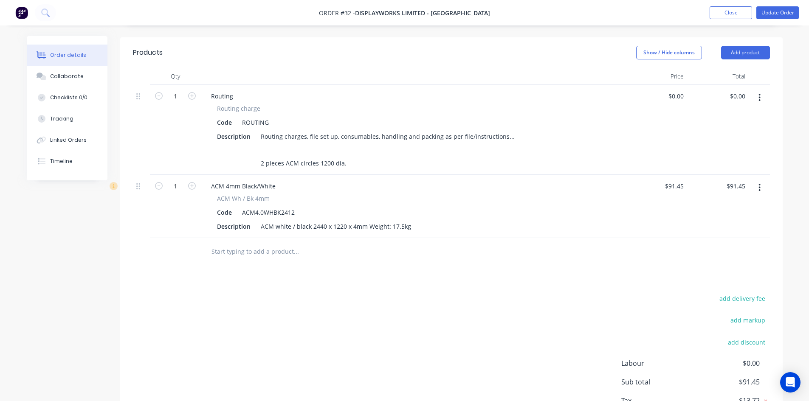
click at [251, 243] on input "text" at bounding box center [296, 251] width 170 height 17
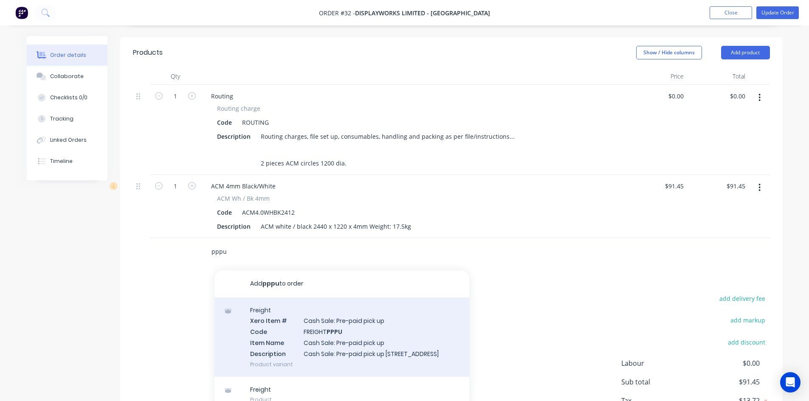
type input "pppu"
click at [379, 331] on div "Freight Xero Item # Cash Sale: Pre-paid pick up Code FREIGHT PPPU Item Name Cas…" at bounding box center [341, 337] width 255 height 79
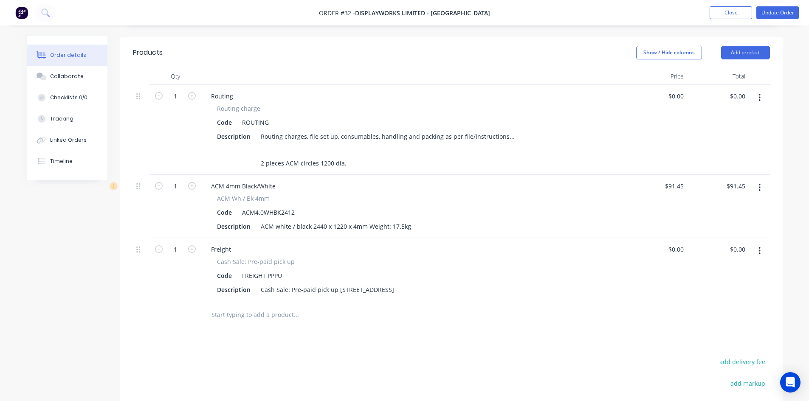
click at [453, 336] on div "Products Show / Hide columns Add product Qty Price Total 1 Routing Routing char…" at bounding box center [451, 275] width 662 height 477
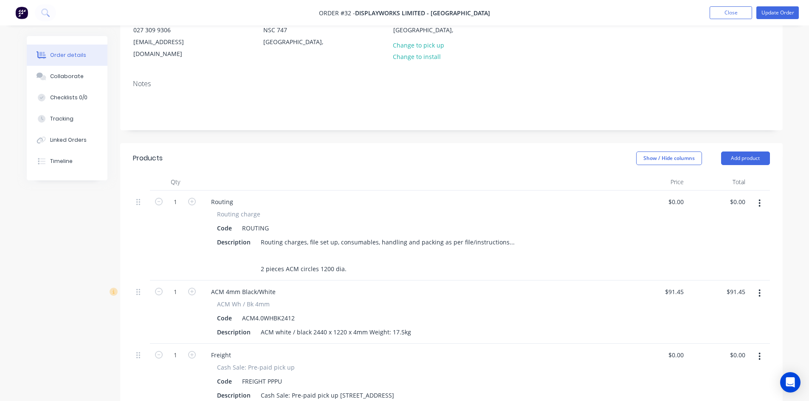
scroll to position [0, 0]
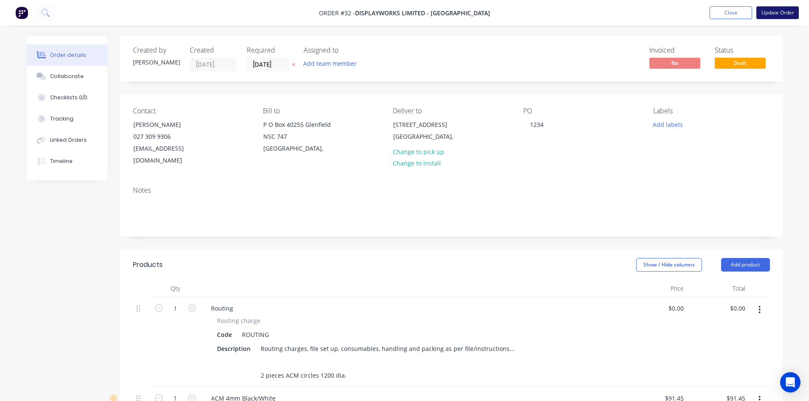
click at [764, 14] on button "Update Order" at bounding box center [777, 12] width 42 height 13
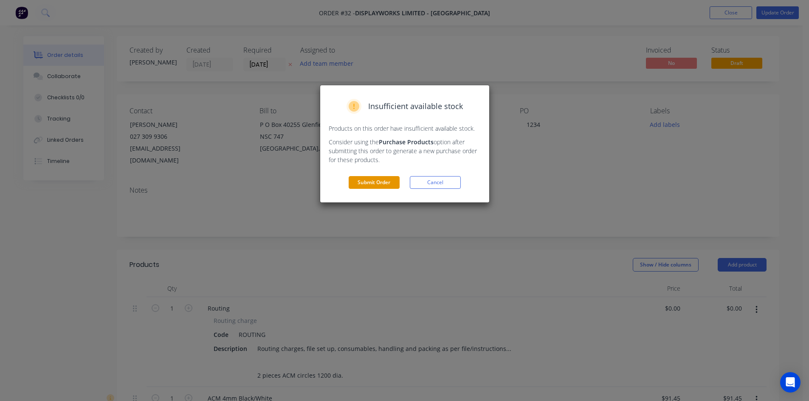
click at [388, 183] on button "Submit Order" at bounding box center [373, 182] width 51 height 13
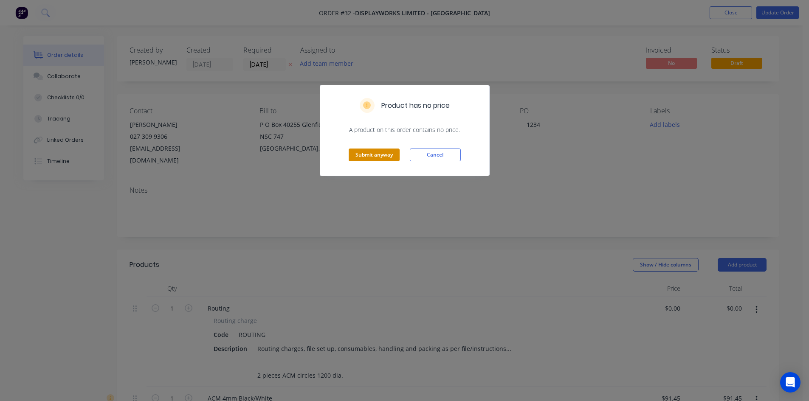
click at [375, 155] on button "Submit anyway" at bounding box center [373, 155] width 51 height 13
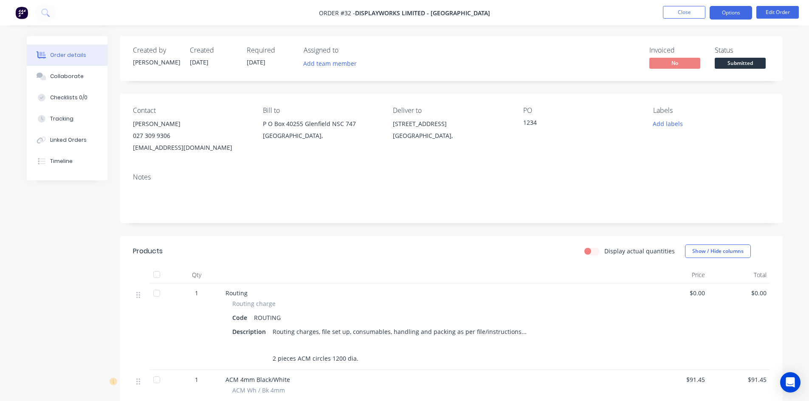
click at [728, 8] on button "Options" at bounding box center [730, 13] width 42 height 14
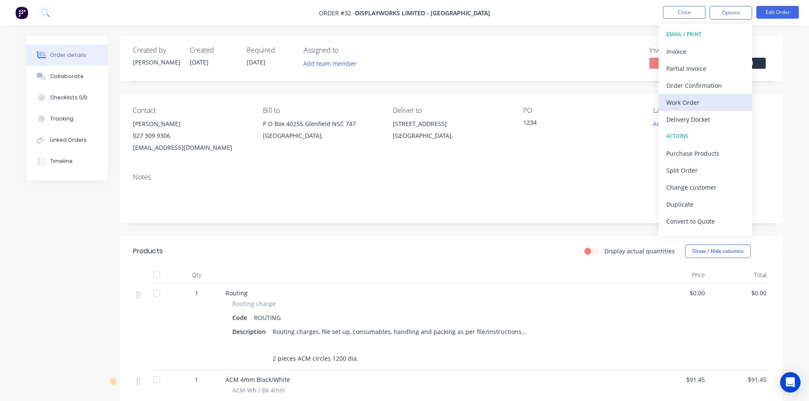
click at [709, 104] on div "Work Order" at bounding box center [705, 102] width 78 height 12
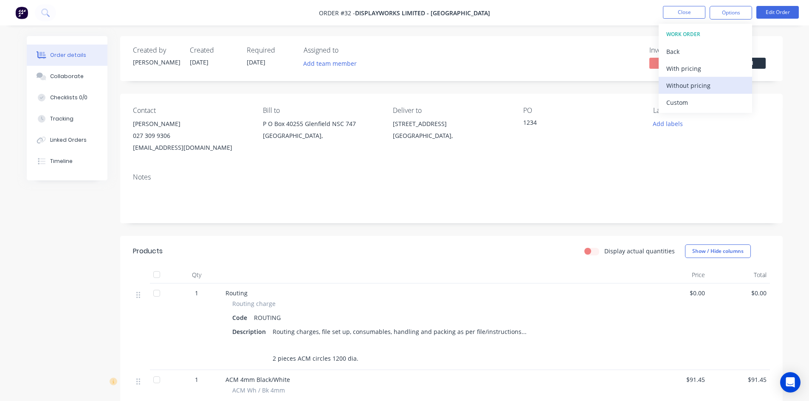
click at [696, 88] on div "Without pricing" at bounding box center [705, 85] width 78 height 12
click at [560, 287] on div "Routing Routing charge Code ROUTING Description Routing charges, file set up, c…" at bounding box center [434, 327] width 424 height 87
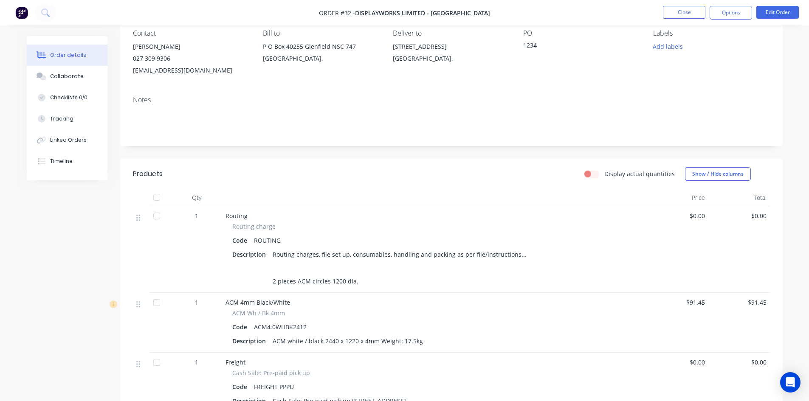
scroll to position [85, 0]
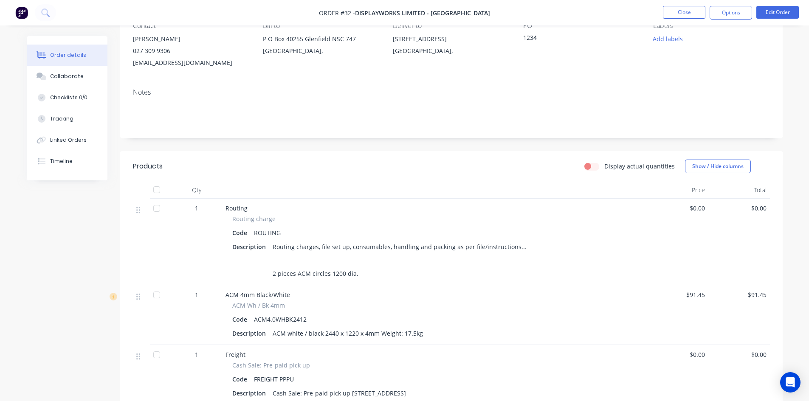
click at [604, 168] on label "Display actual quantities" at bounding box center [639, 166] width 70 height 9
click at [591, 168] on input "Display actual quantities" at bounding box center [587, 166] width 7 height 8
click at [522, 169] on div "Display actual quantities Show / Hide columns" at bounding box center [518, 167] width 501 height 14
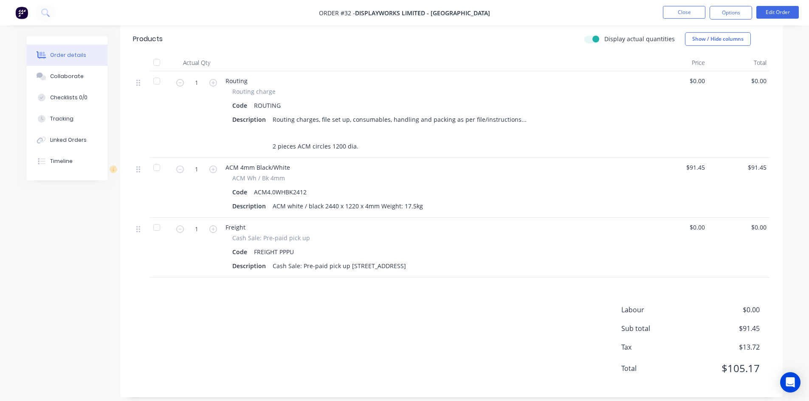
click at [154, 64] on div at bounding box center [156, 62] width 17 height 17
click at [155, 60] on div at bounding box center [156, 62] width 17 height 17
click at [729, 11] on button "Options" at bounding box center [730, 13] width 42 height 14
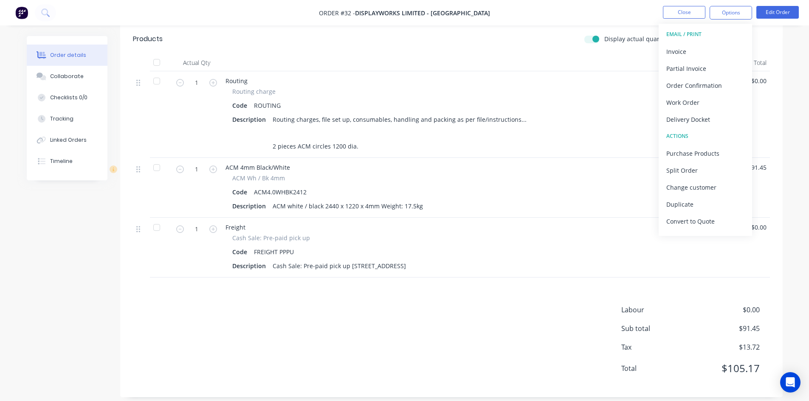
click at [610, 96] on div "Routing charge Code ROUTING Description Routing charges, file set up, consumabl…" at bounding box center [434, 119] width 418 height 65
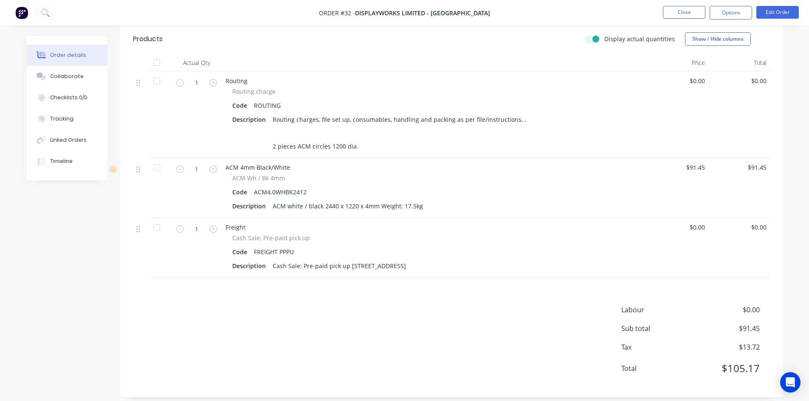
click at [604, 39] on label "Display actual quantities" at bounding box center [639, 38] width 70 height 9
click at [591, 39] on input "Display actual quantities" at bounding box center [587, 38] width 7 height 8
click at [604, 39] on label "Display actual quantities" at bounding box center [639, 38] width 70 height 9
click at [590, 39] on input "Display actual quantities" at bounding box center [587, 38] width 7 height 8
click at [604, 39] on label "Display actual quantities" at bounding box center [639, 38] width 70 height 9
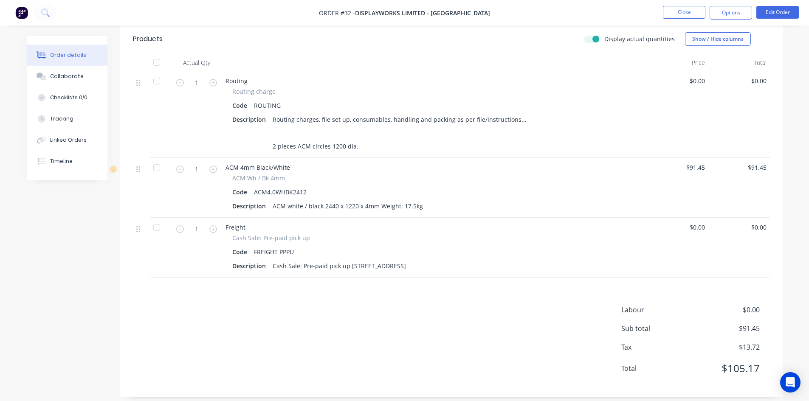
click at [590, 39] on input "Display actual quantities" at bounding box center [587, 38] width 7 height 8
click at [604, 39] on label "Display actual quantities" at bounding box center [639, 38] width 70 height 9
click at [590, 39] on input "Display actual quantities" at bounding box center [587, 38] width 7 height 8
checkbox input "true"
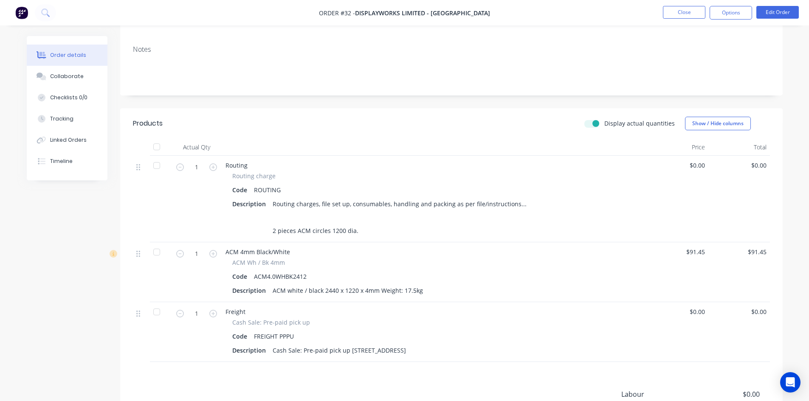
scroll to position [179, 0]
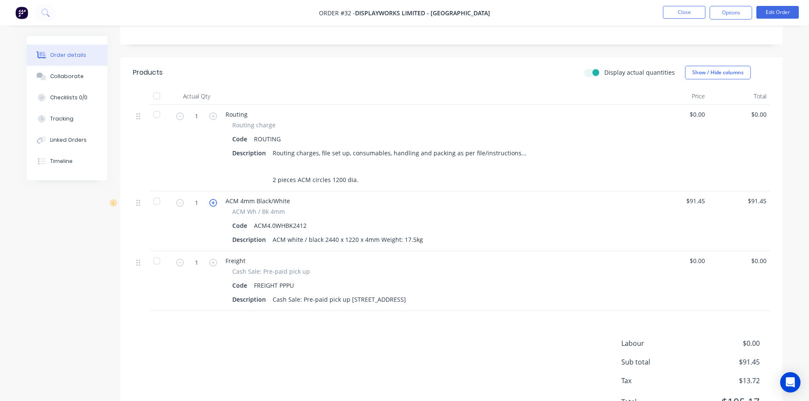
click at [210, 203] on icon "button" at bounding box center [213, 203] width 8 height 8
click at [180, 206] on icon "button" at bounding box center [180, 203] width 8 height 8
type input "1"
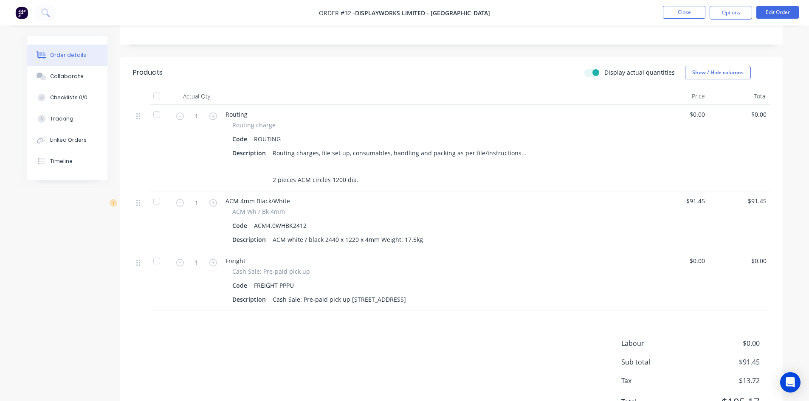
click at [156, 96] on div at bounding box center [156, 95] width 17 height 17
click at [212, 118] on icon "button" at bounding box center [213, 116] width 8 height 8
click at [181, 119] on icon "button" at bounding box center [180, 116] width 8 height 8
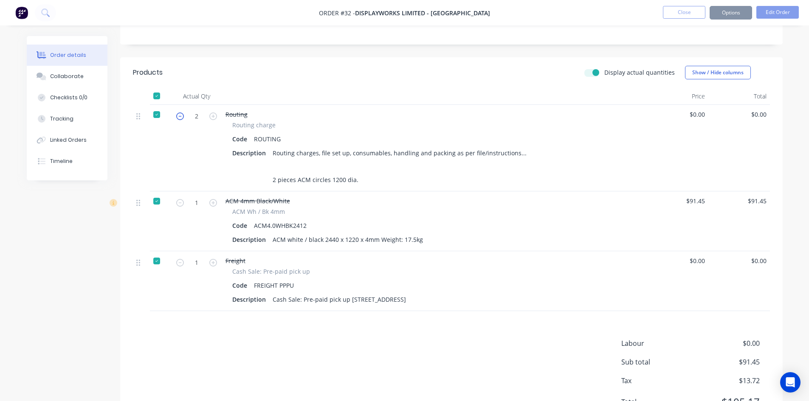
type input "1"
click at [181, 119] on icon "button" at bounding box center [180, 116] width 8 height 8
click at [160, 95] on div at bounding box center [156, 95] width 17 height 17
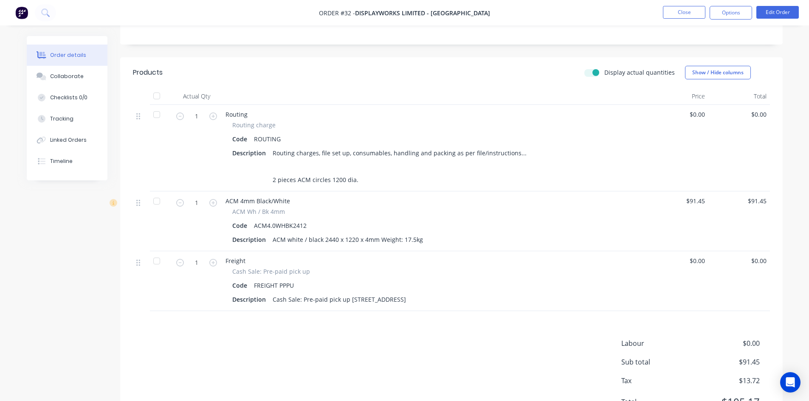
click at [170, 359] on div "Labour $0.00 Sub total $91.45 Tax $13.72 Total $105.17" at bounding box center [451, 378] width 637 height 80
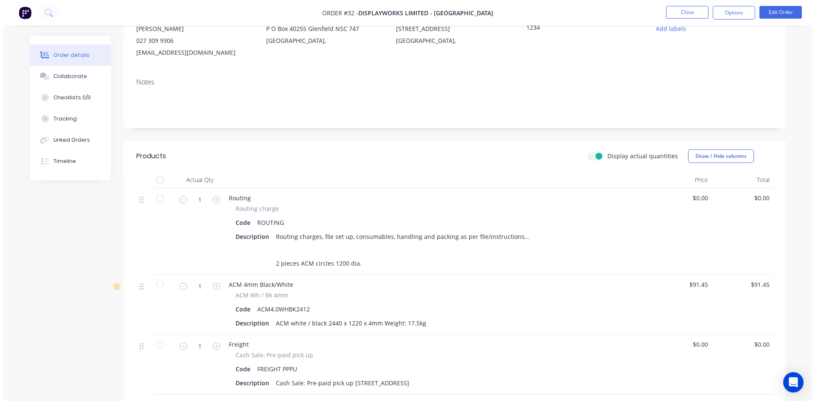
scroll to position [0, 0]
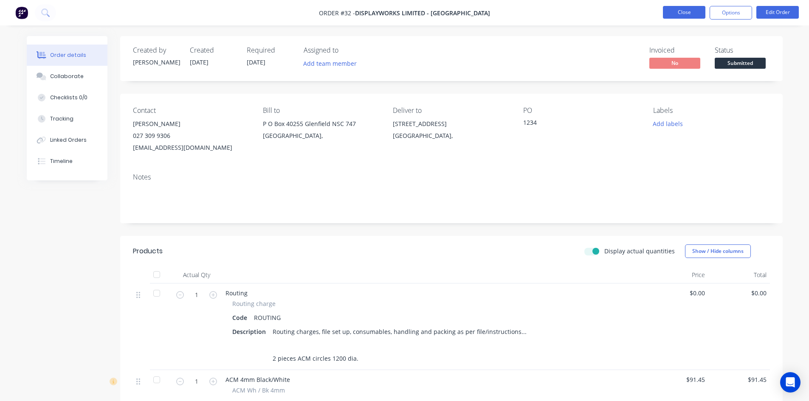
click at [691, 11] on button "Close" at bounding box center [684, 12] width 42 height 13
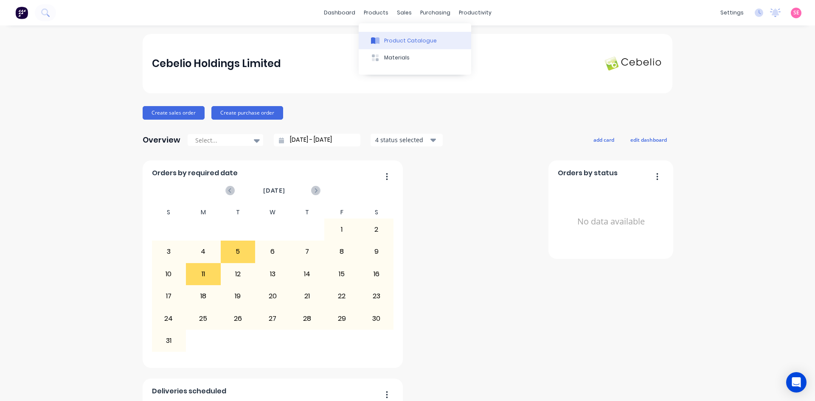
click at [386, 35] on button "Product Catalogue" at bounding box center [415, 40] width 112 height 17
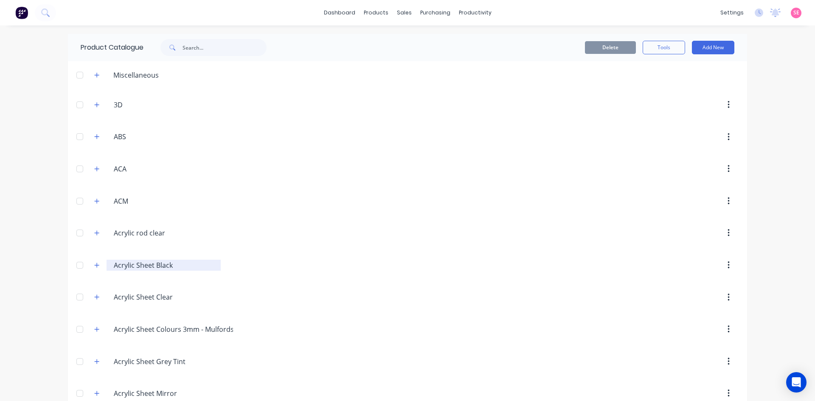
scroll to position [85, 0]
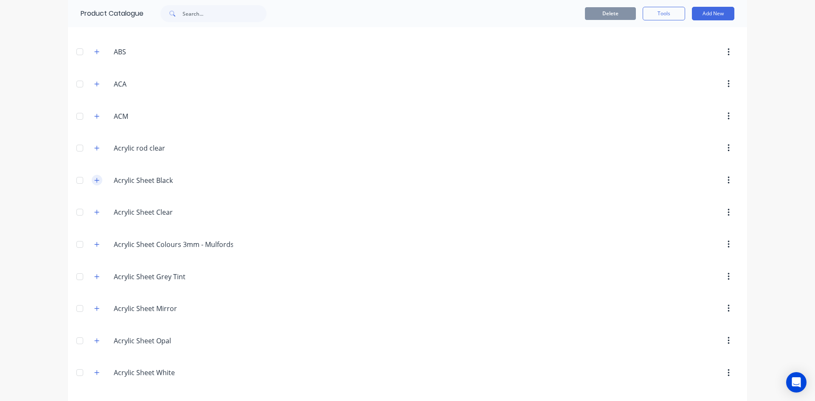
click at [94, 181] on icon "button" at bounding box center [96, 180] width 5 height 6
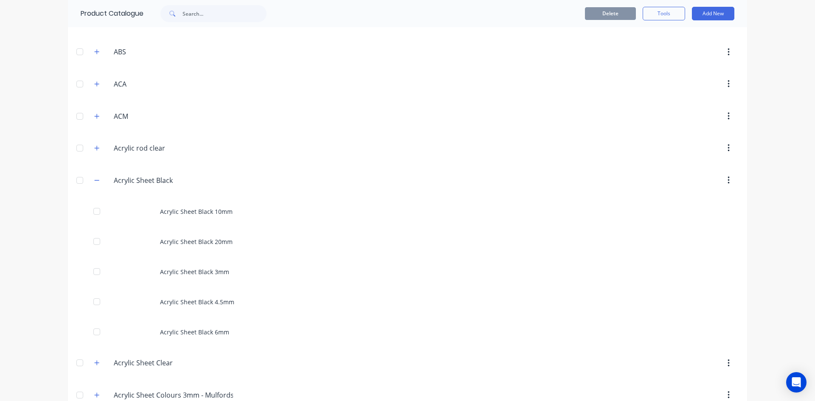
click at [97, 178] on button "button" at bounding box center [97, 180] width 11 height 11
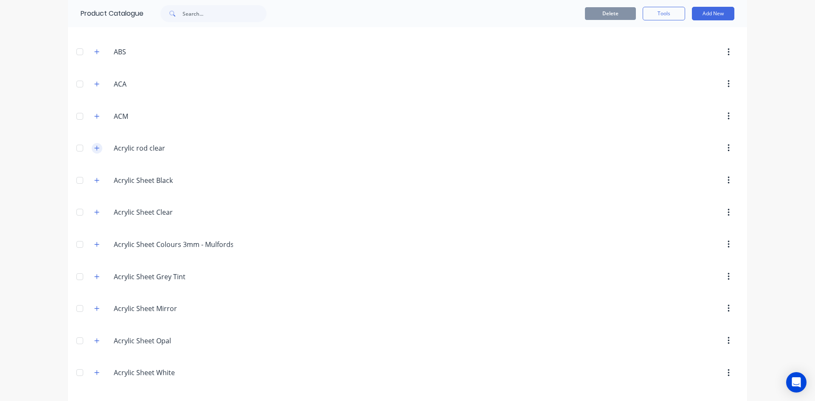
click at [95, 144] on button "button" at bounding box center [97, 148] width 11 height 11
click at [96, 149] on icon "button" at bounding box center [96, 148] width 5 height 6
click at [97, 245] on button "button" at bounding box center [97, 244] width 11 height 11
click at [95, 243] on icon "button" at bounding box center [96, 245] width 5 height 6
click at [95, 275] on icon "button" at bounding box center [96, 277] width 5 height 6
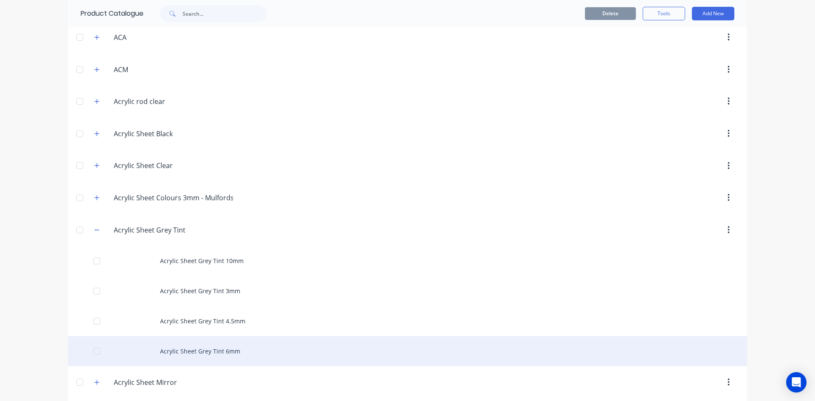
scroll to position [212, 0]
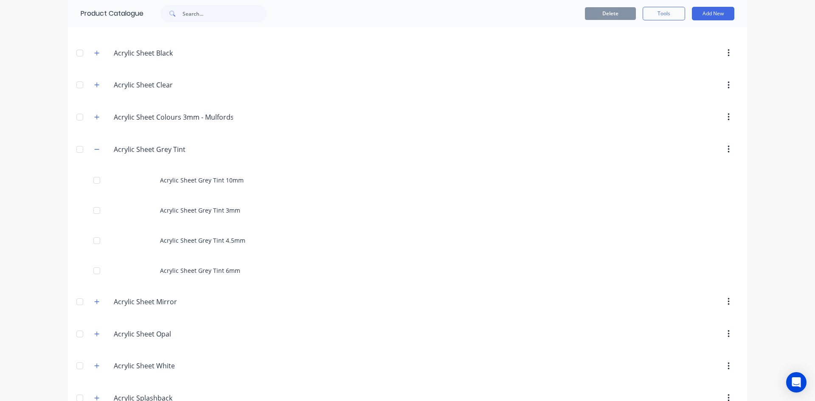
click at [99, 150] on div "Acrylic.Sheet.Grey.Tint Acrylic Sheet Grey Tint" at bounding box center [153, 149] width 133 height 15
click at [94, 151] on icon "button" at bounding box center [96, 149] width 5 height 6
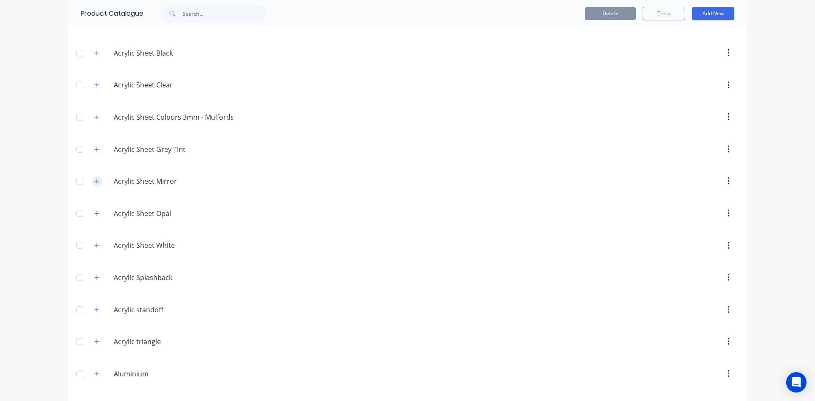
click at [94, 182] on icon "button" at bounding box center [96, 181] width 5 height 6
click at [94, 180] on icon "button" at bounding box center [96, 181] width 5 height 6
click at [94, 213] on icon "button" at bounding box center [96, 214] width 5 height 6
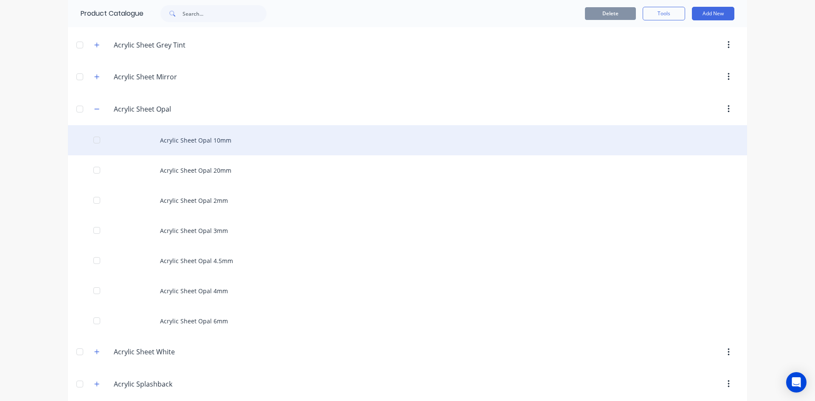
scroll to position [255, 0]
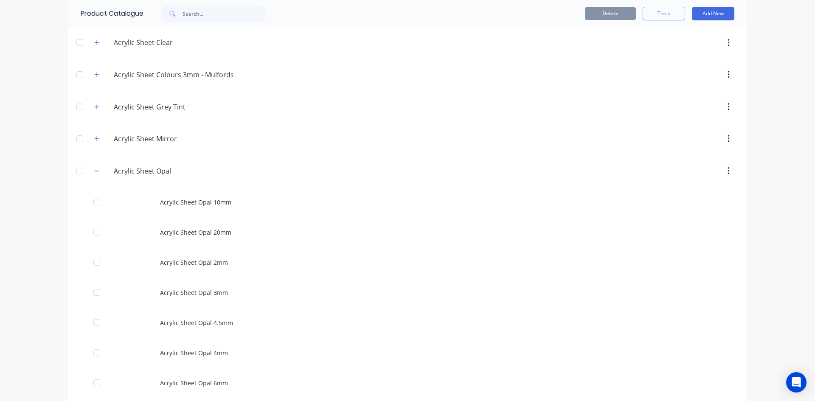
click at [100, 171] on div "Acrylic.Sheet.Opal Acrylic Sheet Opal" at bounding box center [153, 170] width 133 height 15
click at [98, 169] on button "button" at bounding box center [97, 171] width 11 height 11
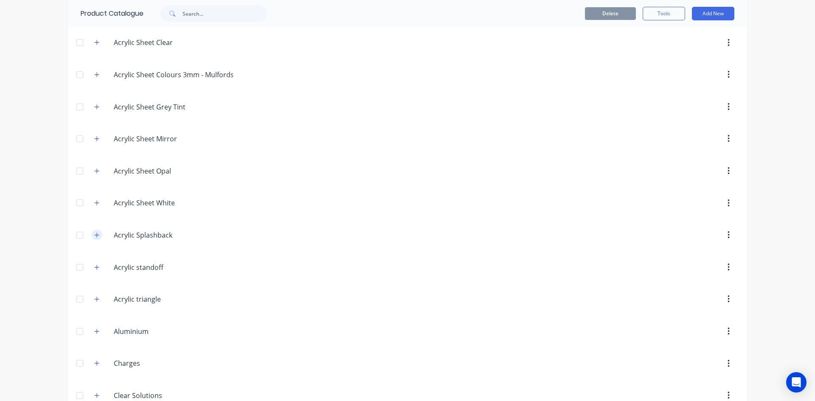
click at [99, 236] on button "button" at bounding box center [97, 235] width 11 height 11
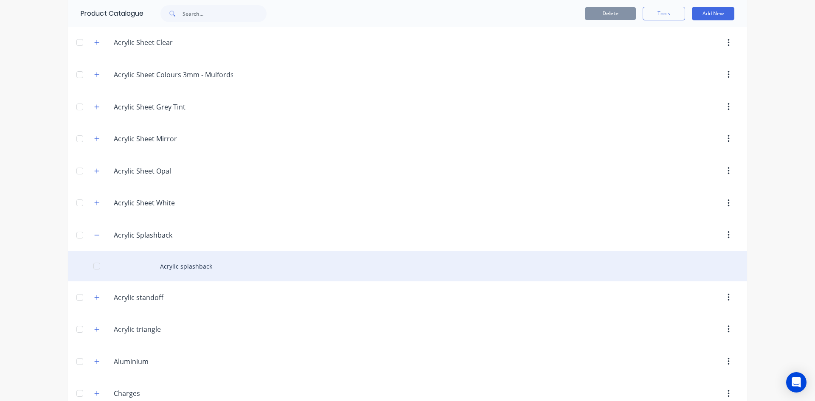
click at [189, 262] on div "Acrylic splashback" at bounding box center [407, 266] width 679 height 30
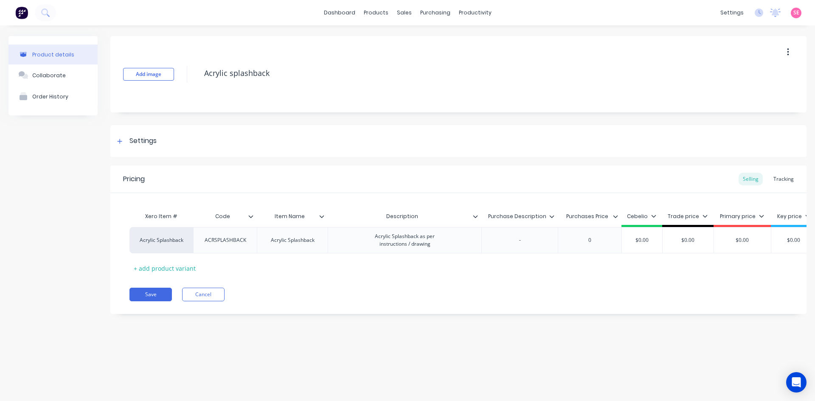
click at [255, 216] on div at bounding box center [254, 217] width 5 height 8
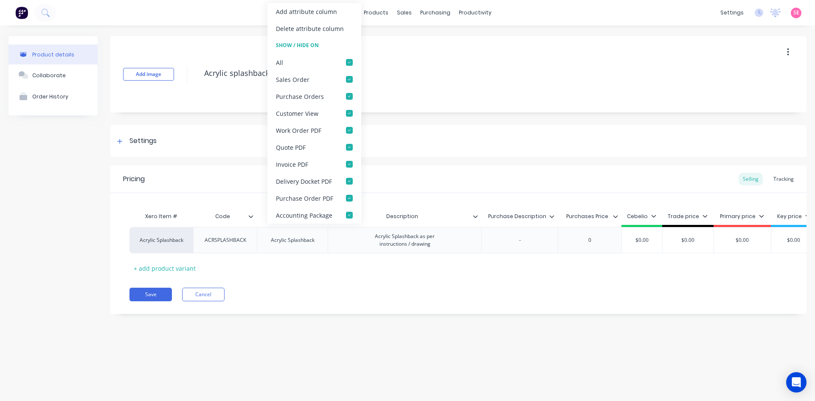
click at [251, 215] on icon at bounding box center [250, 216] width 5 height 5
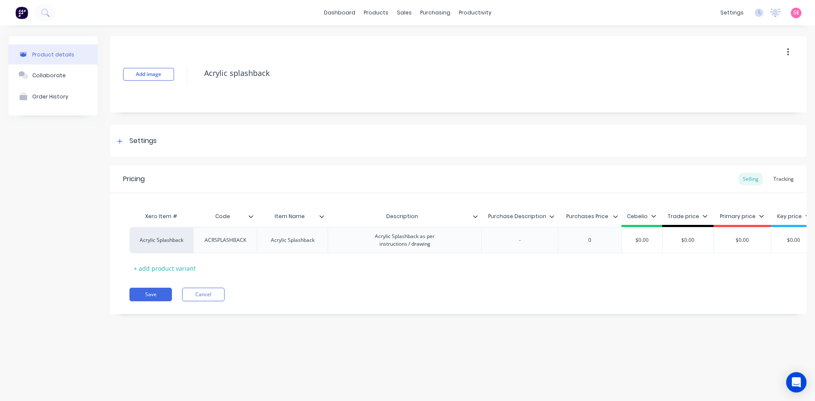
click at [321, 215] on icon at bounding box center [321, 216] width 5 height 5
click at [301, 195] on div "Xero Item # Code Item Name Description Purchase Description Purchases Price Ceb…" at bounding box center [458, 234] width 696 height 82
click at [478, 215] on icon at bounding box center [475, 216] width 5 height 5
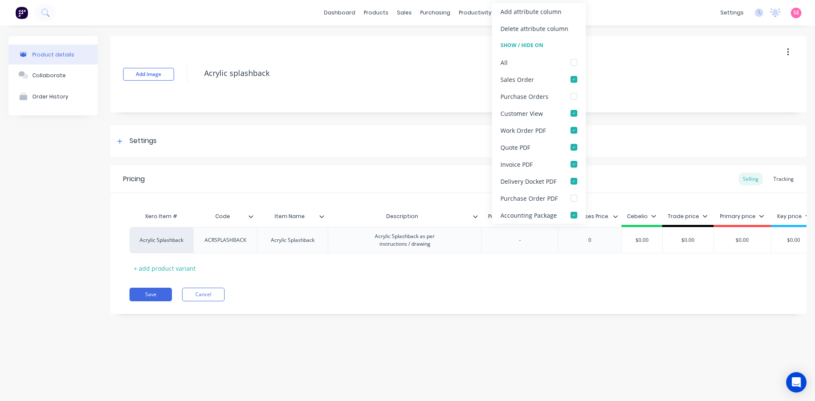
drag, startPoint x: 376, startPoint y: 176, endPoint x: 398, endPoint y: 184, distance: 22.6
click at [376, 177] on div "Pricing Selling Tracking" at bounding box center [458, 180] width 696 height 28
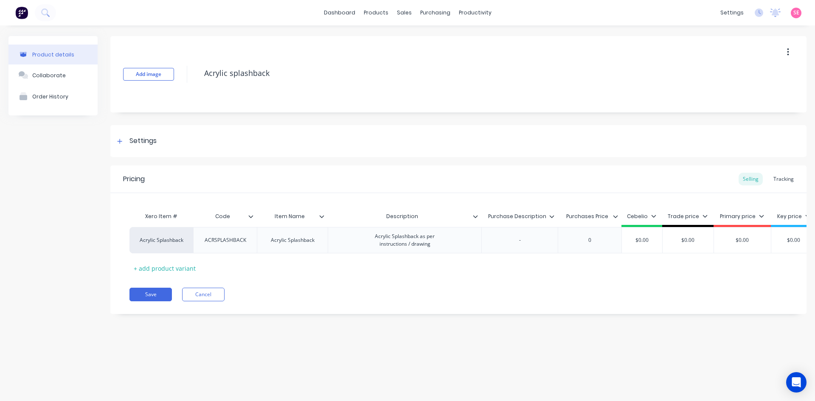
click at [554, 221] on div "Purchase Description" at bounding box center [519, 216] width 76 height 21
click at [552, 218] on icon at bounding box center [551, 216] width 5 height 5
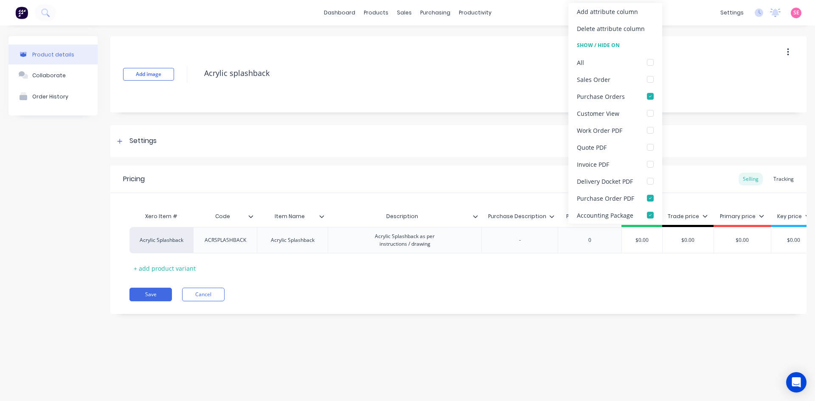
click at [492, 189] on div "Pricing Selling Tracking" at bounding box center [458, 180] width 696 height 28
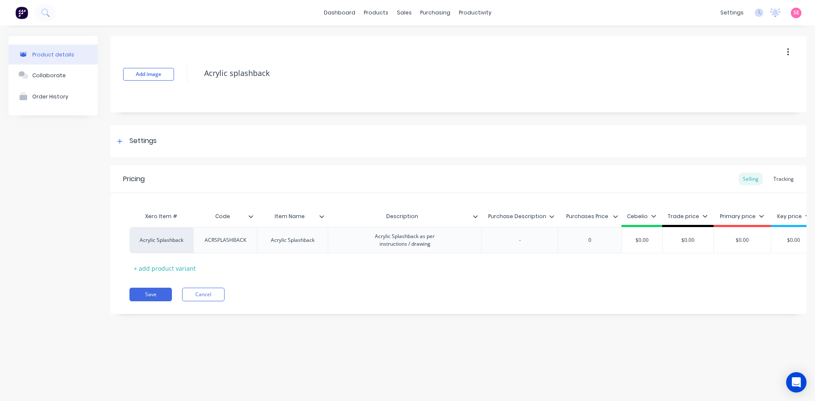
click at [617, 218] on icon at bounding box center [615, 216] width 5 height 5
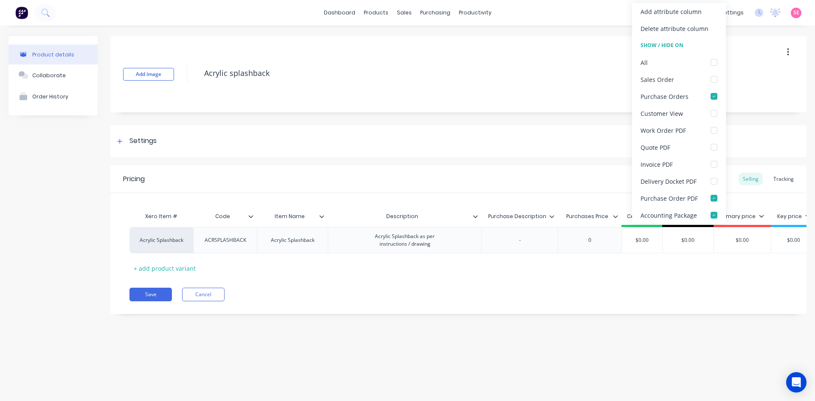
click at [616, 217] on icon at bounding box center [615, 216] width 5 height 5
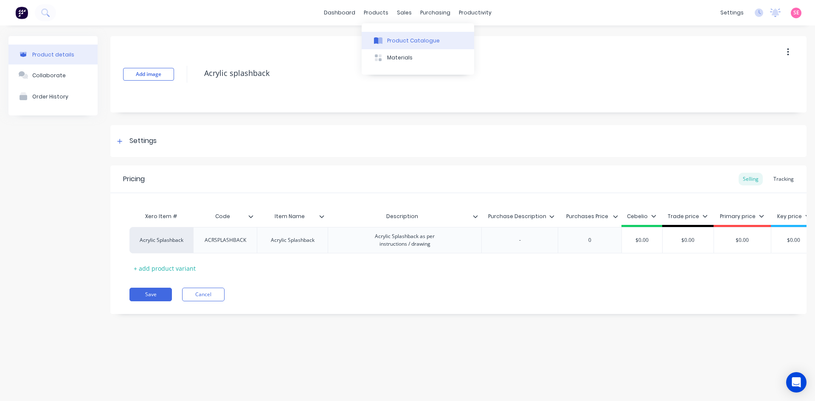
click at [399, 34] on button "Product Catalogue" at bounding box center [418, 40] width 112 height 17
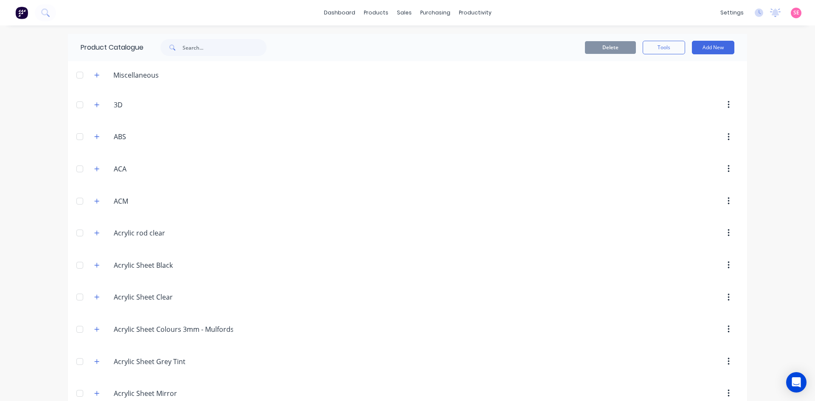
drag, startPoint x: 807, startPoint y: 45, endPoint x: 815, endPoint y: 44, distance: 7.7
click at [809, 45] on div "dashboard products sales purchasing productivity dashboard products Product Cat…" at bounding box center [407, 200] width 815 height 401
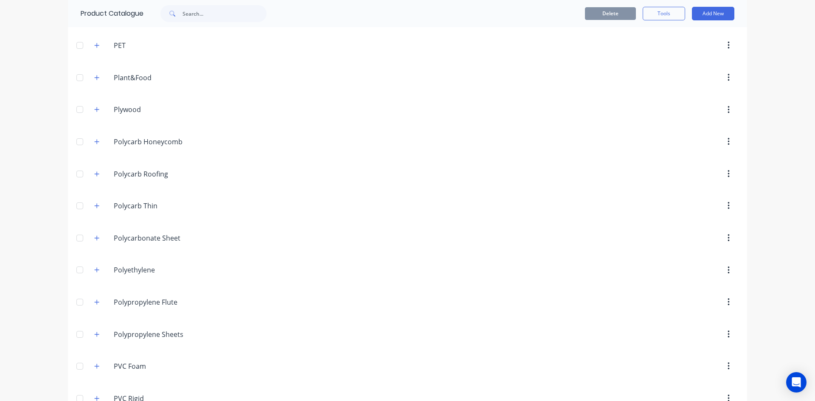
scroll to position [2357, 0]
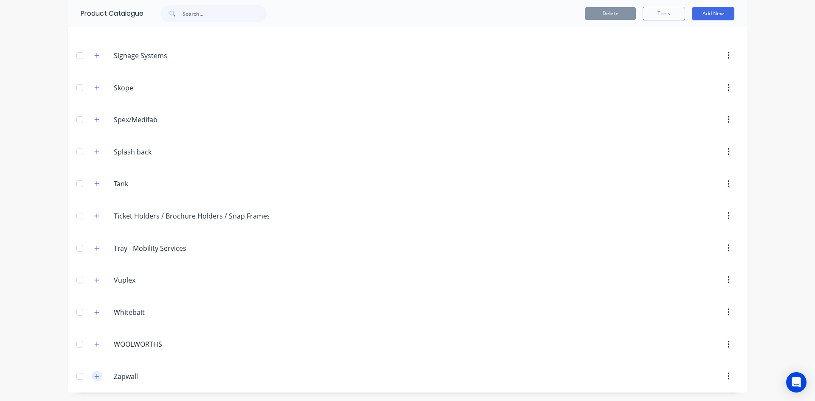
click at [94, 376] on icon "button" at bounding box center [96, 377] width 5 height 6
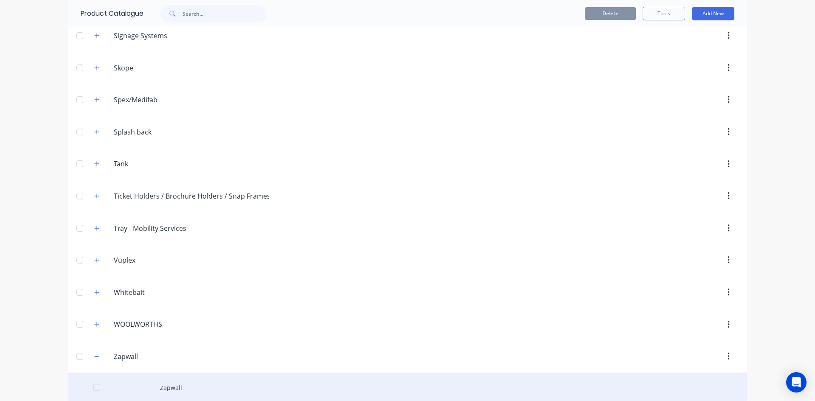
scroll to position [2388, 0]
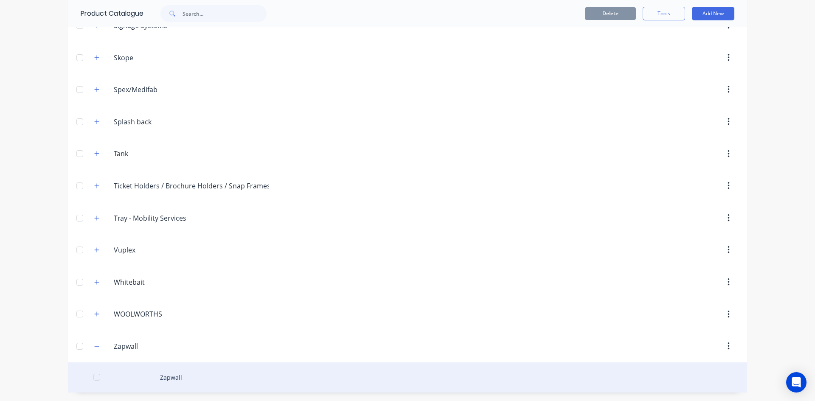
click at [179, 384] on div "Zapwall" at bounding box center [407, 377] width 679 height 30
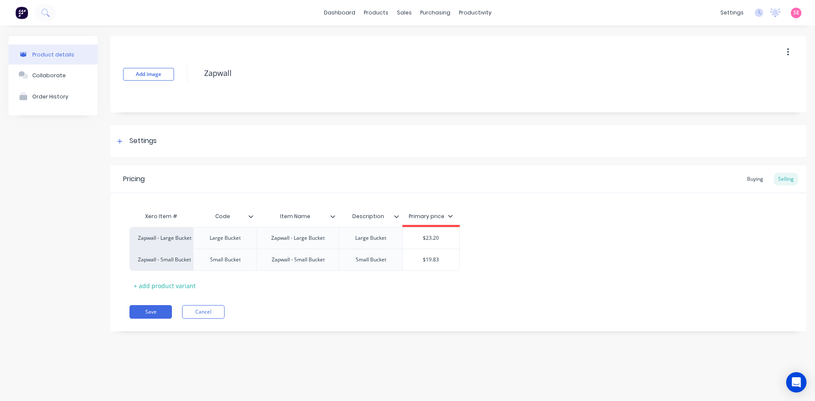
click at [250, 216] on icon at bounding box center [251, 216] width 5 height 3
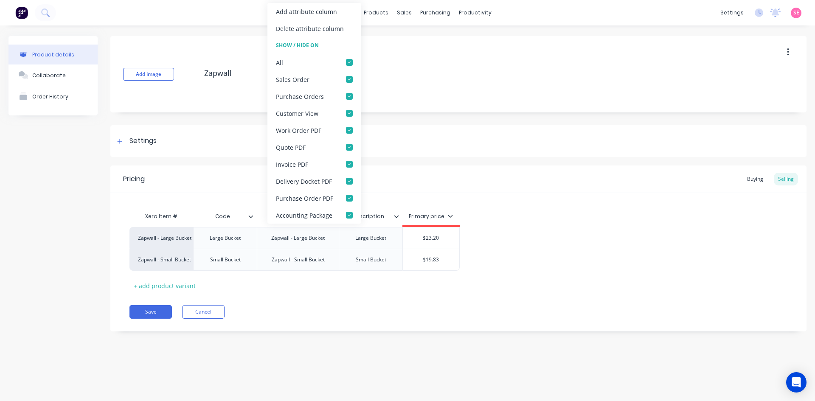
click at [251, 216] on icon at bounding box center [250, 216] width 5 height 5
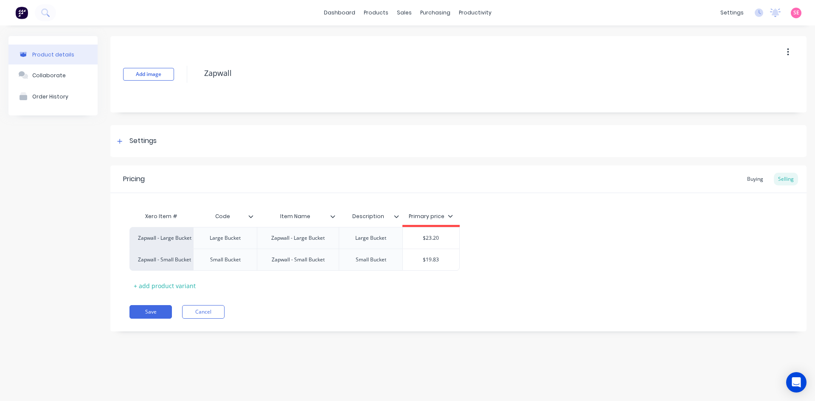
click at [333, 215] on icon at bounding box center [332, 216] width 5 height 5
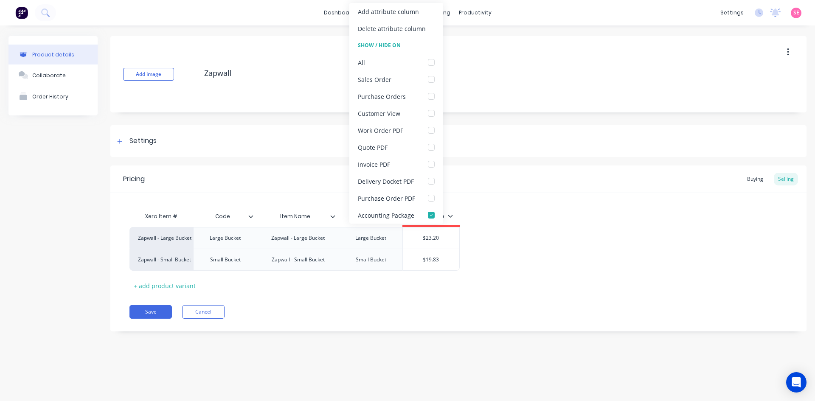
click at [333, 216] on icon at bounding box center [332, 216] width 5 height 5
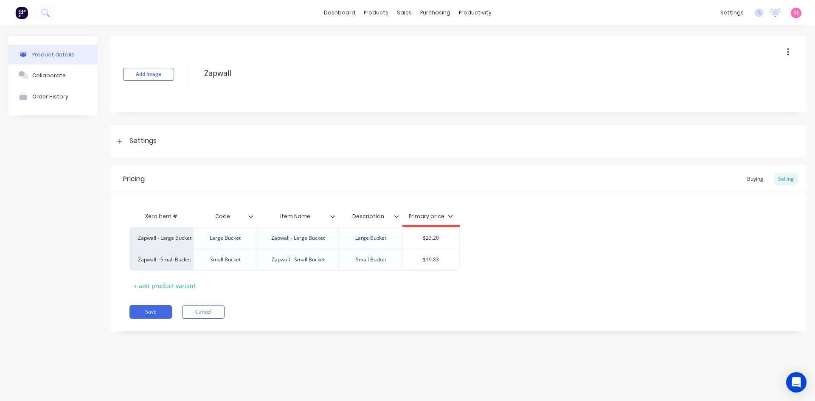
click at [395, 216] on icon at bounding box center [396, 216] width 5 height 5
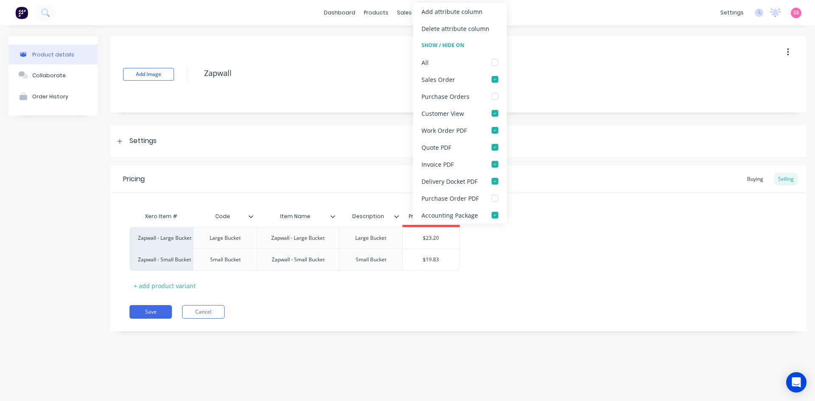
click at [396, 216] on icon at bounding box center [396, 216] width 5 height 5
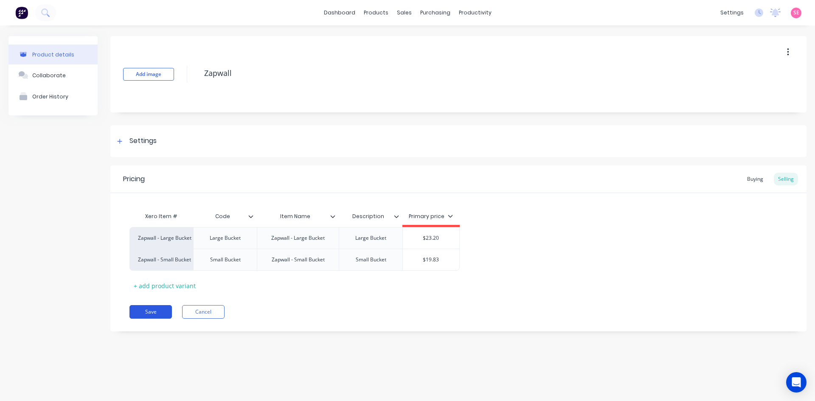
click at [140, 310] on button "Save" at bounding box center [150, 312] width 42 height 14
type textarea "x"
